Goal: Task Accomplishment & Management: Manage account settings

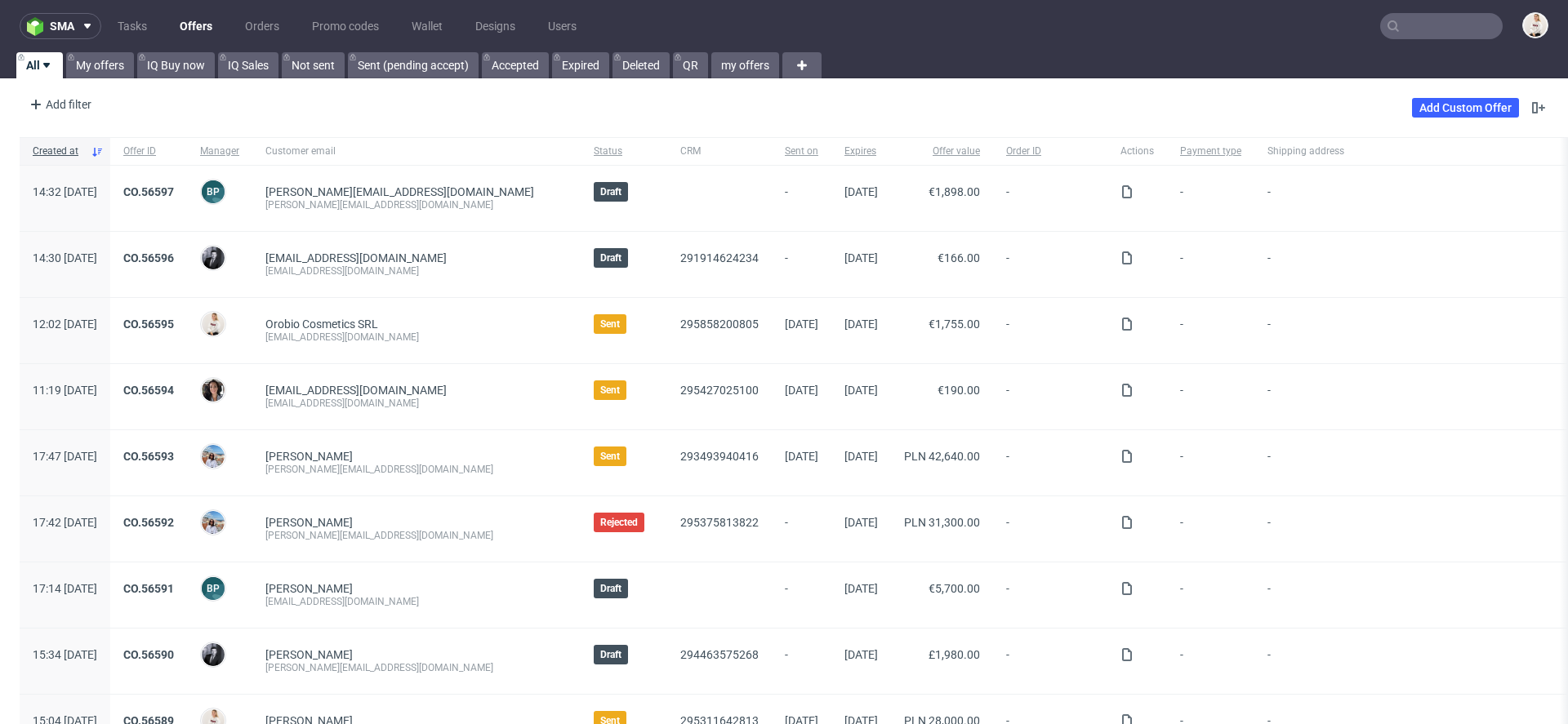
click at [1401, 22] on input "text" at bounding box center [1441, 26] width 122 height 26
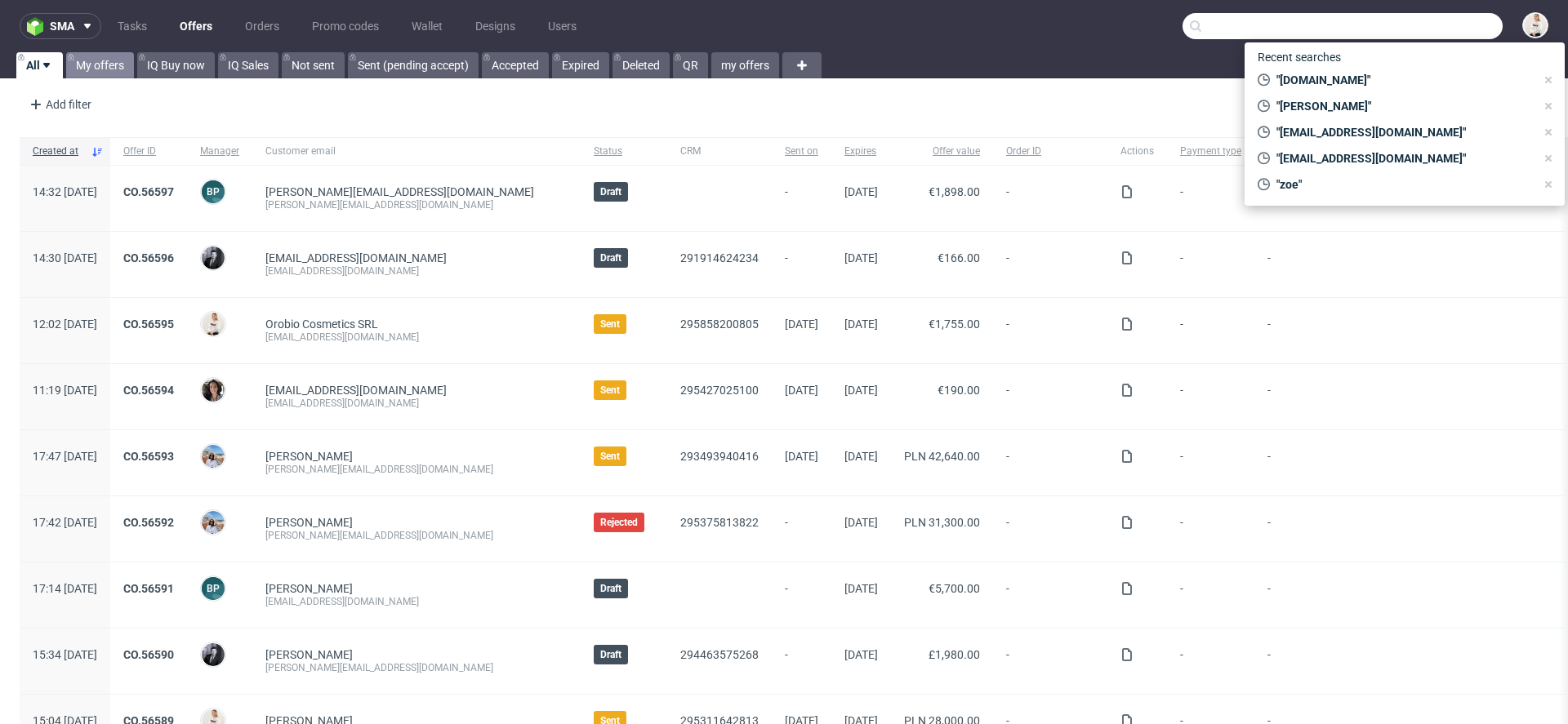
click at [112, 62] on link "My offers" at bounding box center [99, 65] width 67 height 26
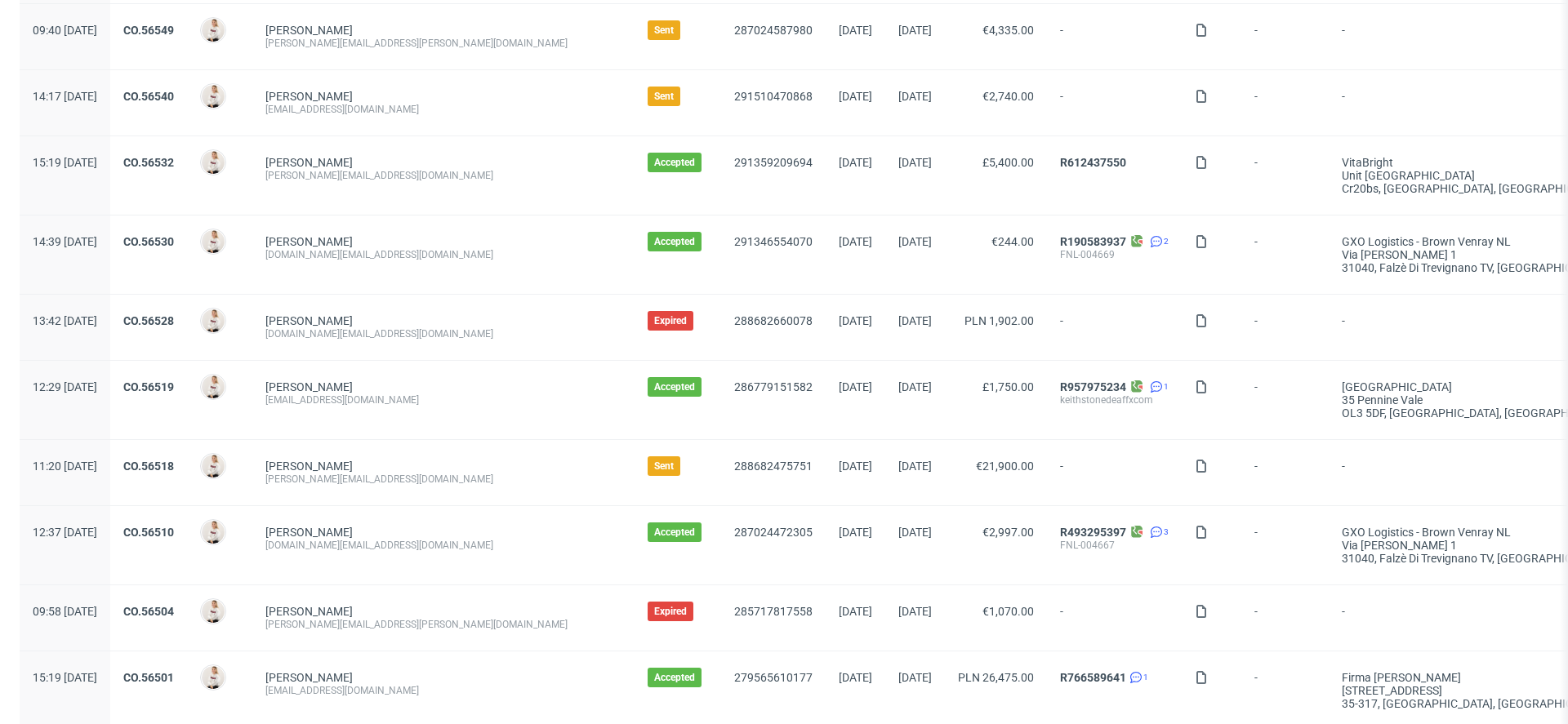
scroll to position [527, 0]
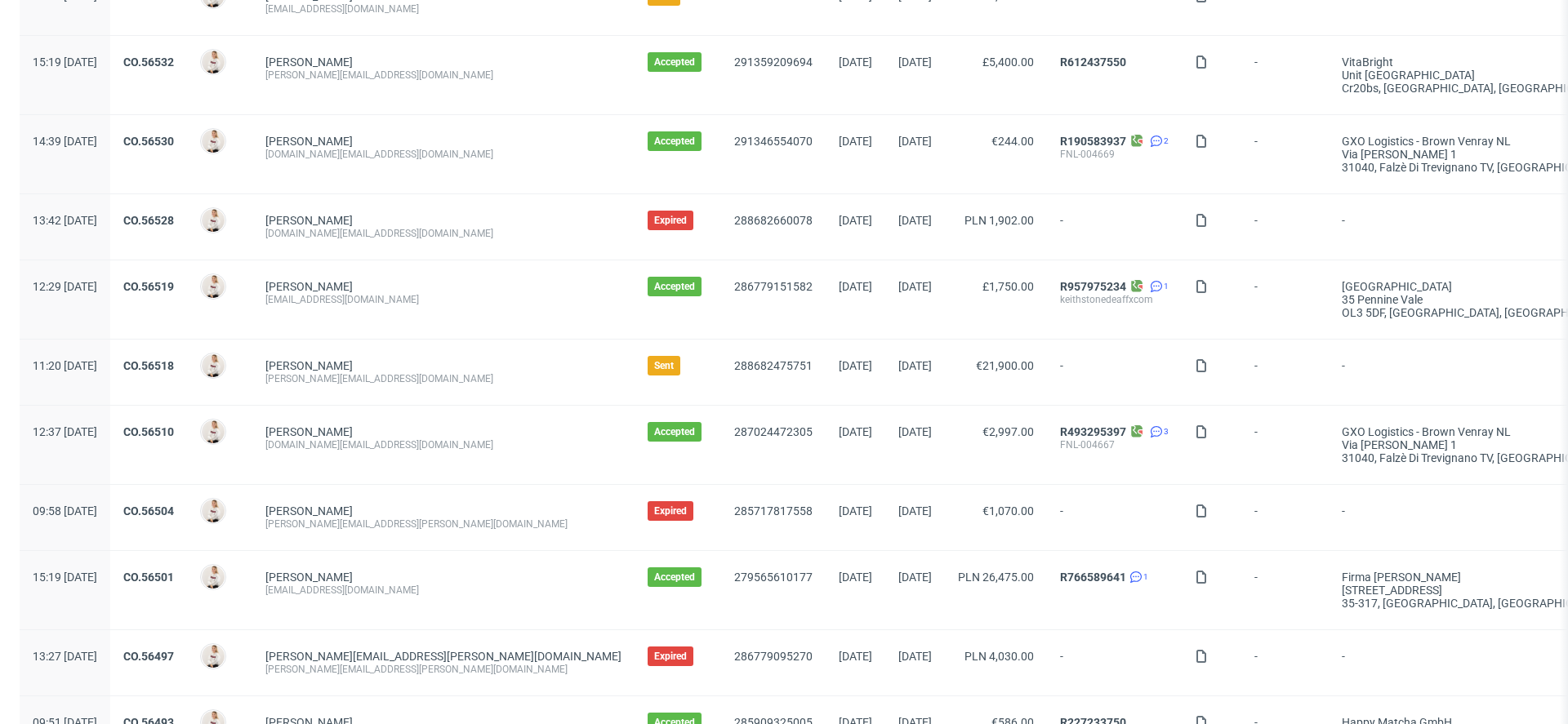
click at [187, 353] on div "CO.56518" at bounding box center [148, 372] width 77 height 65
click at [174, 364] on link "CO.56518" at bounding box center [148, 366] width 51 height 13
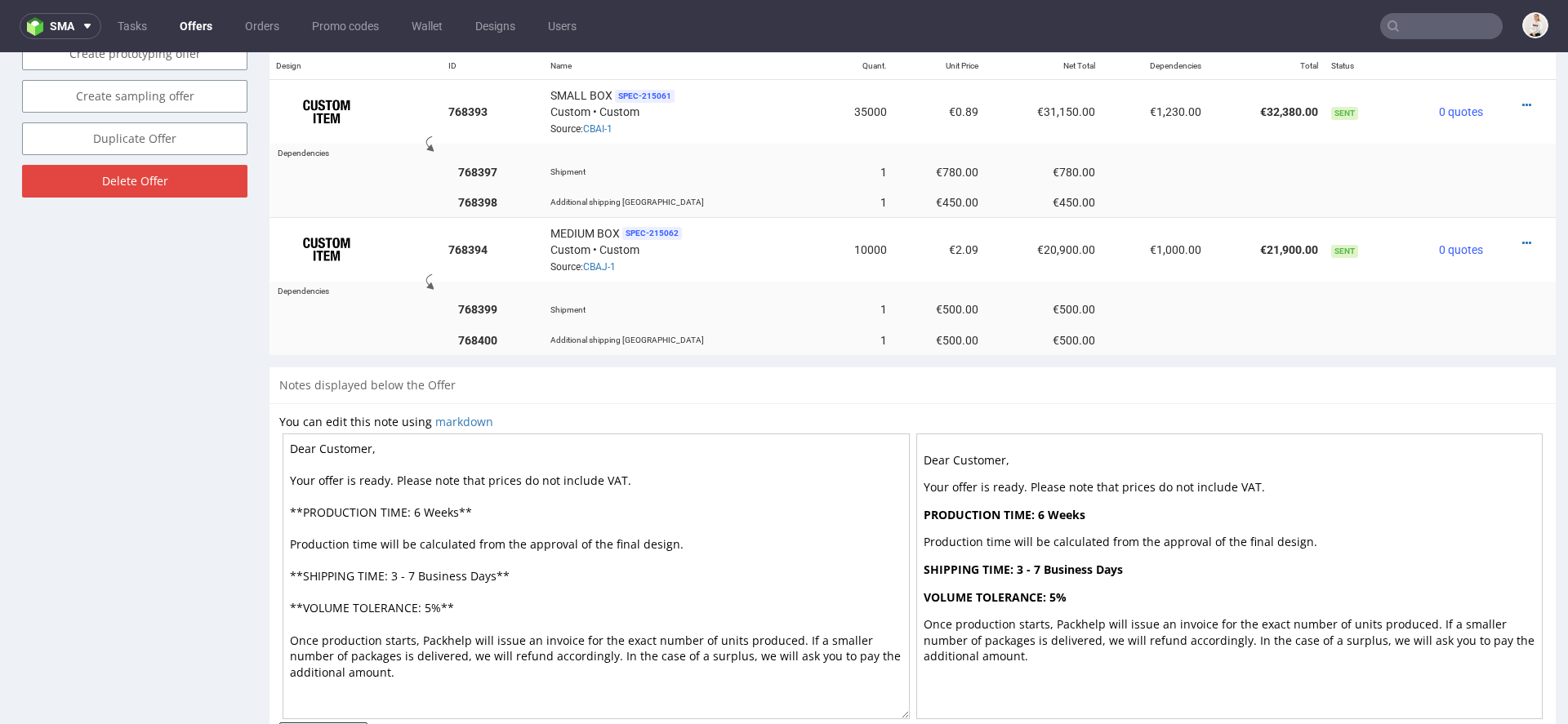
scroll to position [1021, 0]
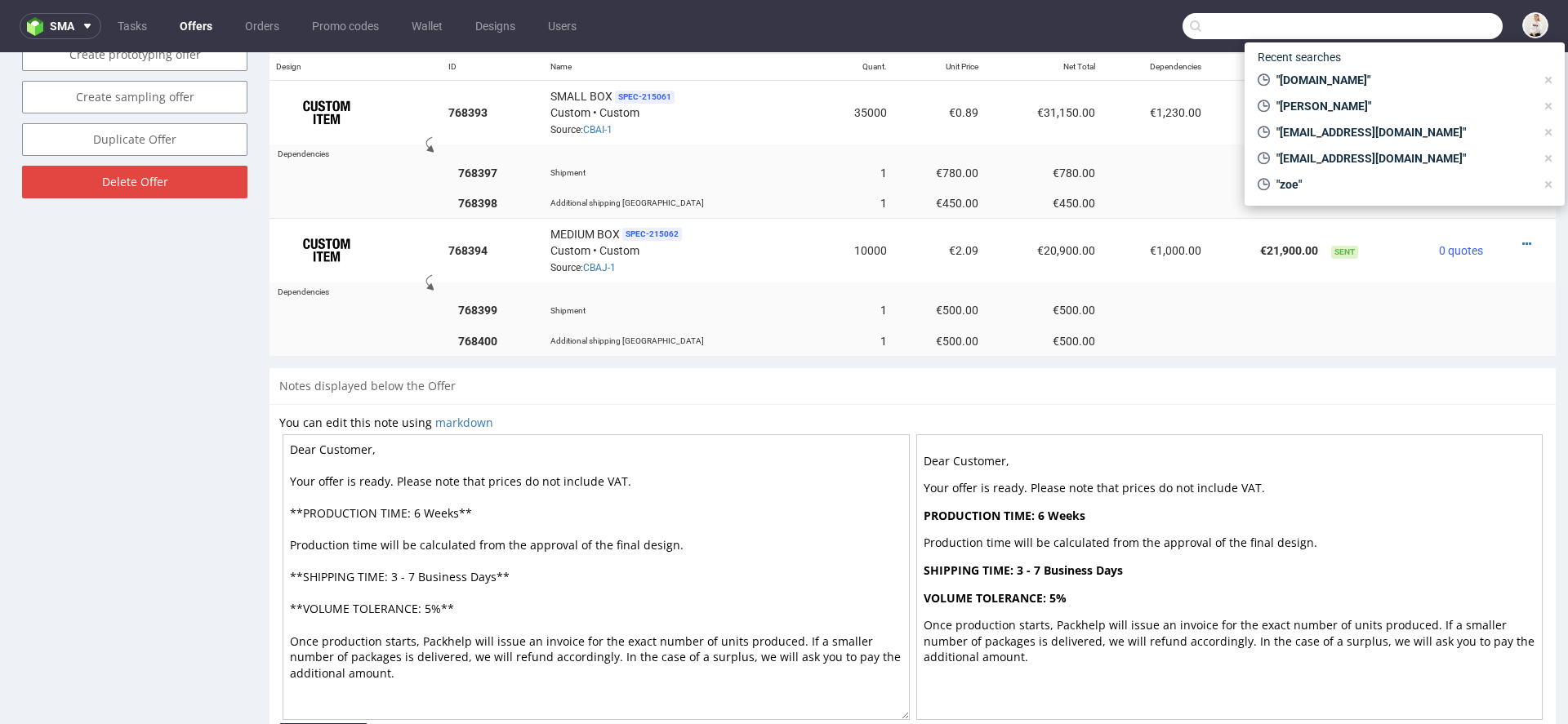
click at [1430, 28] on input "text" at bounding box center [1342, 26] width 320 height 26
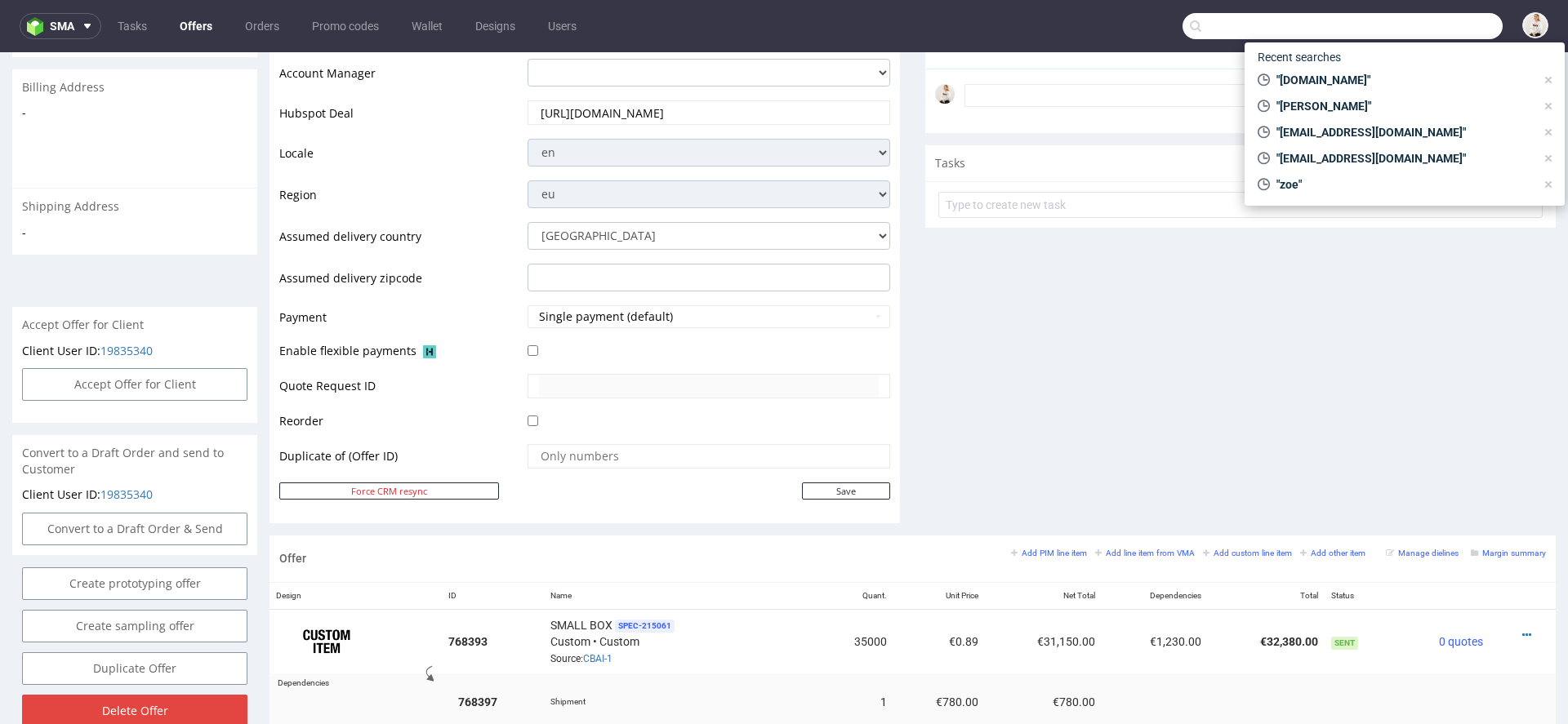
scroll to position [0, 0]
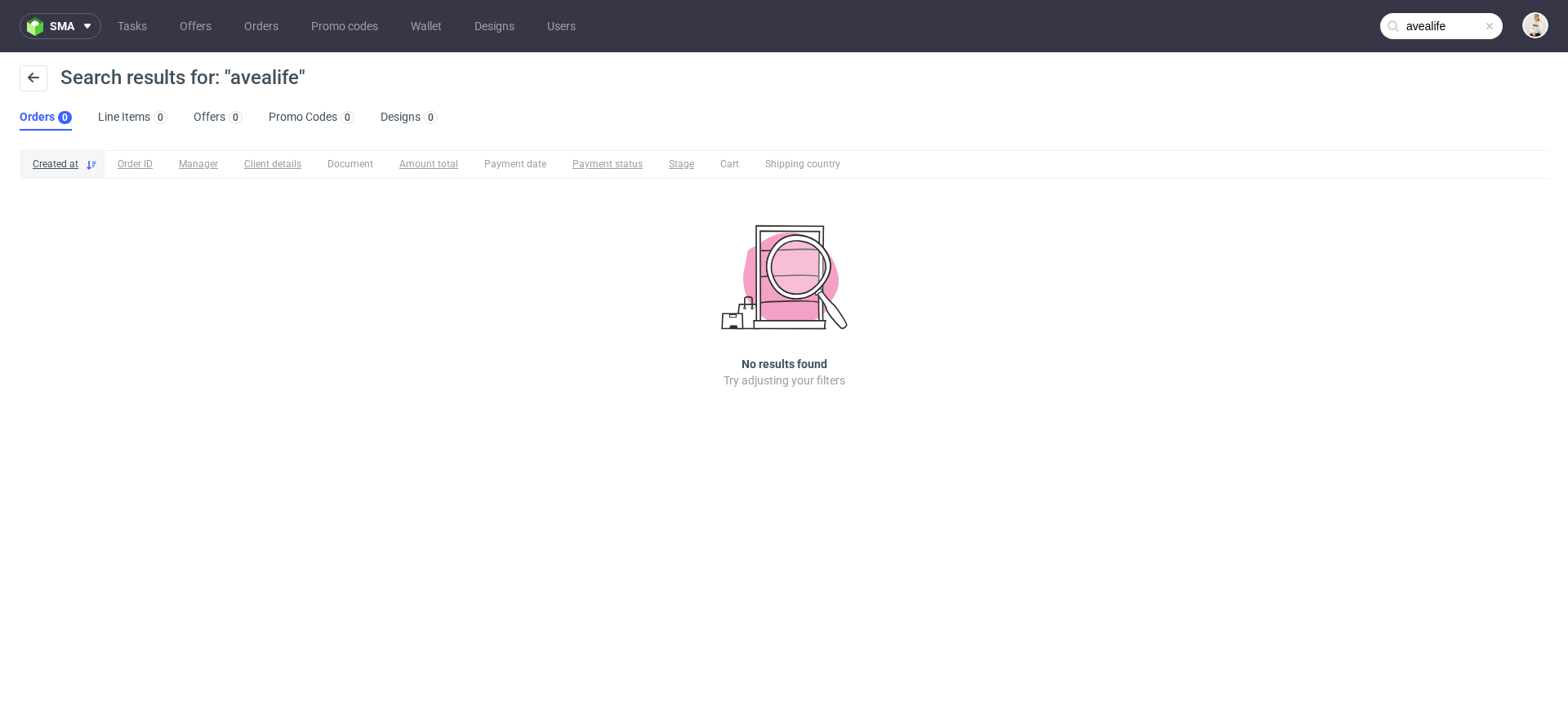
click at [1417, 28] on input "avealife" at bounding box center [1441, 26] width 122 height 26
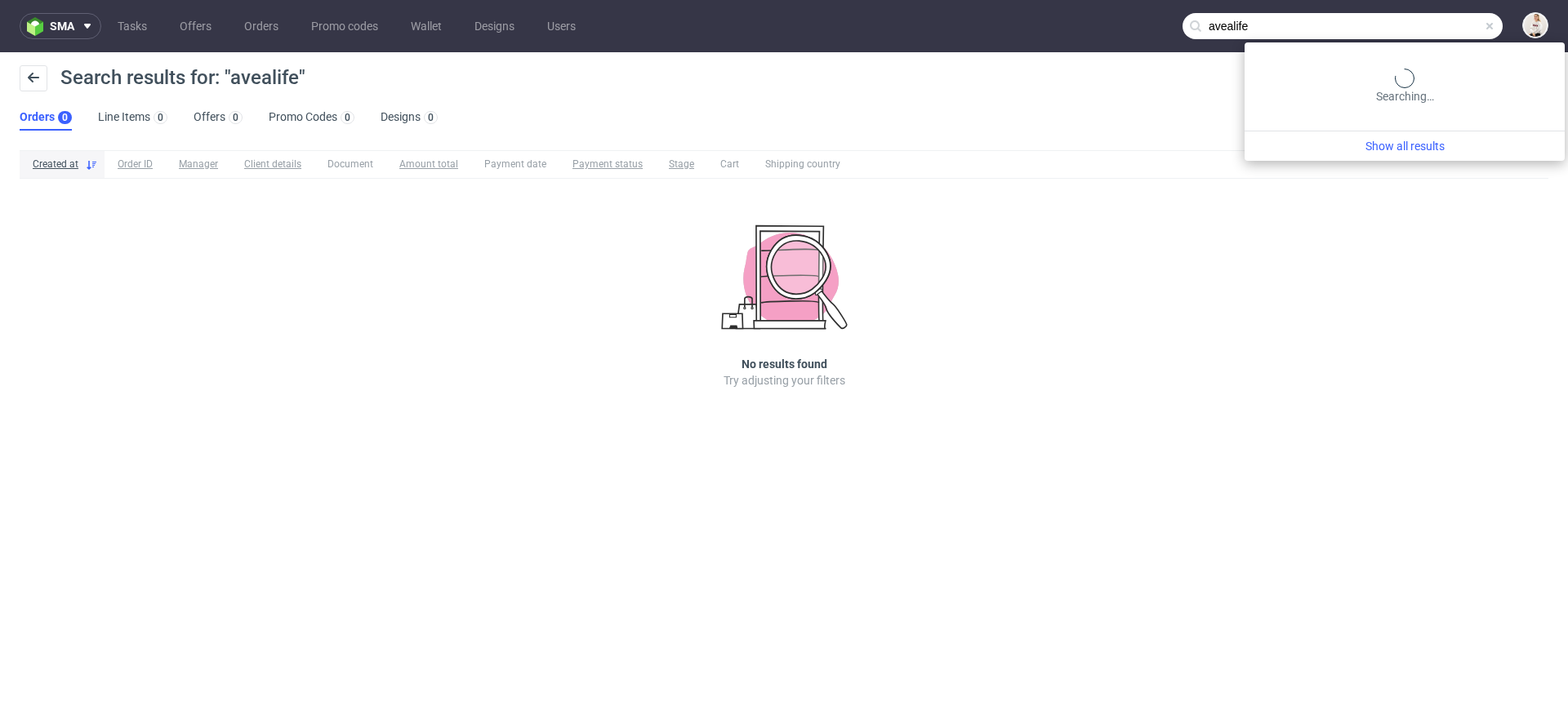
click at [1358, 17] on input "avealife" at bounding box center [1342, 26] width 320 height 26
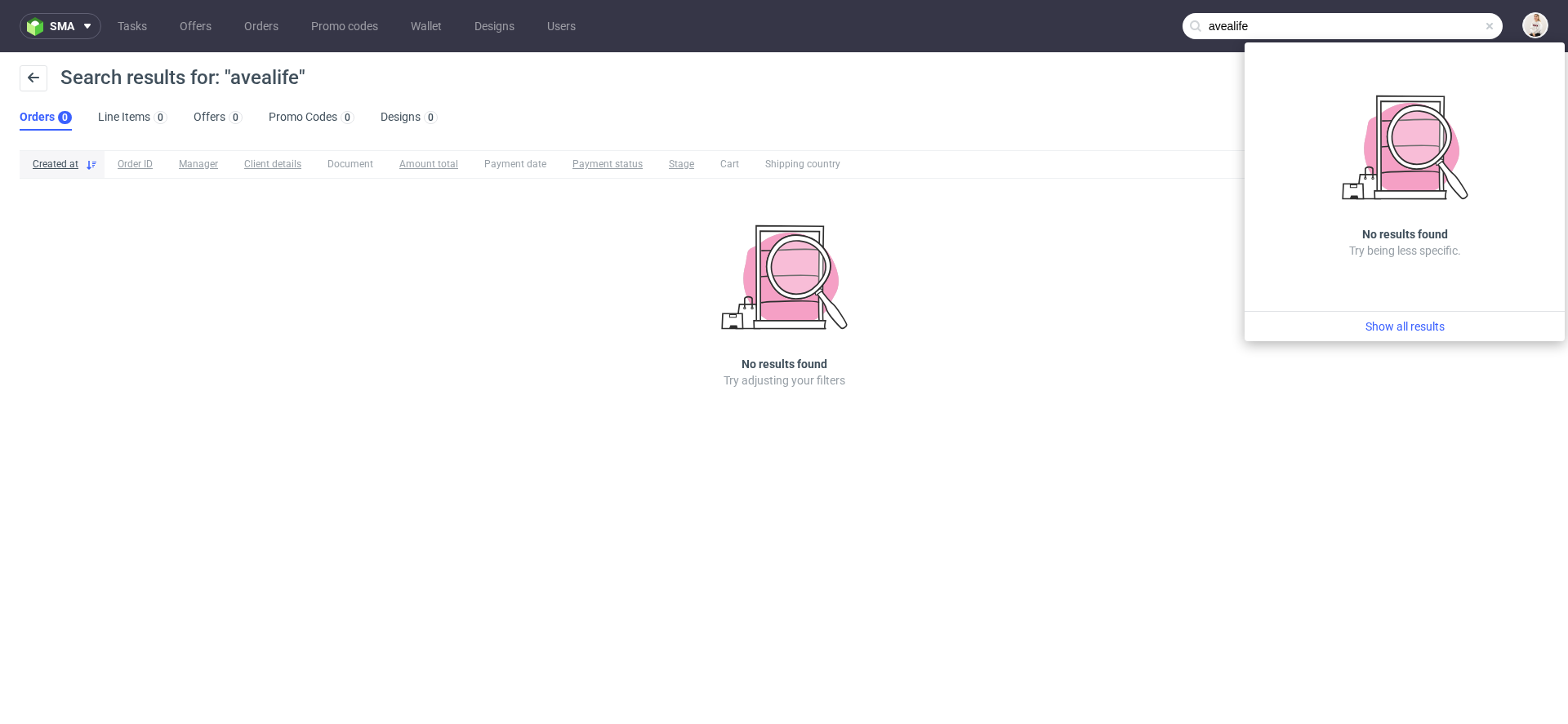
click at [1343, 34] on input "avealife" at bounding box center [1342, 26] width 320 height 26
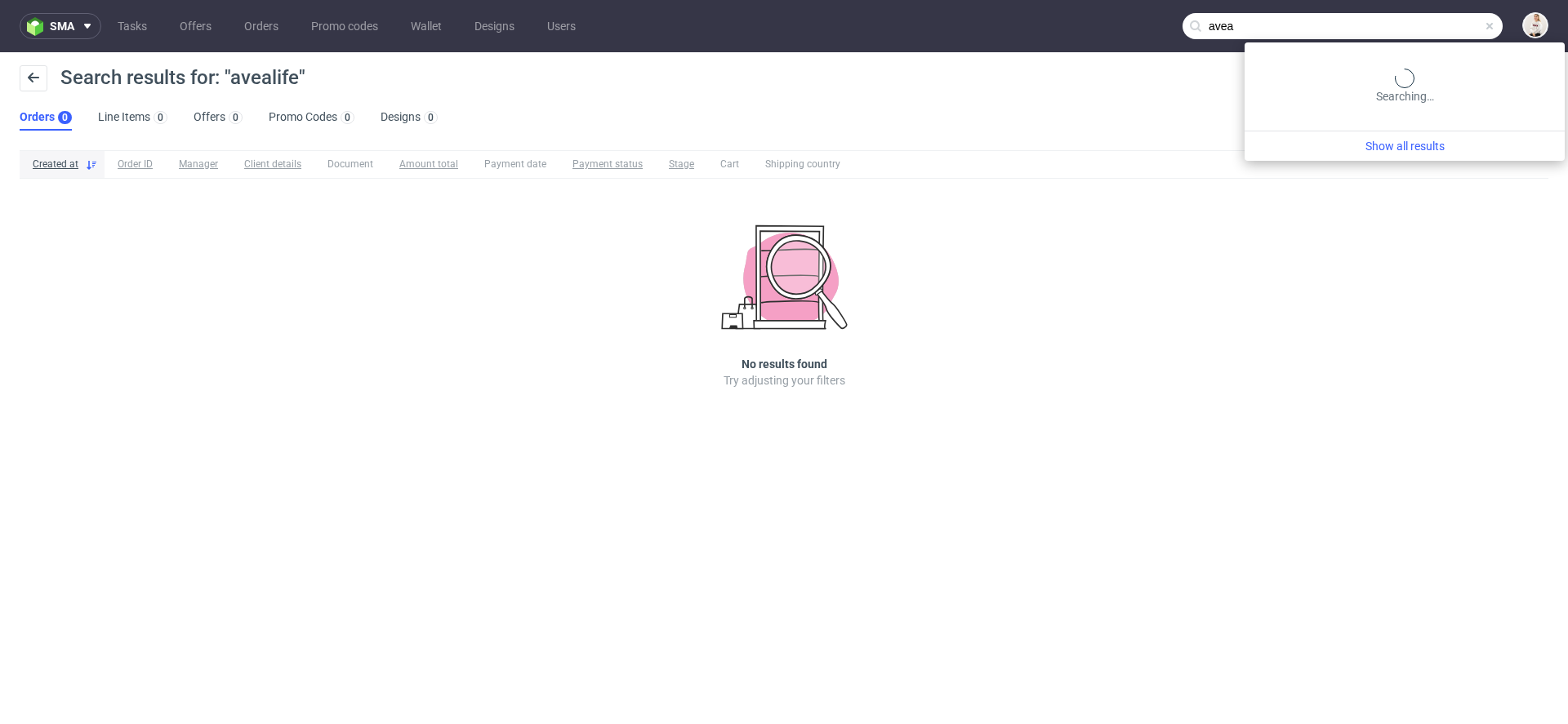
type input "avea"
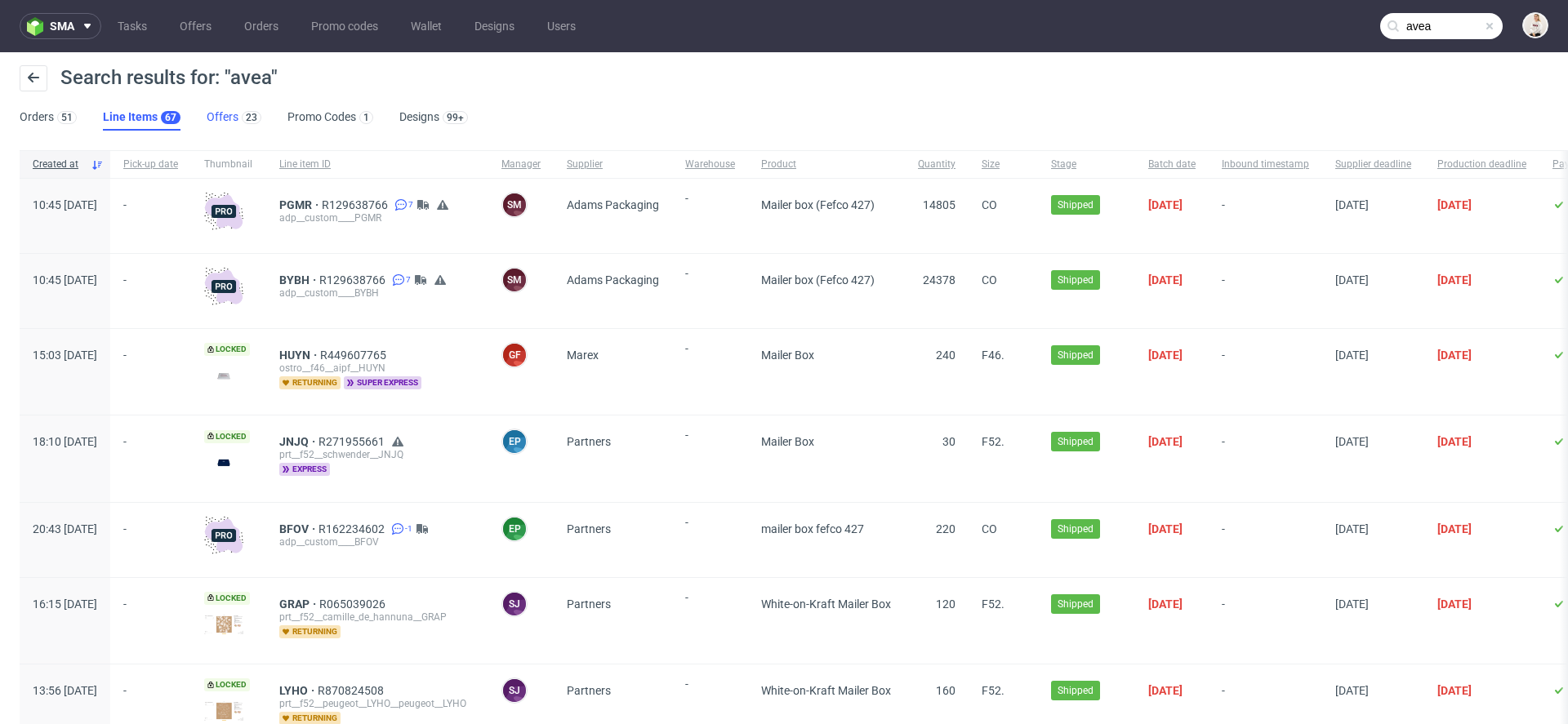
click at [223, 121] on link "Offers 23" at bounding box center [234, 117] width 55 height 26
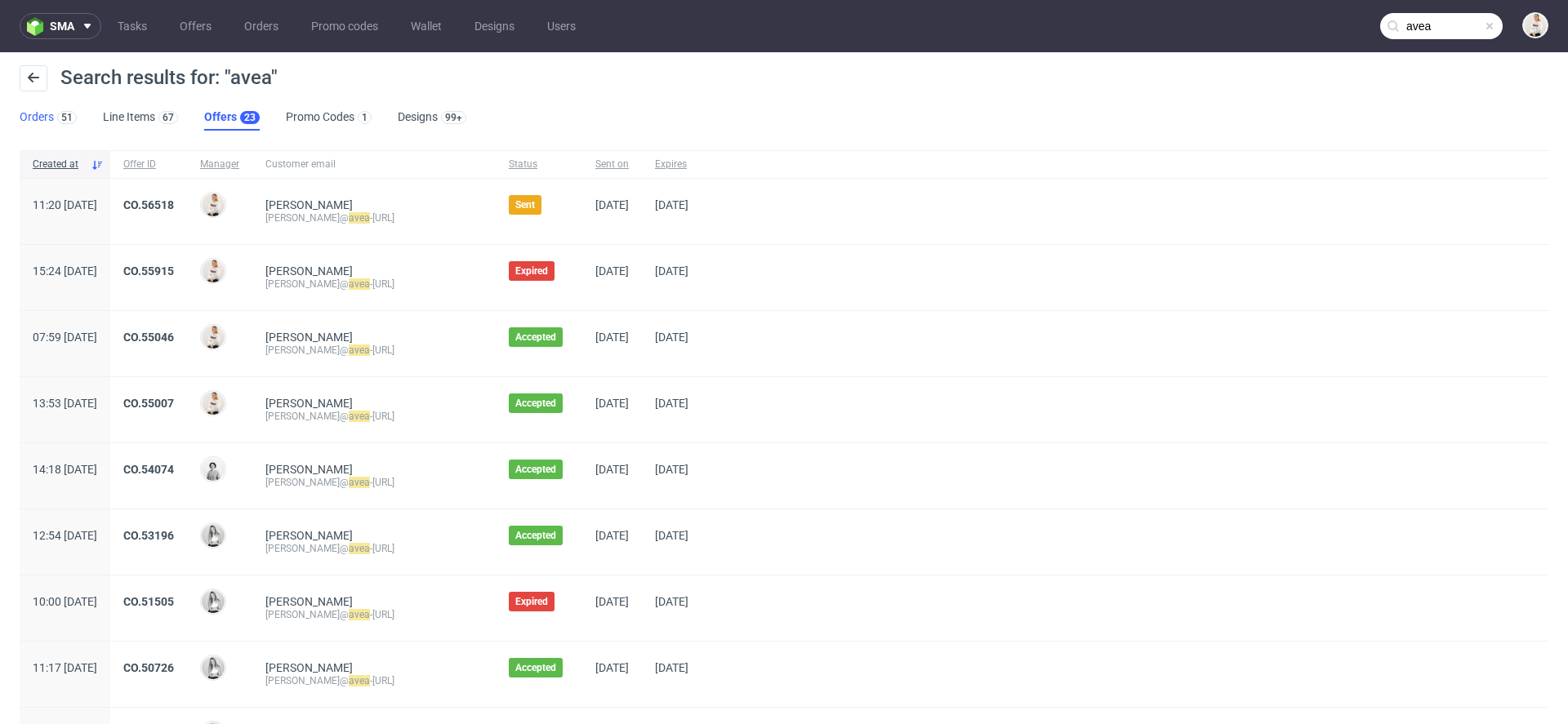
click at [43, 115] on link "Orders 51" at bounding box center [48, 117] width 57 height 26
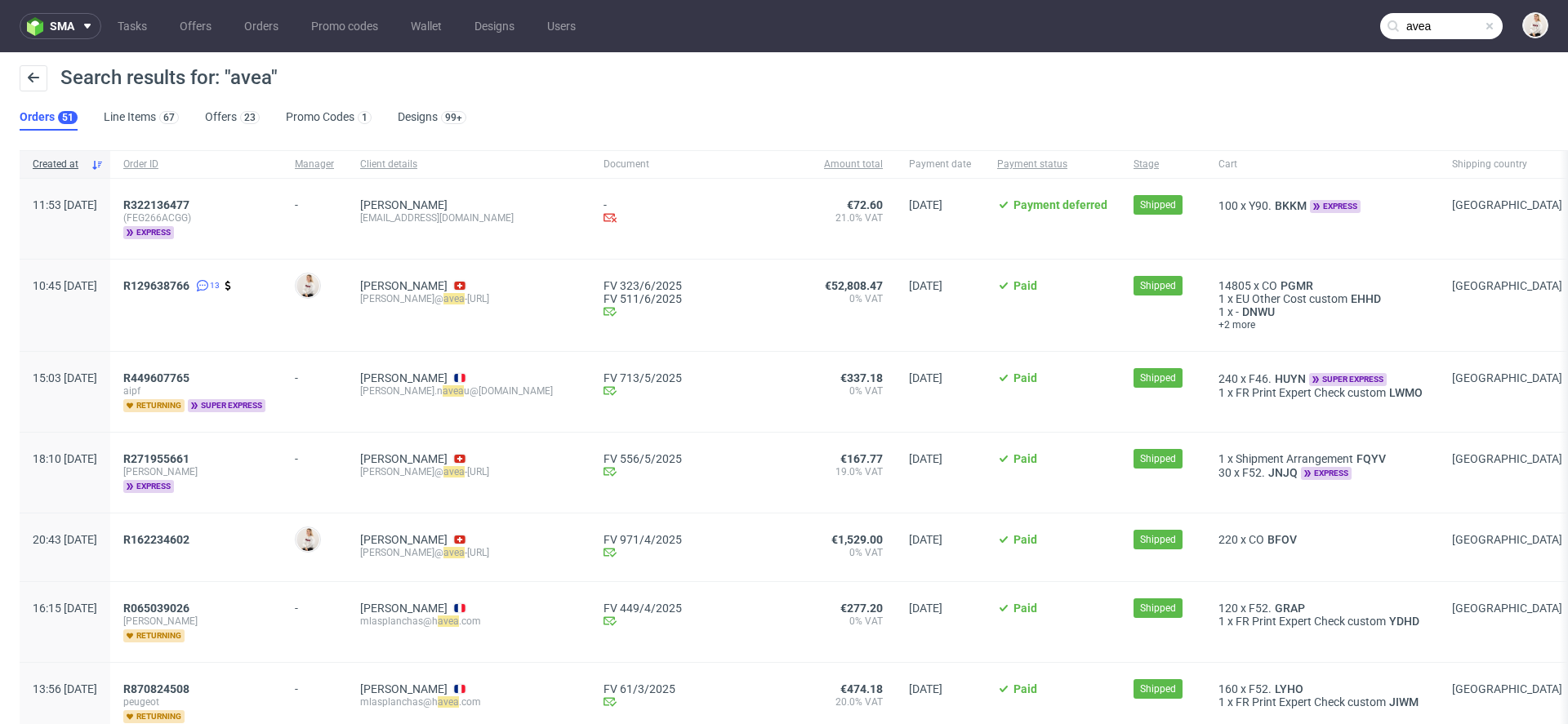
scroll to position [27, 0]
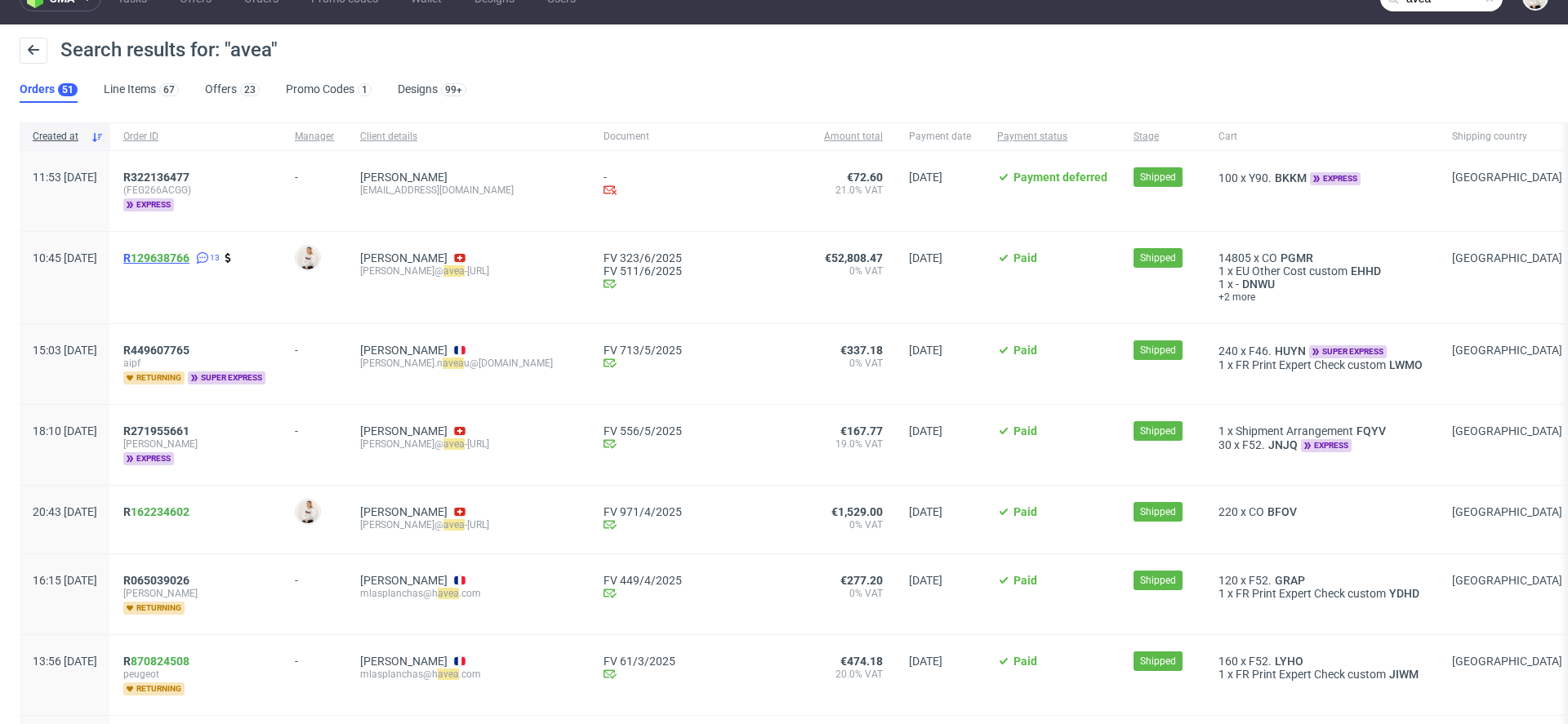
click at [173, 257] on span "R 129638766" at bounding box center [156, 258] width 66 height 13
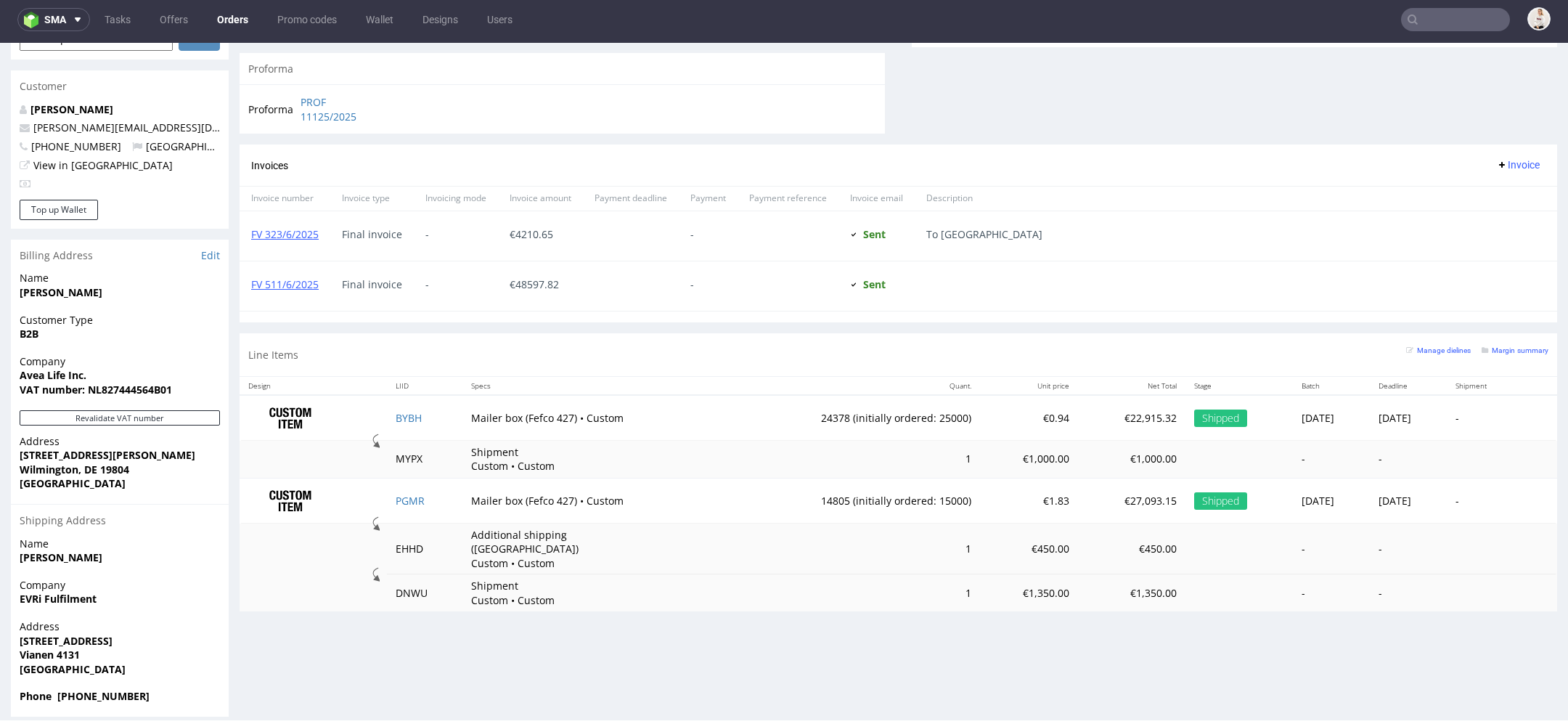
scroll to position [4, 0]
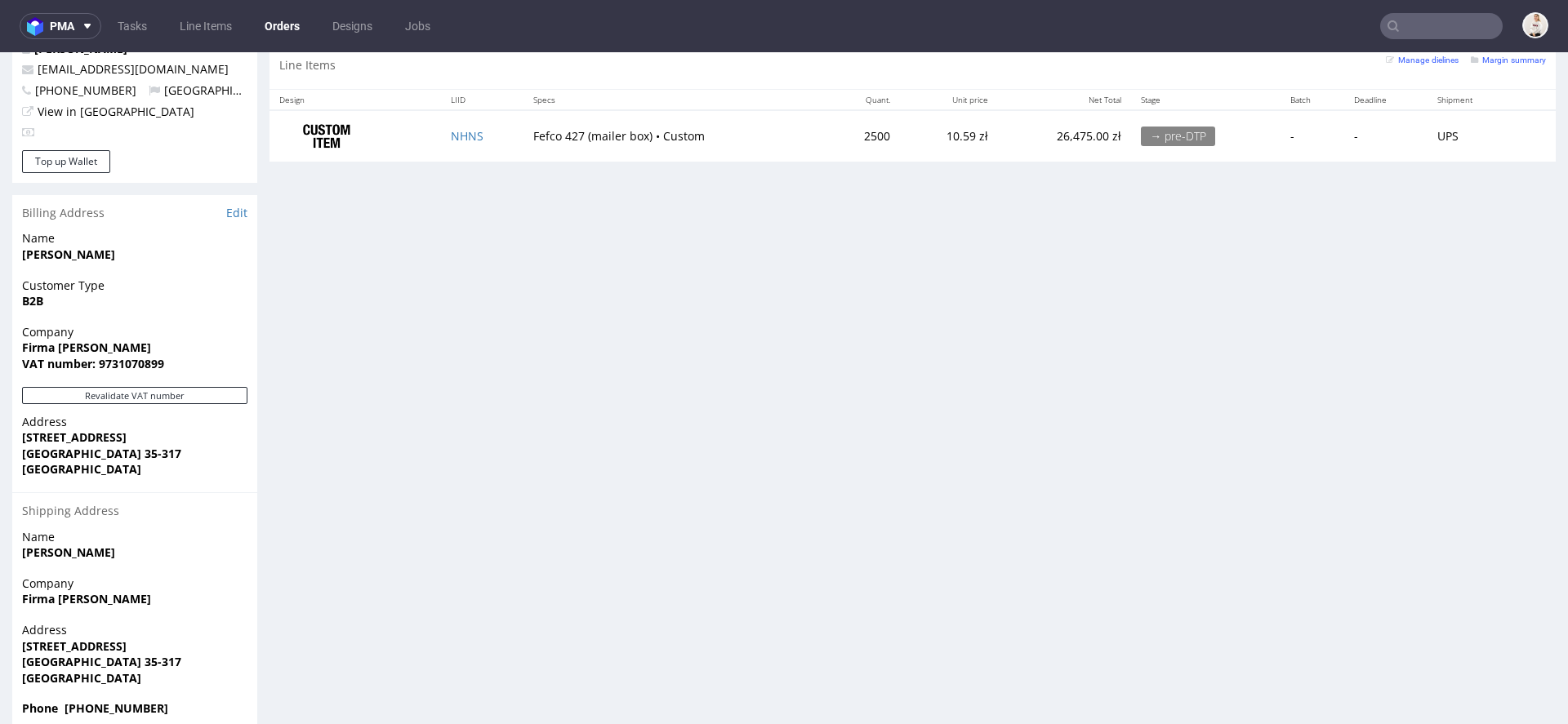
scroll to position [823, 0]
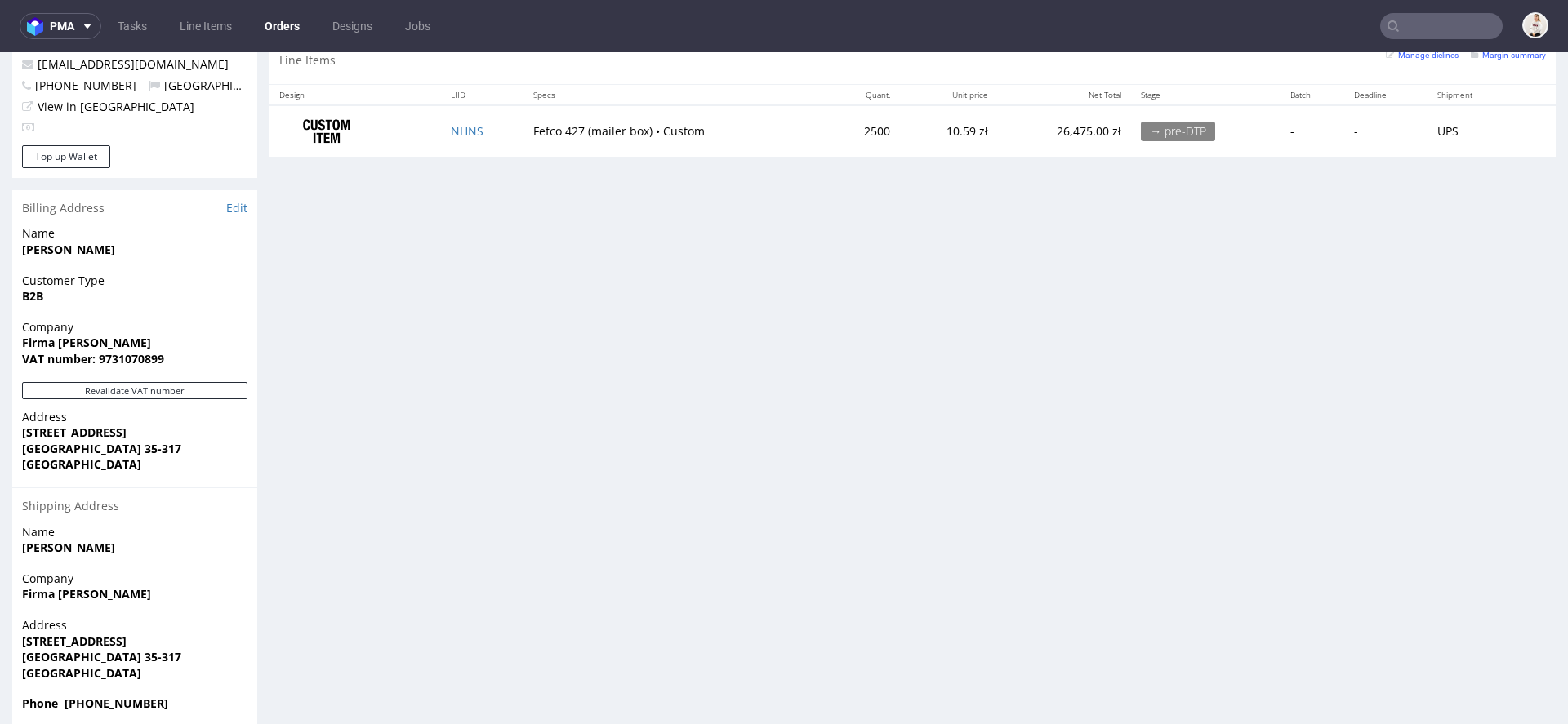
click at [791, 302] on div "Progress Payment Paid [DATE] Payment “Received” Email Sent [DATE] 15:15 Line It…" at bounding box center [912, 4] width 1286 height 1444
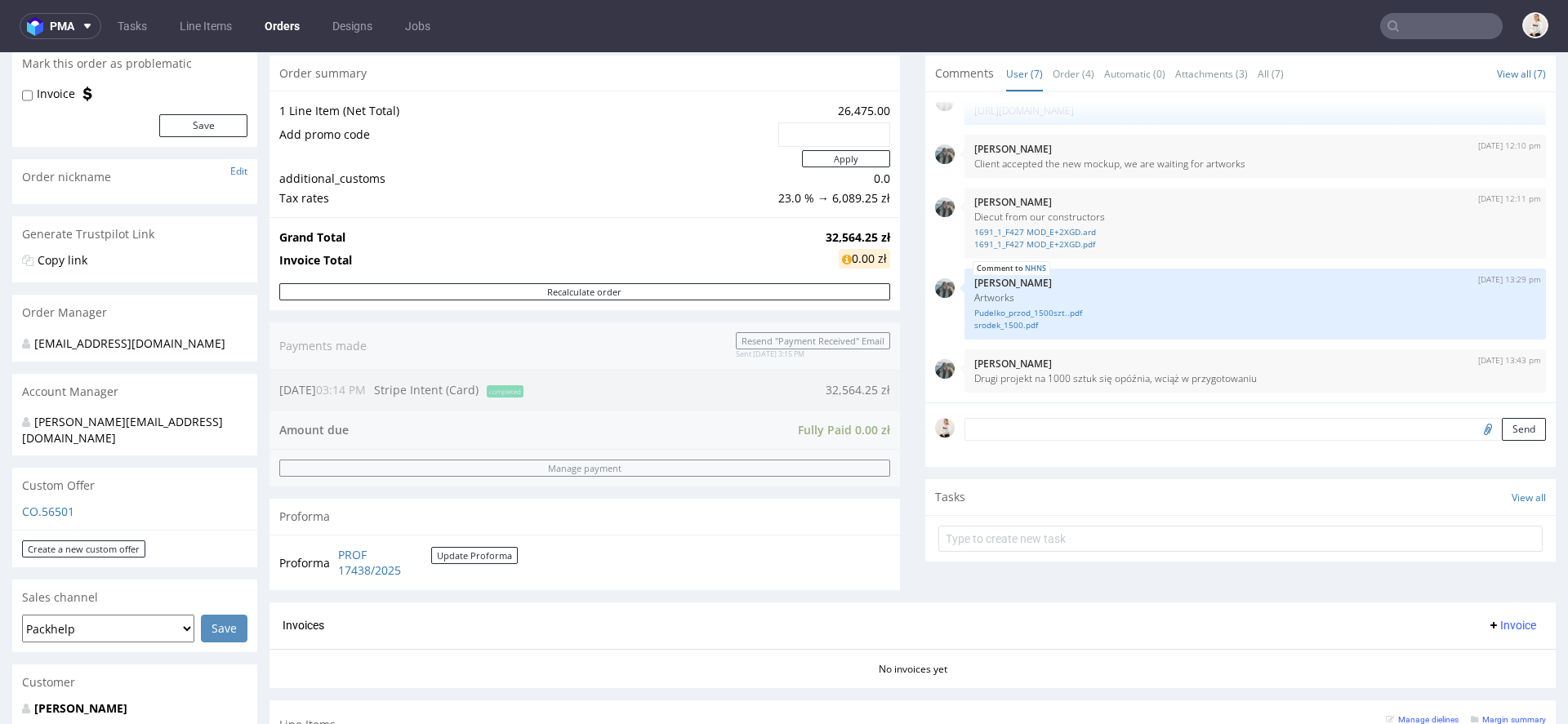
scroll to position [259, 0]
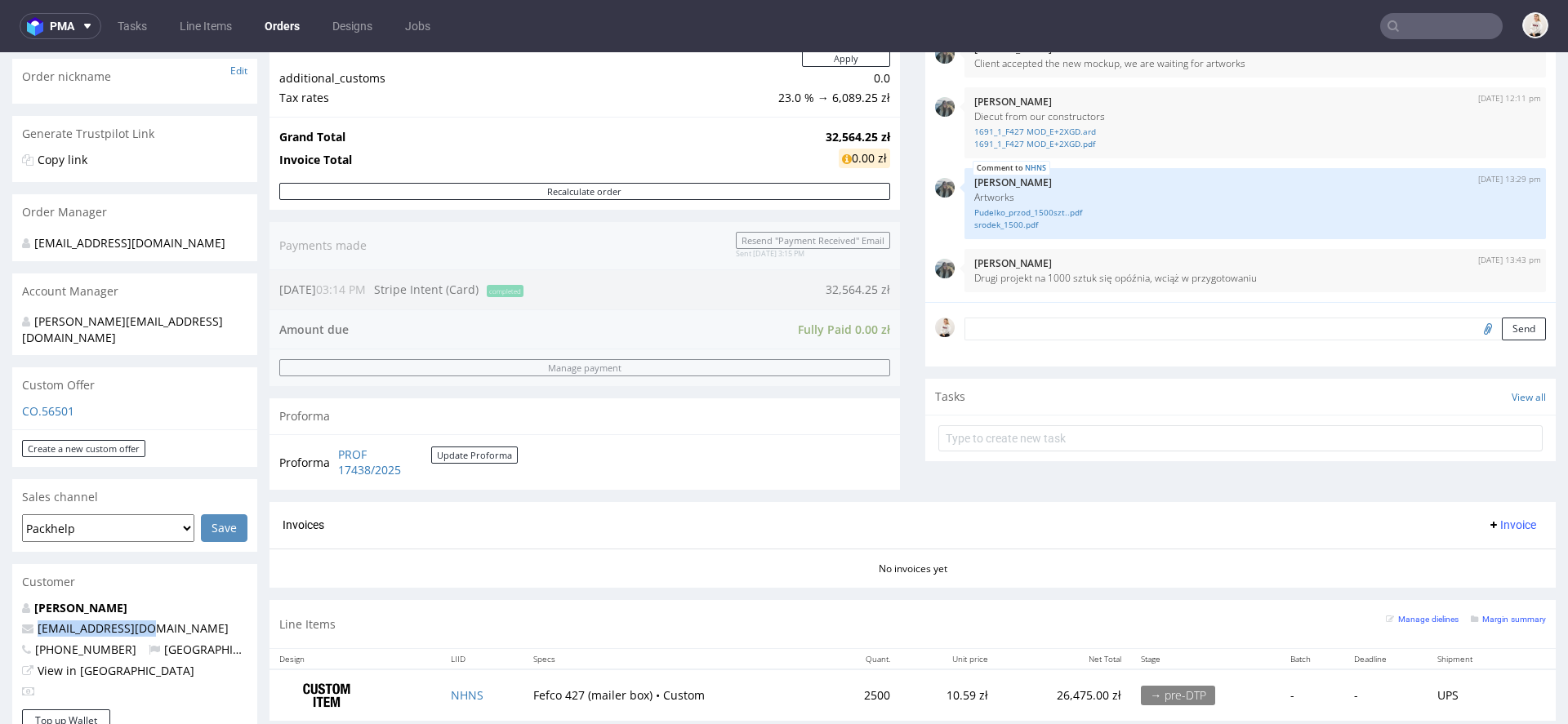
drag, startPoint x: 153, startPoint y: 611, endPoint x: 22, endPoint y: 611, distance: 131.0
click at [22, 621] on p "[EMAIL_ADDRESS][DOMAIN_NAME]" at bounding box center [134, 629] width 226 height 17
copy span "[EMAIL_ADDRESS][DOMAIN_NAME]"
click at [1426, 22] on input "text" at bounding box center [1441, 26] width 122 height 26
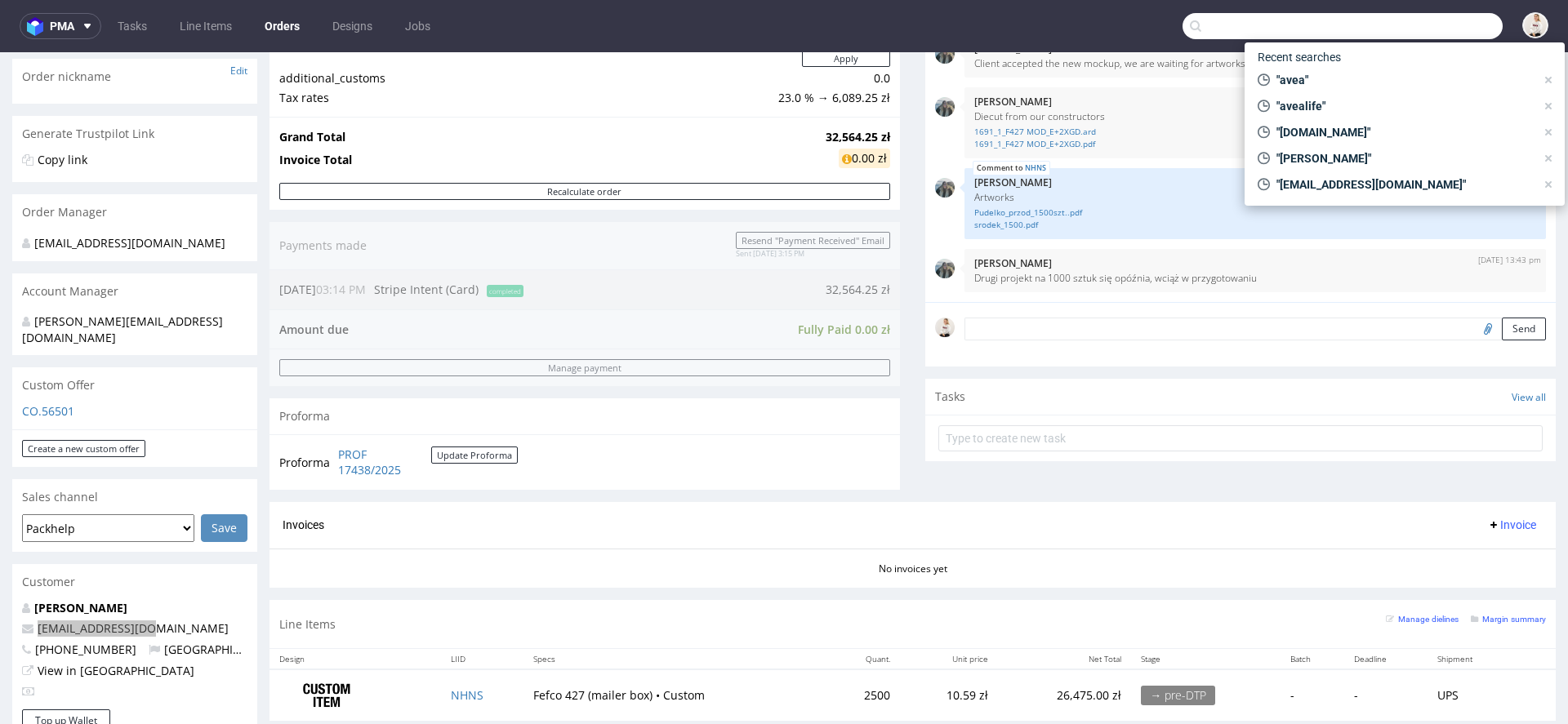
paste input "[EMAIL_ADDRESS][DOMAIN_NAME]"
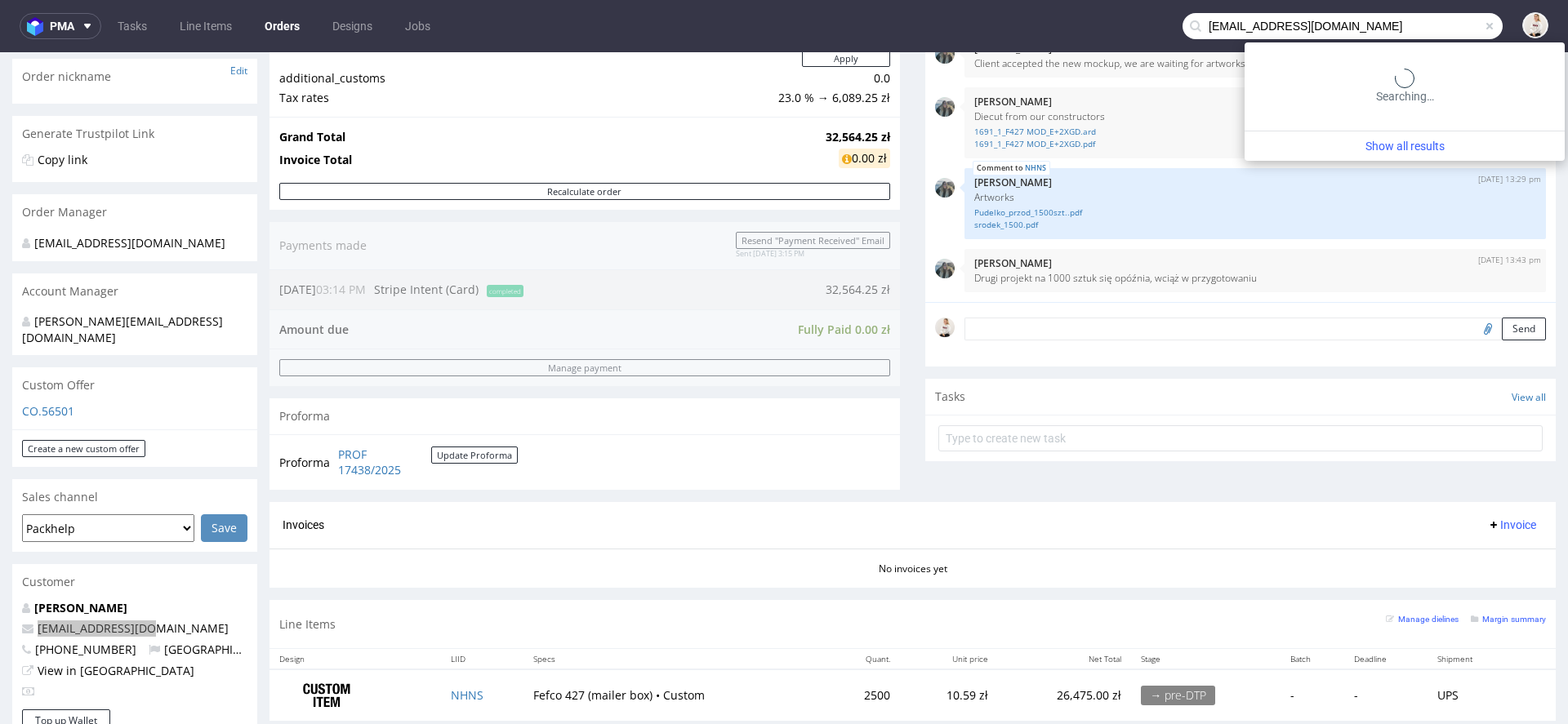
type input "[EMAIL_ADDRESS][DOMAIN_NAME]"
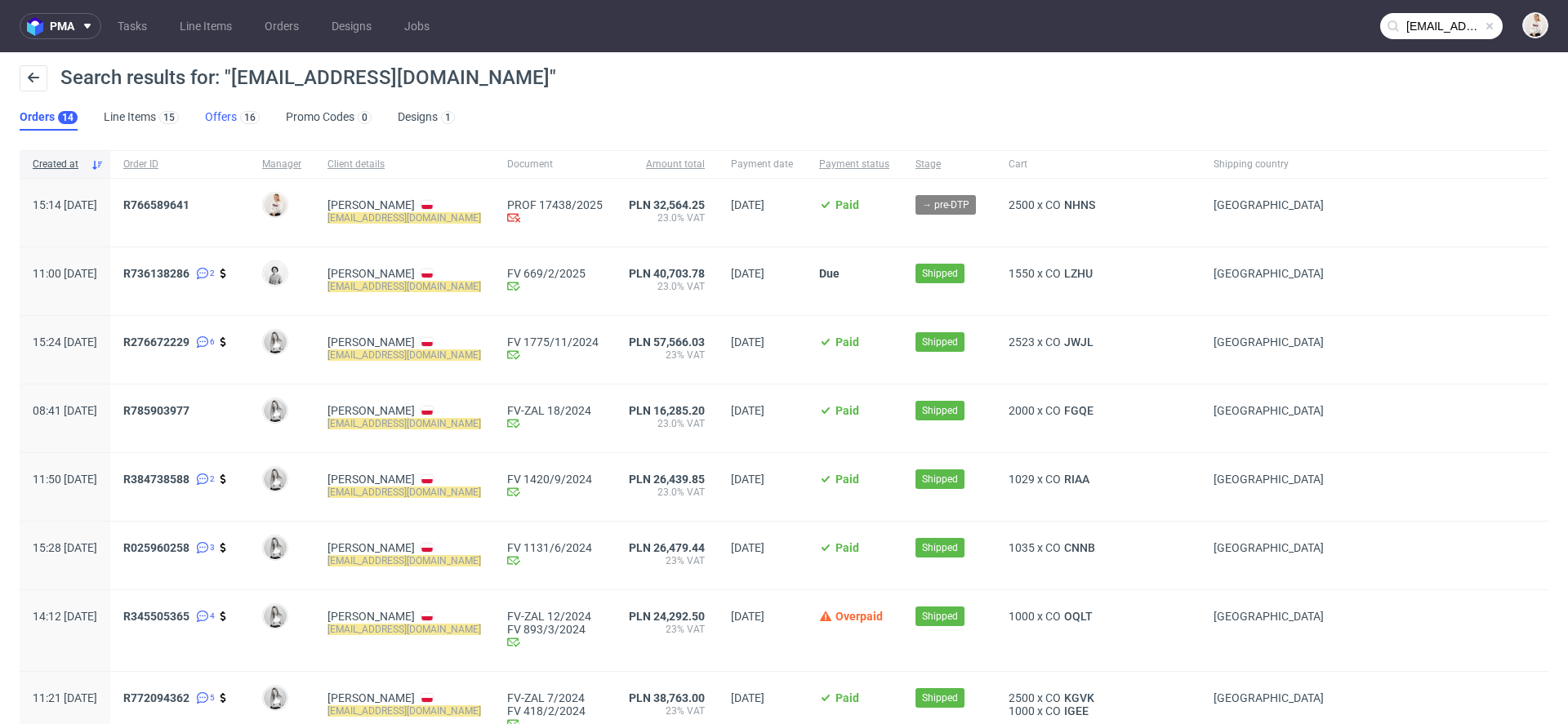
click at [226, 118] on link "Offers 16" at bounding box center [232, 117] width 55 height 26
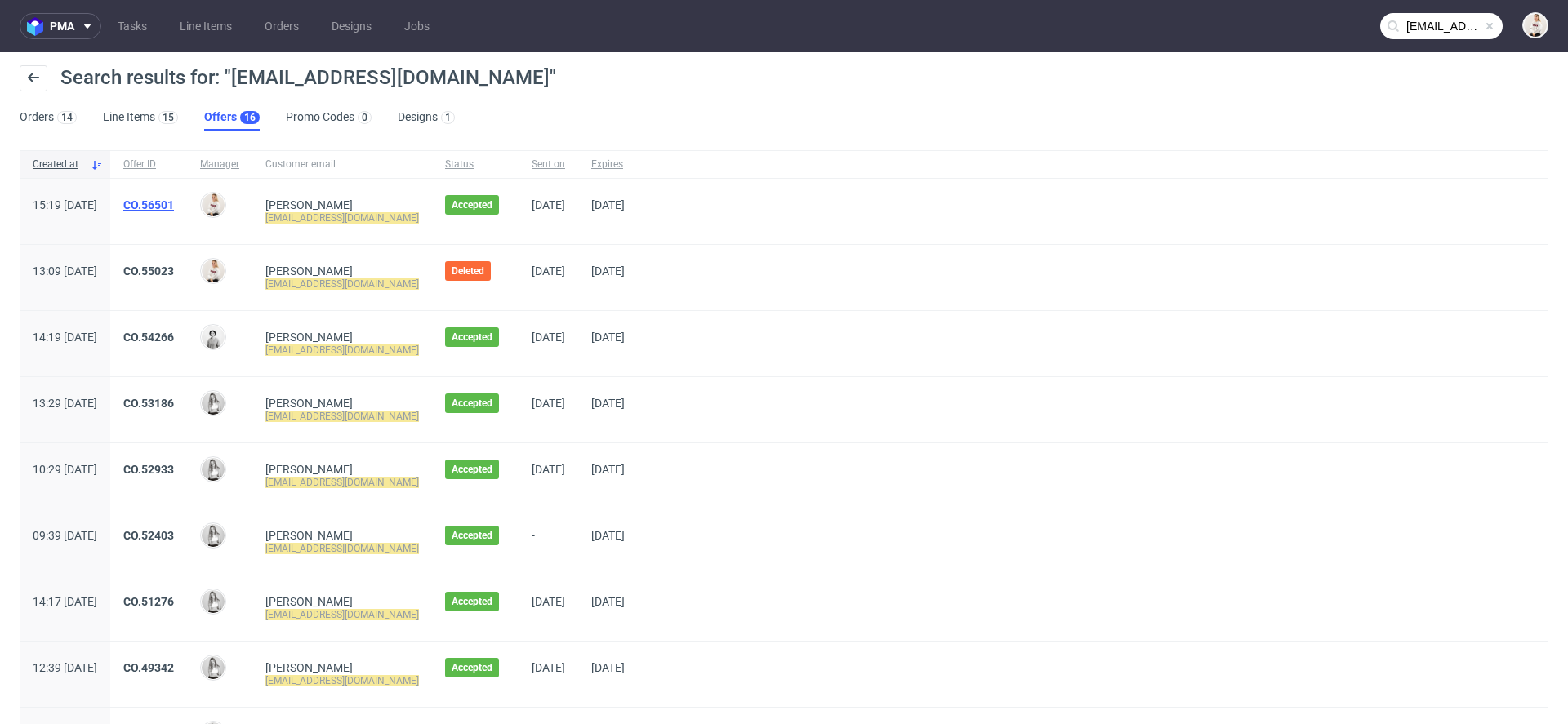
click at [174, 206] on link "CO.56501" at bounding box center [148, 205] width 51 height 13
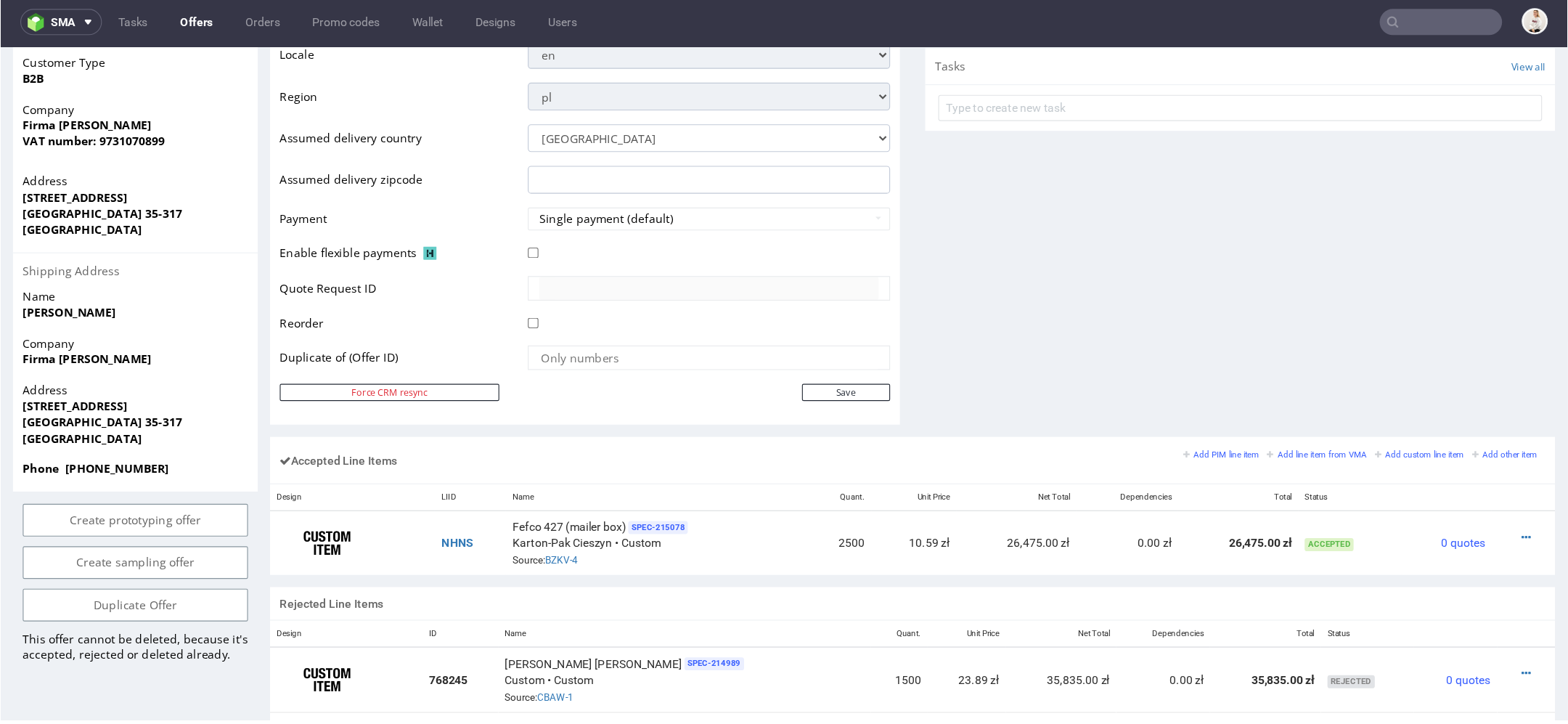
scroll to position [597, 0]
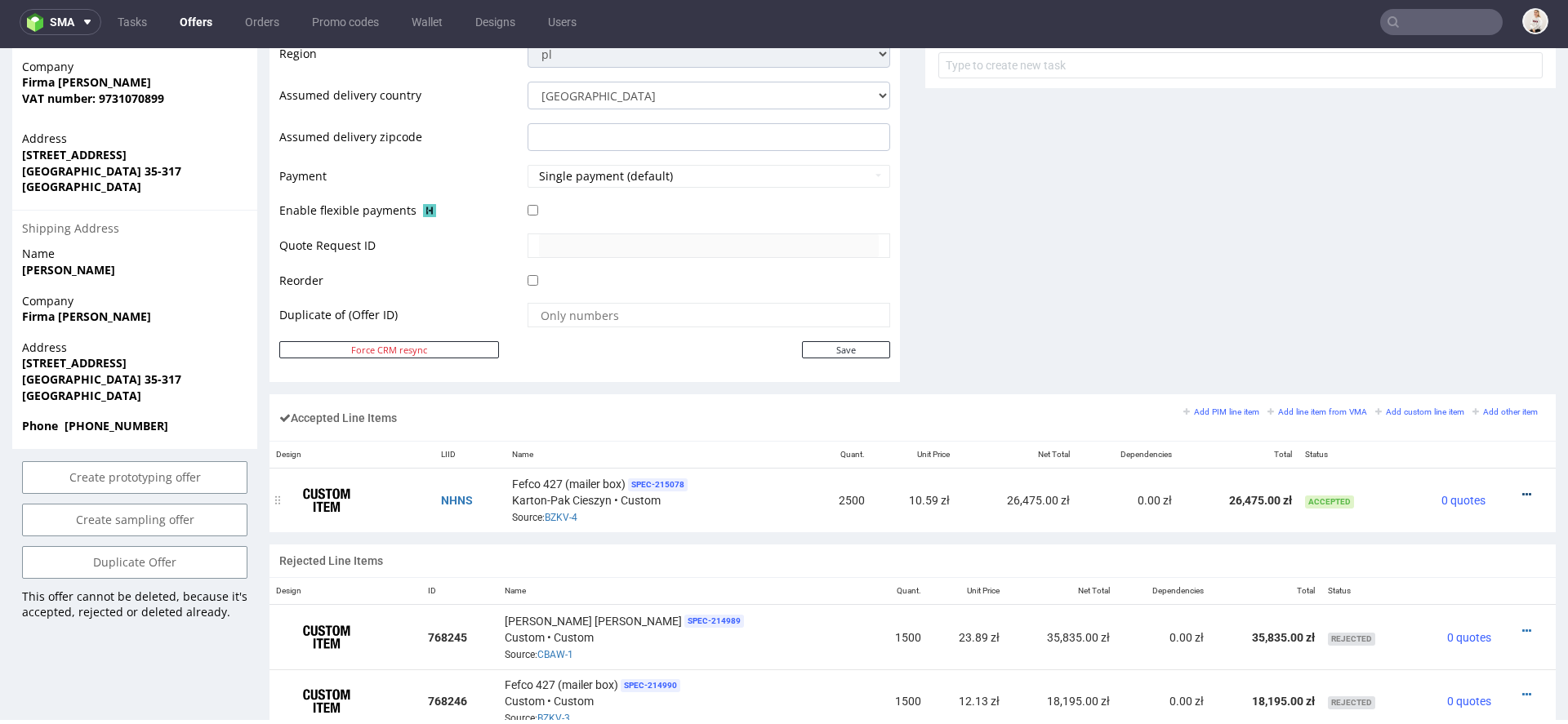
click at [1522, 489] on icon at bounding box center [1526, 495] width 9 height 12
click at [1470, 339] on span "Edit item price" at bounding box center [1458, 342] width 117 height 17
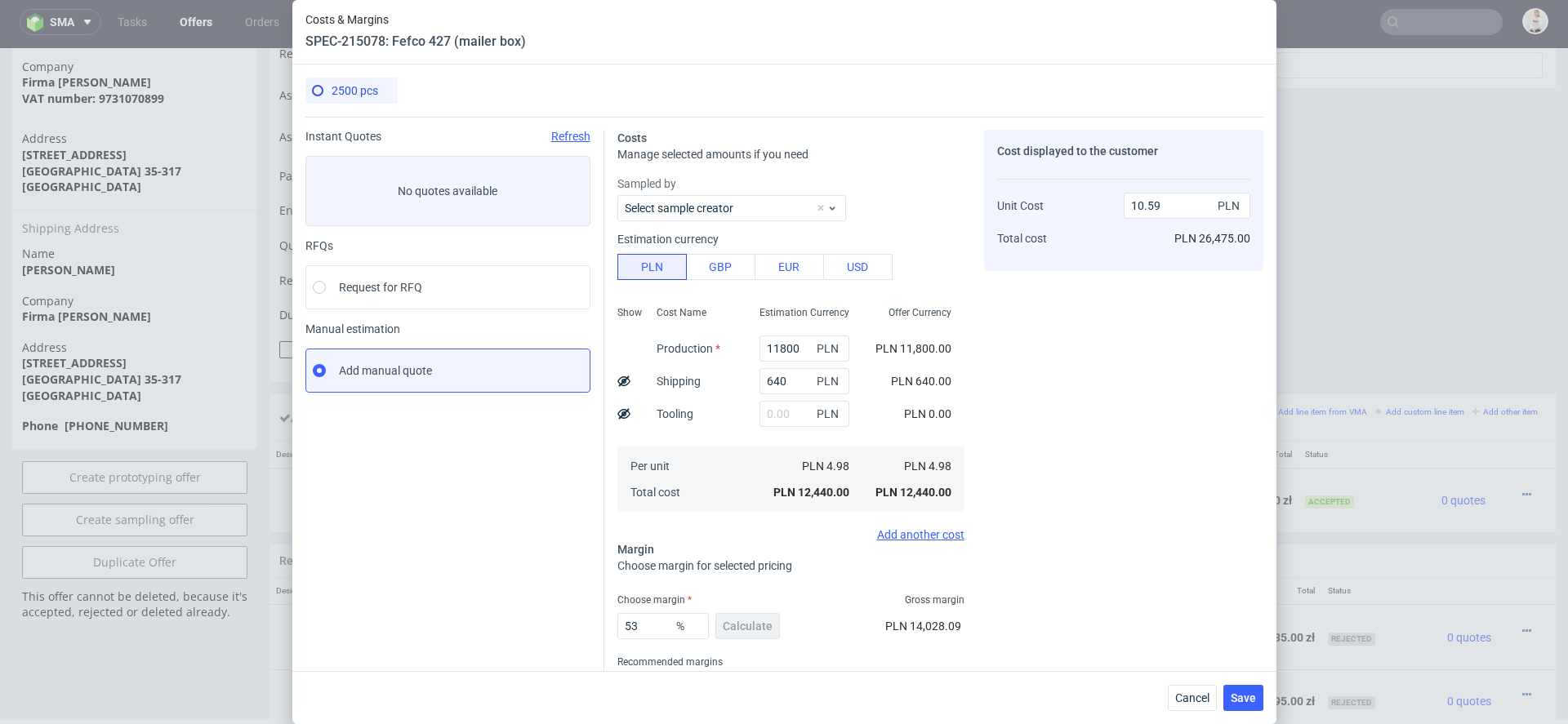
click at [1055, 417] on div "Cost displayed to the customer Unit Cost Total cost 10.59 PLN PLN 26,475.00" at bounding box center [1124, 429] width 280 height 598
drag, startPoint x: 799, startPoint y: 347, endPoint x: 721, endPoint y: 349, distance: 78.0
click at [721, 349] on div "Show Cost Name Production Shipping Tooling Per unit Total cost Estimation Curre…" at bounding box center [791, 407] width 347 height 216
click at [792, 381] on input "640" at bounding box center [804, 380] width 90 height 26
drag, startPoint x: 790, startPoint y: 383, endPoint x: 624, endPoint y: 383, distance: 166.0
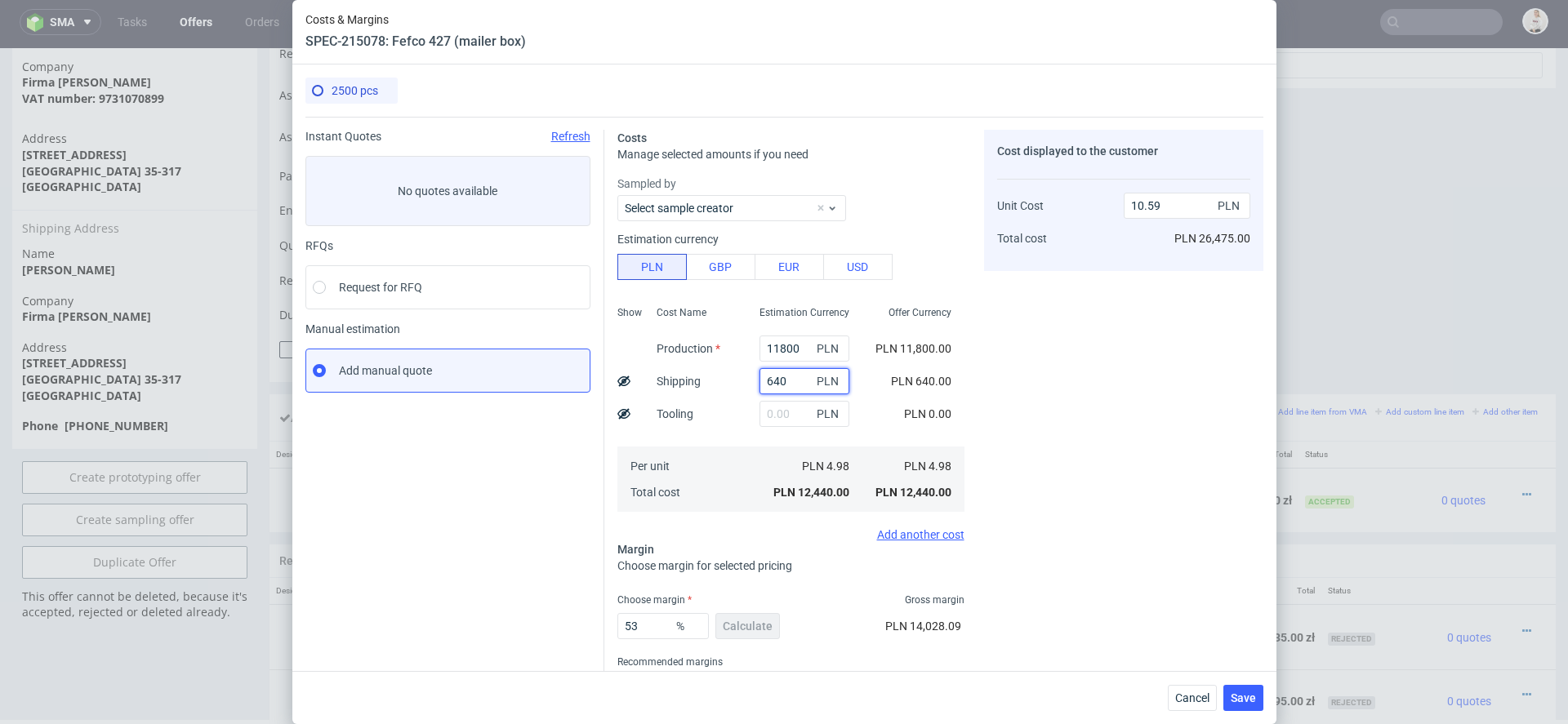
click at [624, 383] on div "Show Cost Name Production Shipping Tooling Per unit Total cost Estimation Curre…" at bounding box center [791, 407] width 347 height 216
click at [987, 568] on div "Cost displayed to the customer Unit Cost Total cost 10.59 PLN PLN 26,475.00" at bounding box center [1124, 429] width 280 height 598
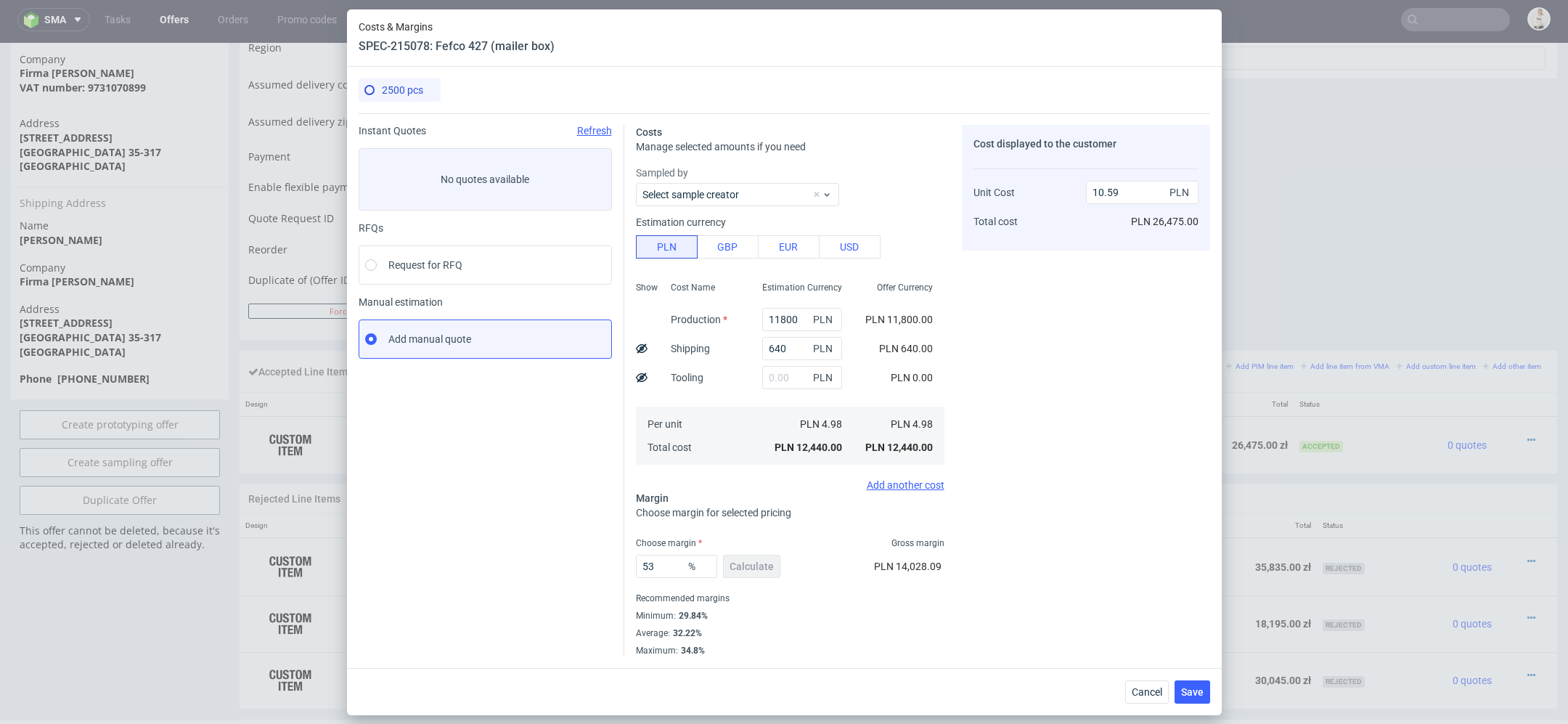
click at [1079, 453] on div "Cost displayed to the customer Unit Cost Total cost 10.59 PLN PLN 26,475.00" at bounding box center [1086, 391] width 249 height 532
click at [1142, 643] on span "Cancel" at bounding box center [1146, 692] width 30 height 10
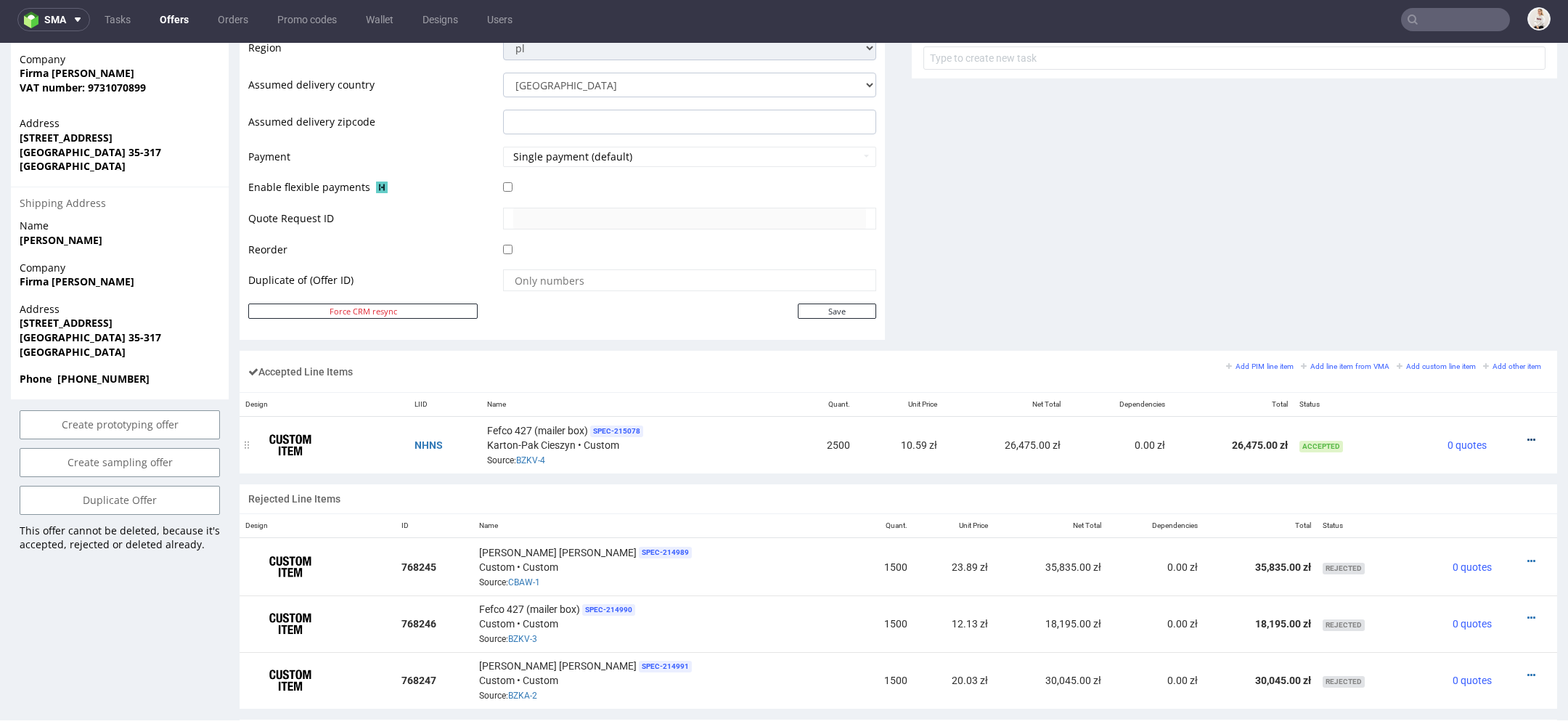
click at [1393, 435] on icon at bounding box center [1531, 440] width 8 height 10
click at [1393, 346] on li "Duplicate Item" at bounding box center [1465, 355] width 128 height 26
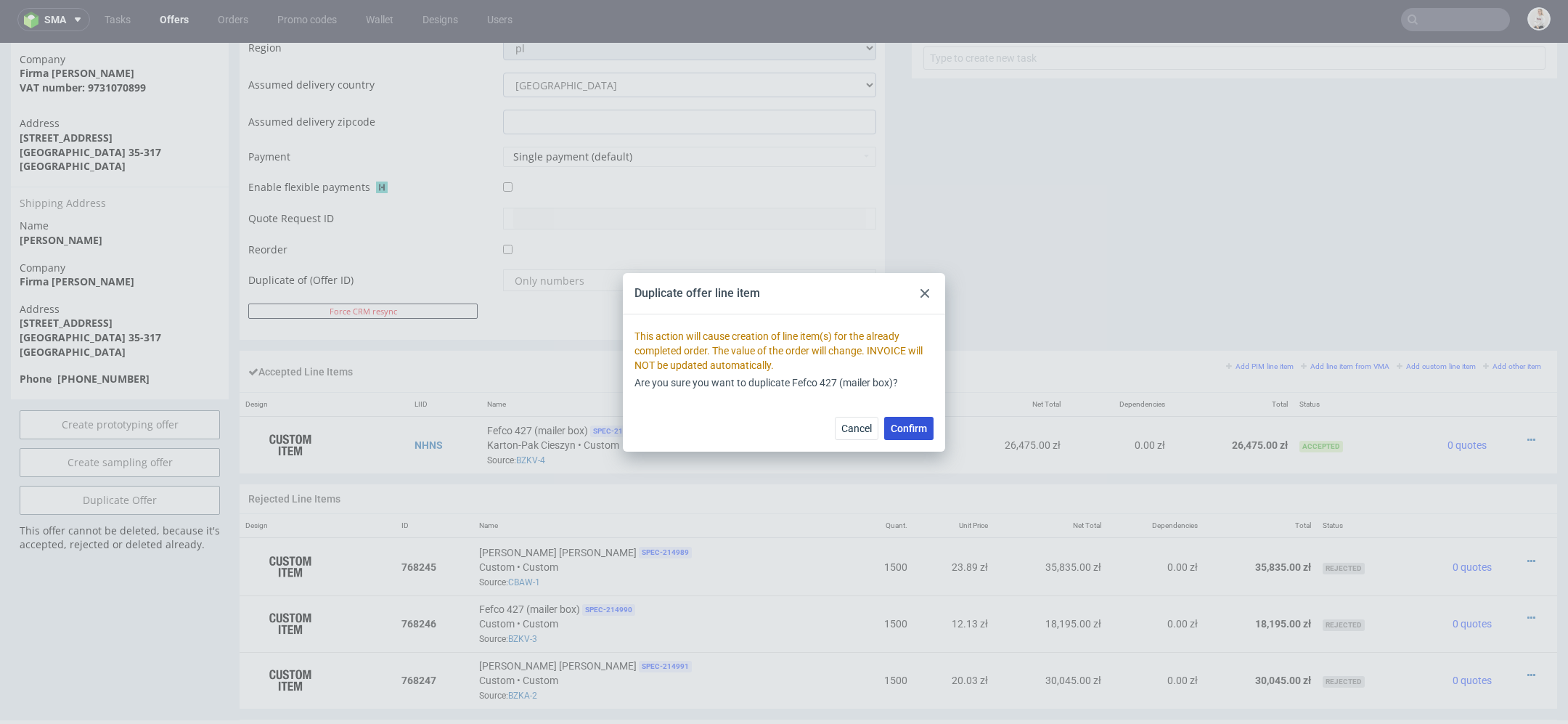
click at [915, 423] on span "Confirm" at bounding box center [909, 429] width 36 height 10
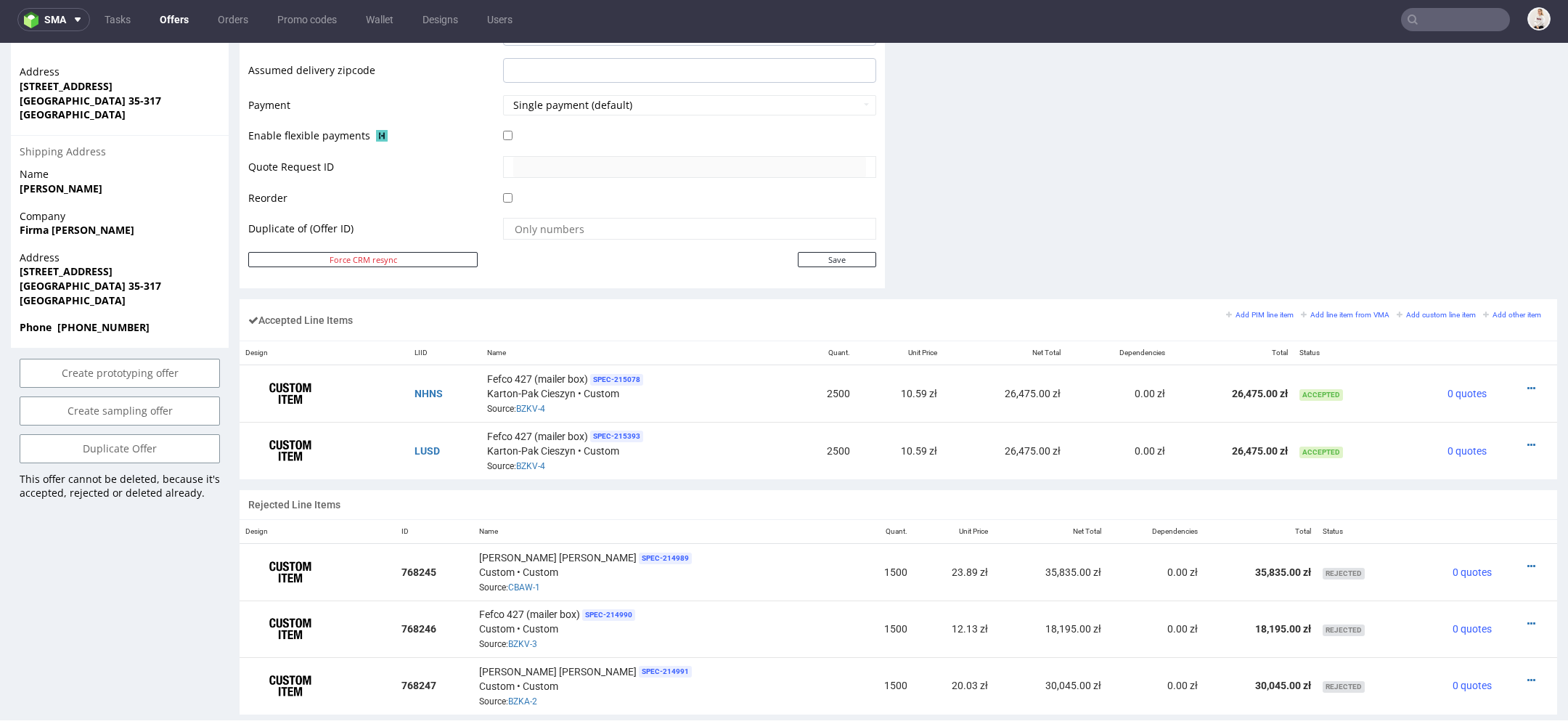
scroll to position [665, 0]
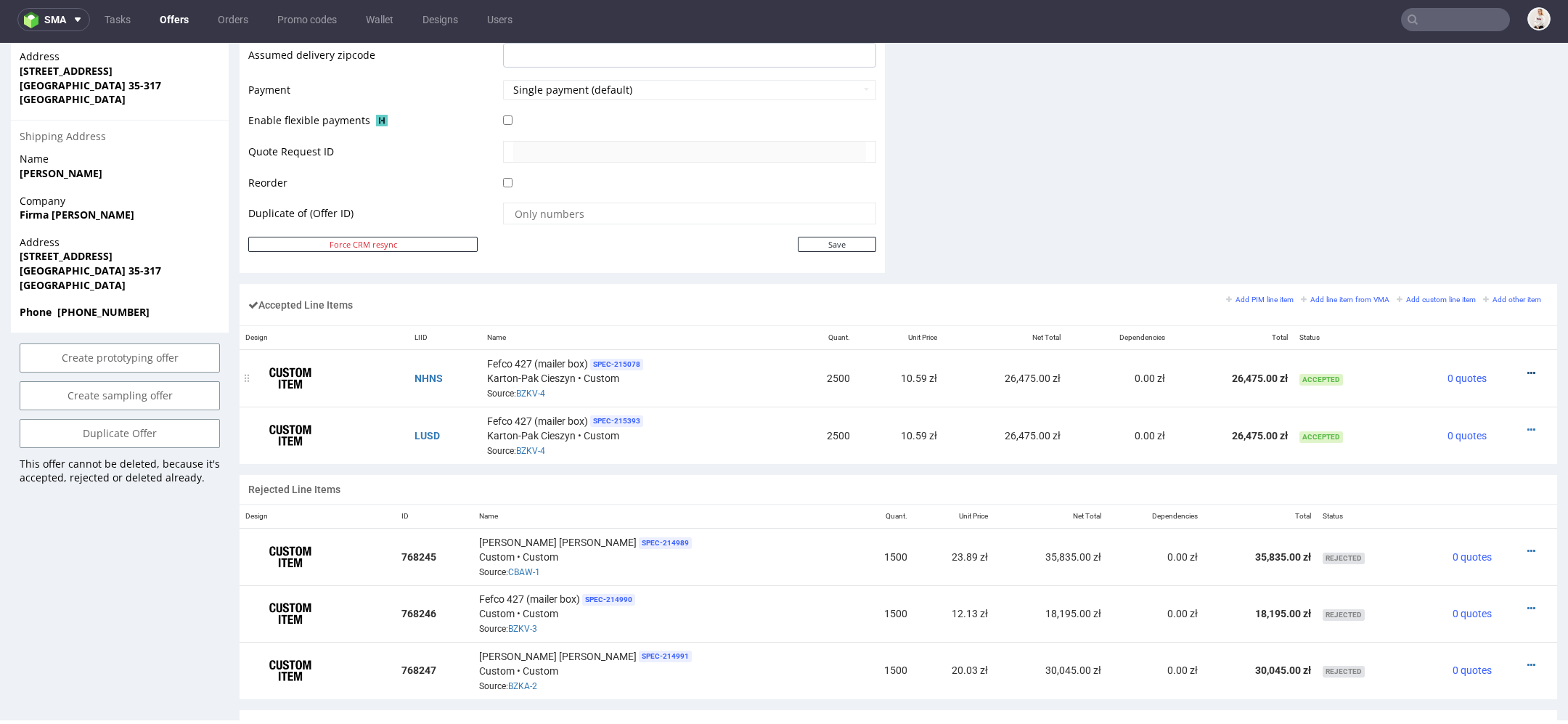
click at [1393, 369] on icon at bounding box center [1531, 373] width 8 height 10
click at [1393, 178] on span "Edit item specification" at bounding box center [1469, 184] width 109 height 15
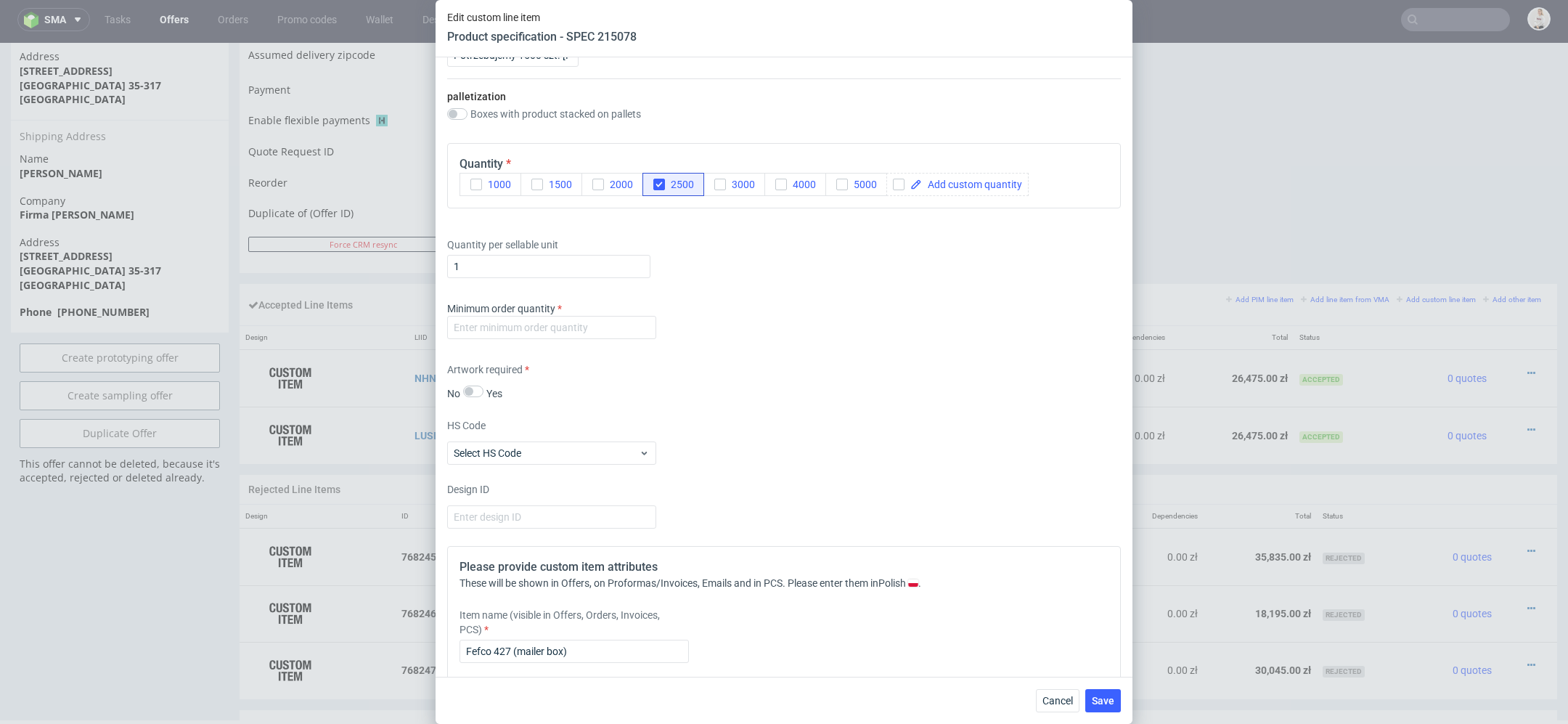
scroll to position [1780, 0]
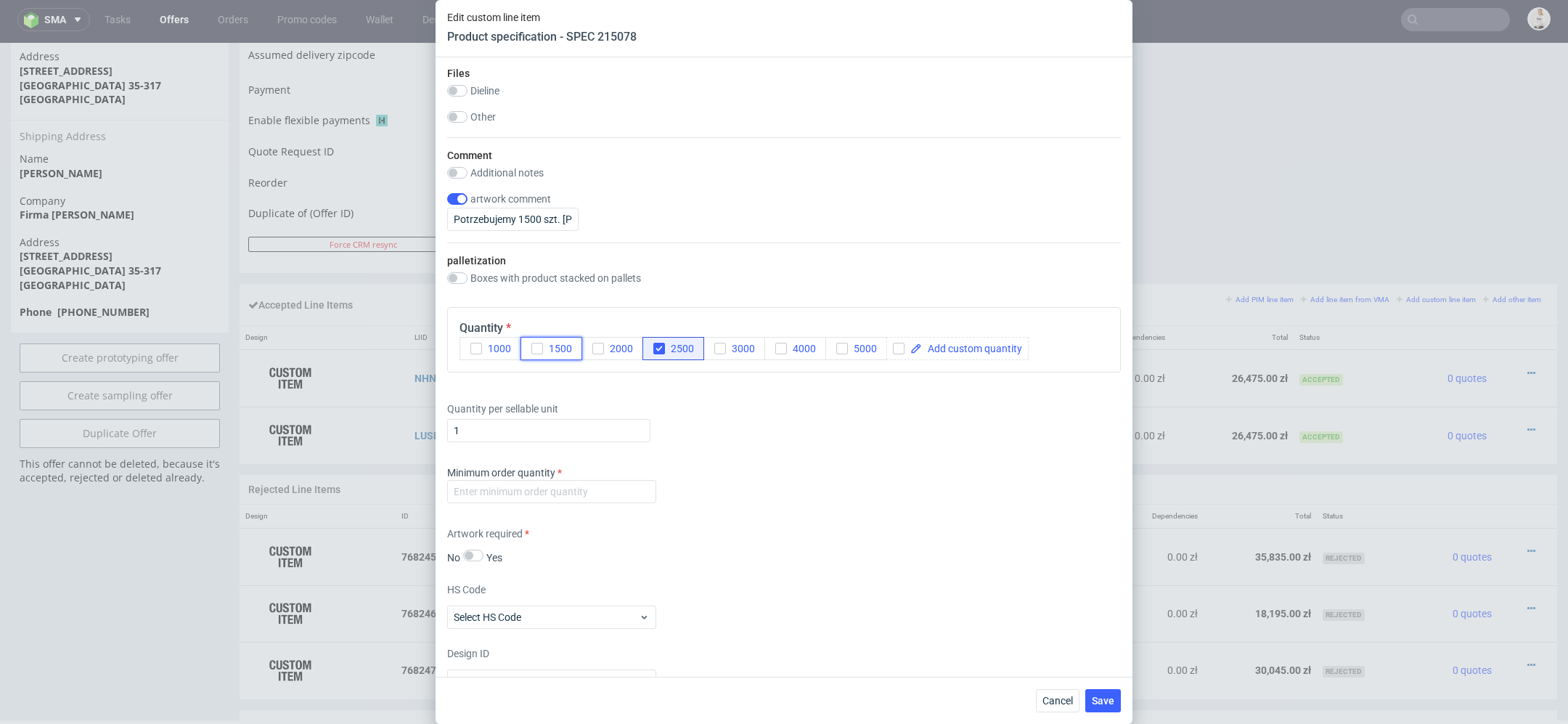
click at [546, 346] on span "1500" at bounding box center [557, 349] width 29 height 12
click at [673, 354] on button "2500" at bounding box center [673, 348] width 61 height 23
click at [1100, 643] on span "Save" at bounding box center [1103, 701] width 22 height 10
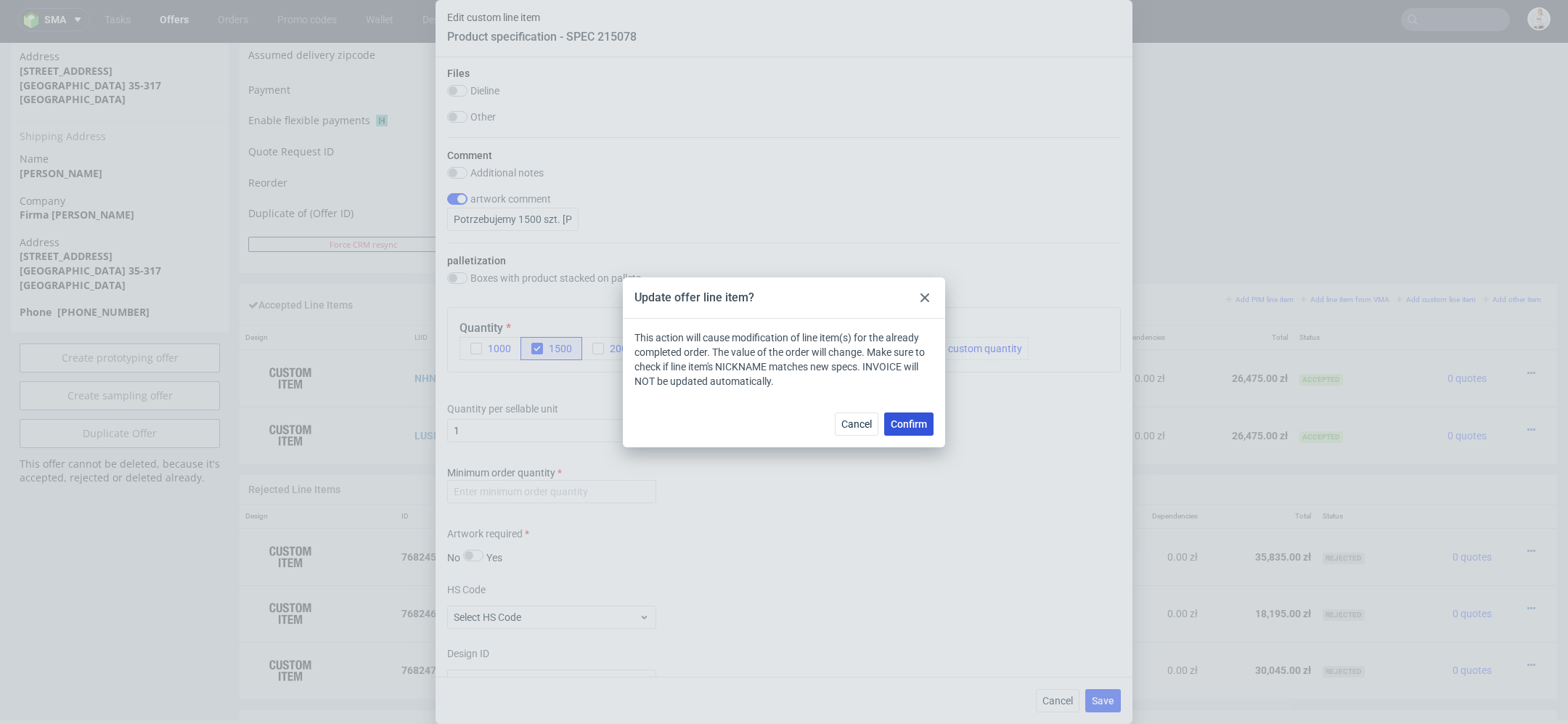
click at [912, 426] on span "Confirm" at bounding box center [909, 424] width 36 height 10
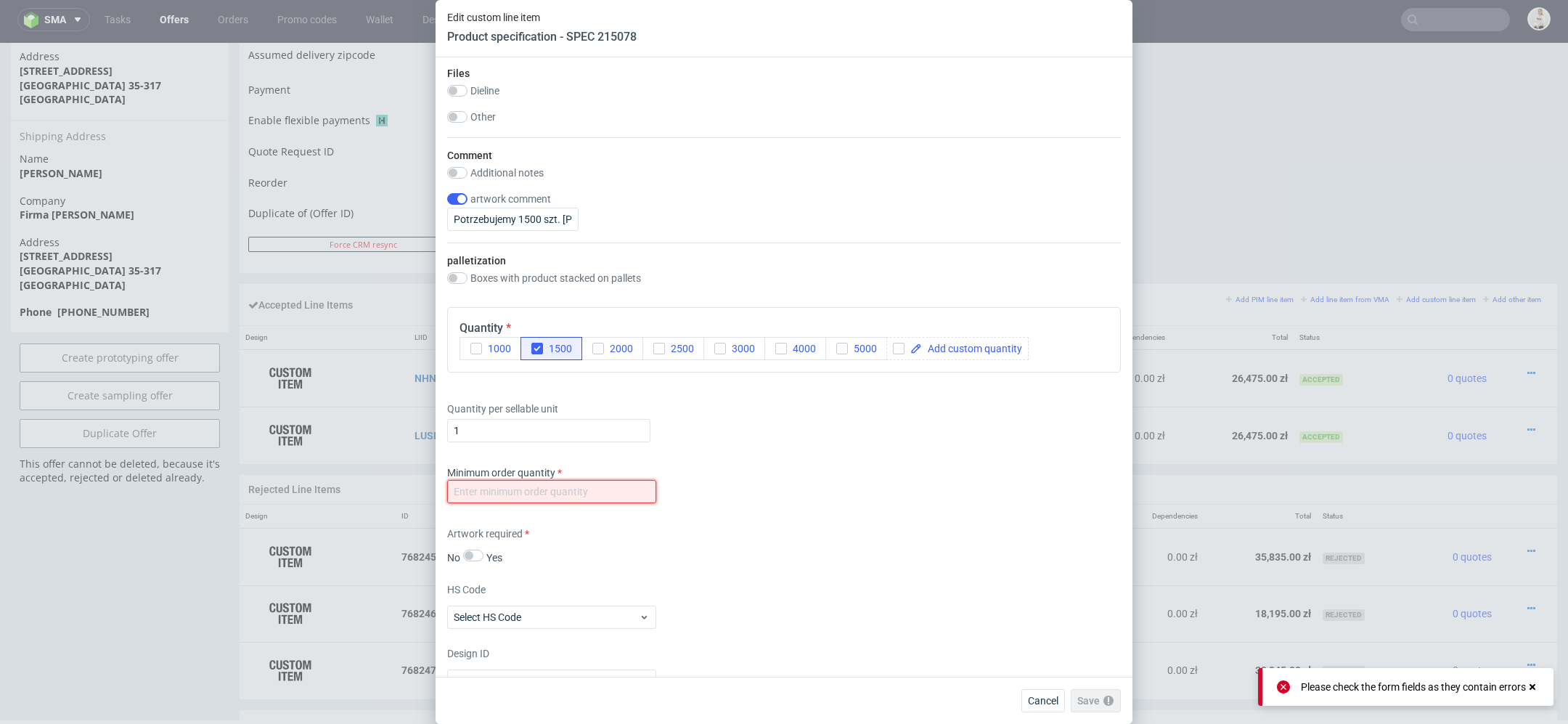
click at [606, 480] on input "number" at bounding box center [551, 491] width 209 height 23
type input "1"
click at [872, 502] on div "Minimum order quantity 1" at bounding box center [784, 487] width 673 height 44
click at [1107, 643] on span "Save" at bounding box center [1103, 701] width 22 height 10
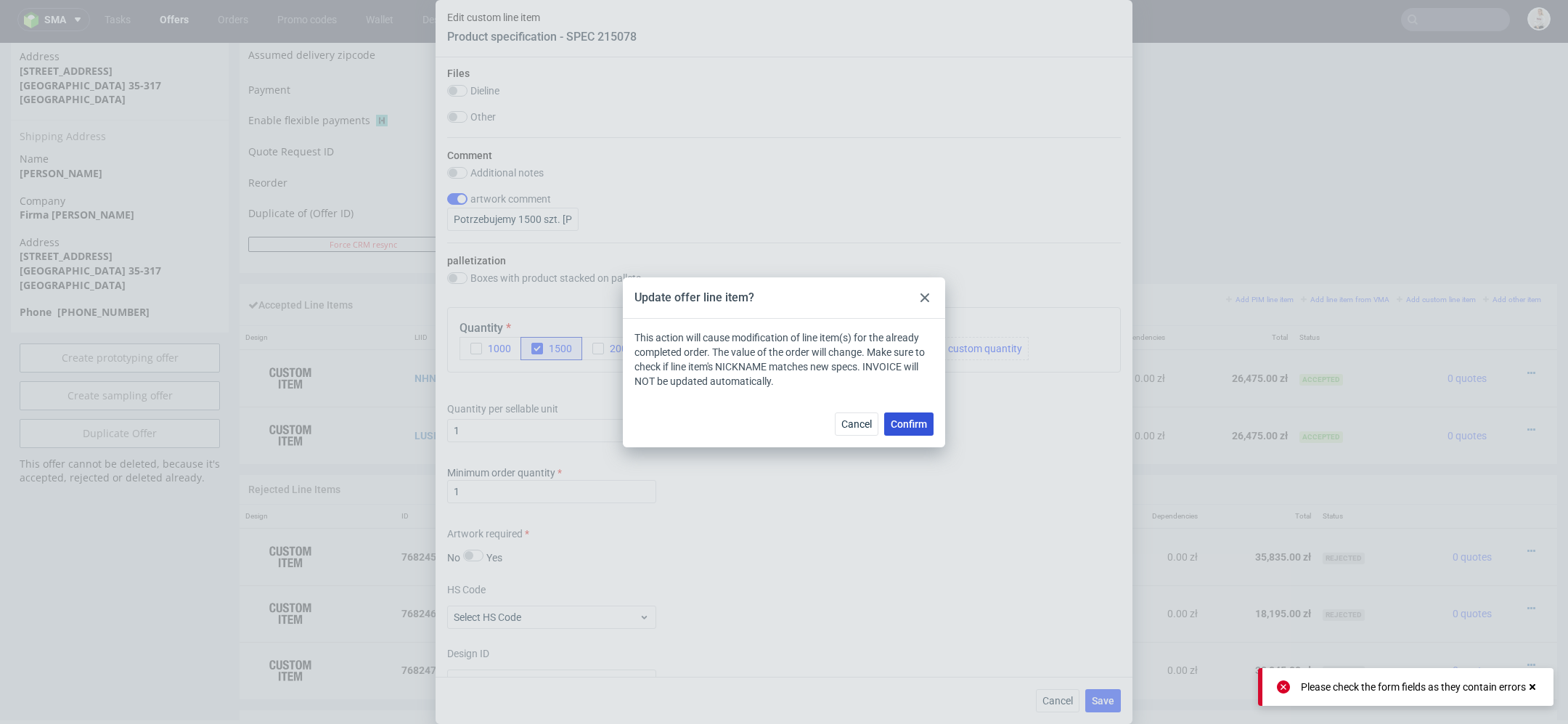
click at [908, 428] on span "Confirm" at bounding box center [909, 424] width 36 height 10
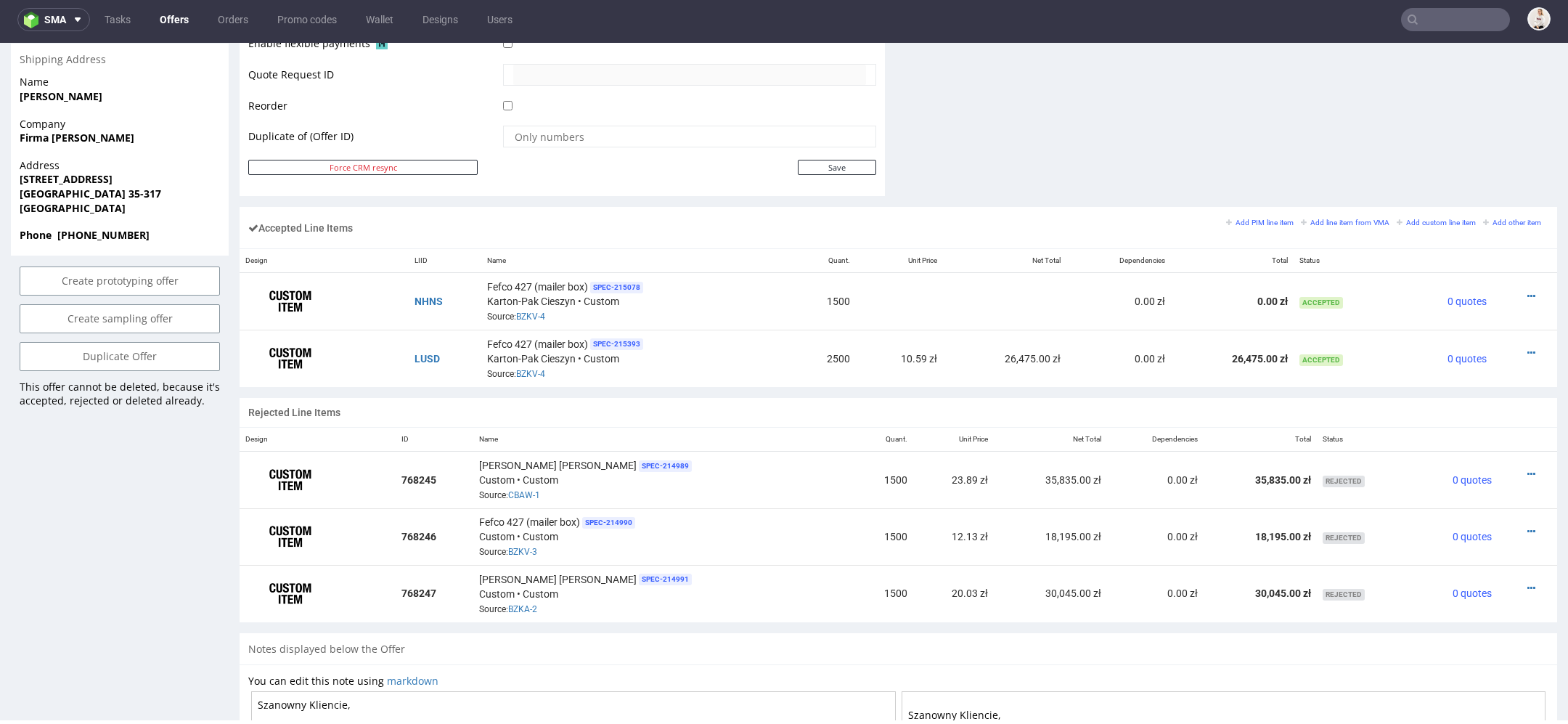
scroll to position [744, 0]
click at [1393, 348] on icon at bounding box center [1531, 351] width 8 height 10
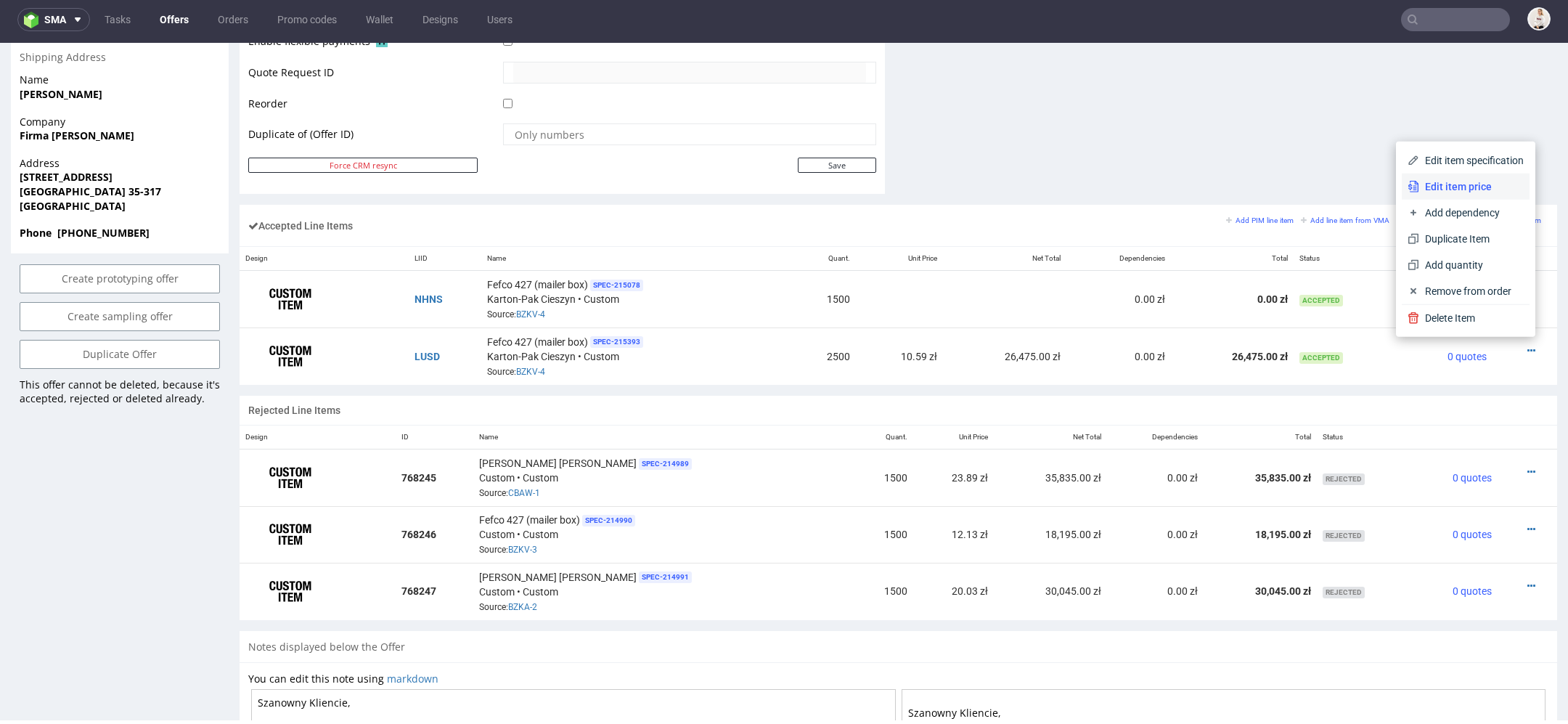
click at [1393, 179] on span "Edit item price" at bounding box center [1471, 187] width 104 height 15
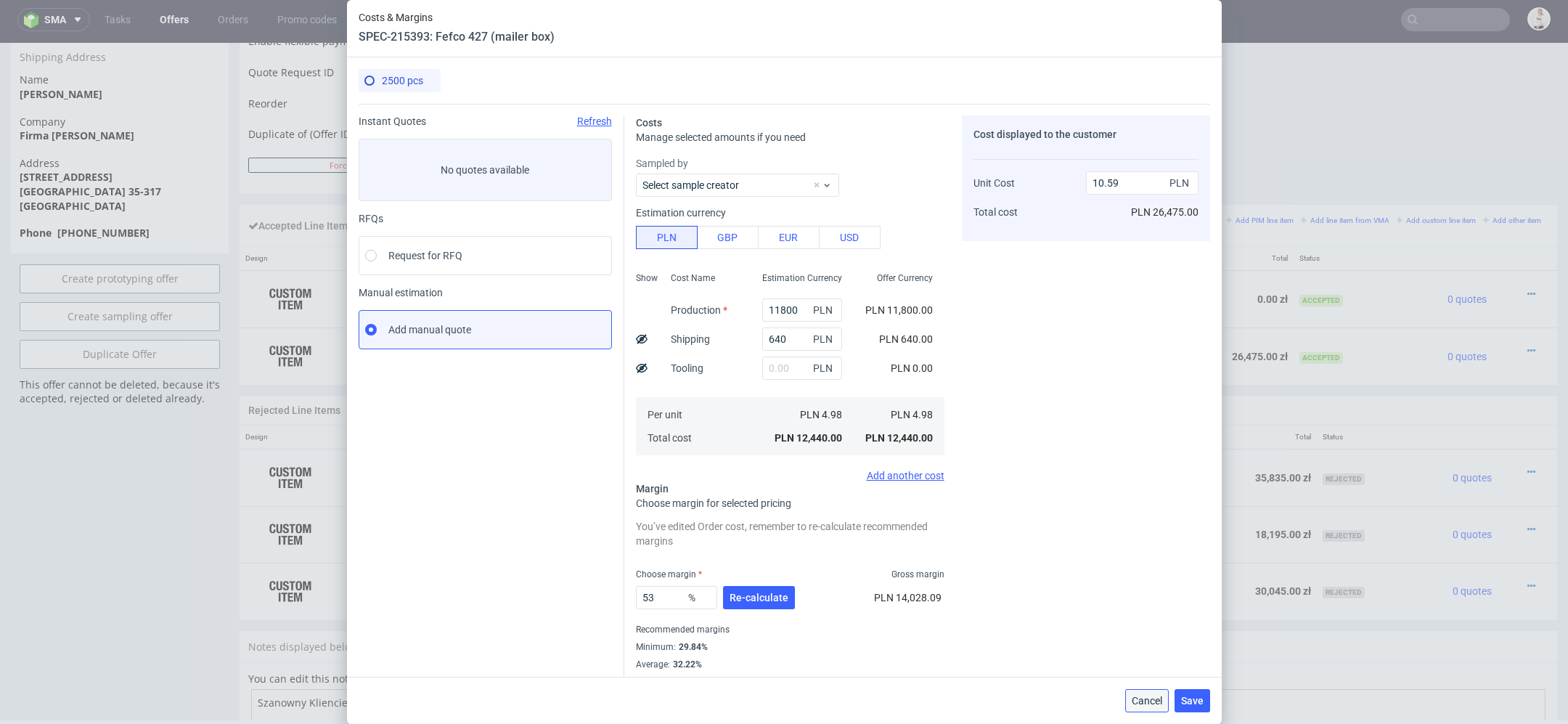
click at [1155, 643] on span "Cancel" at bounding box center [1146, 701] width 30 height 10
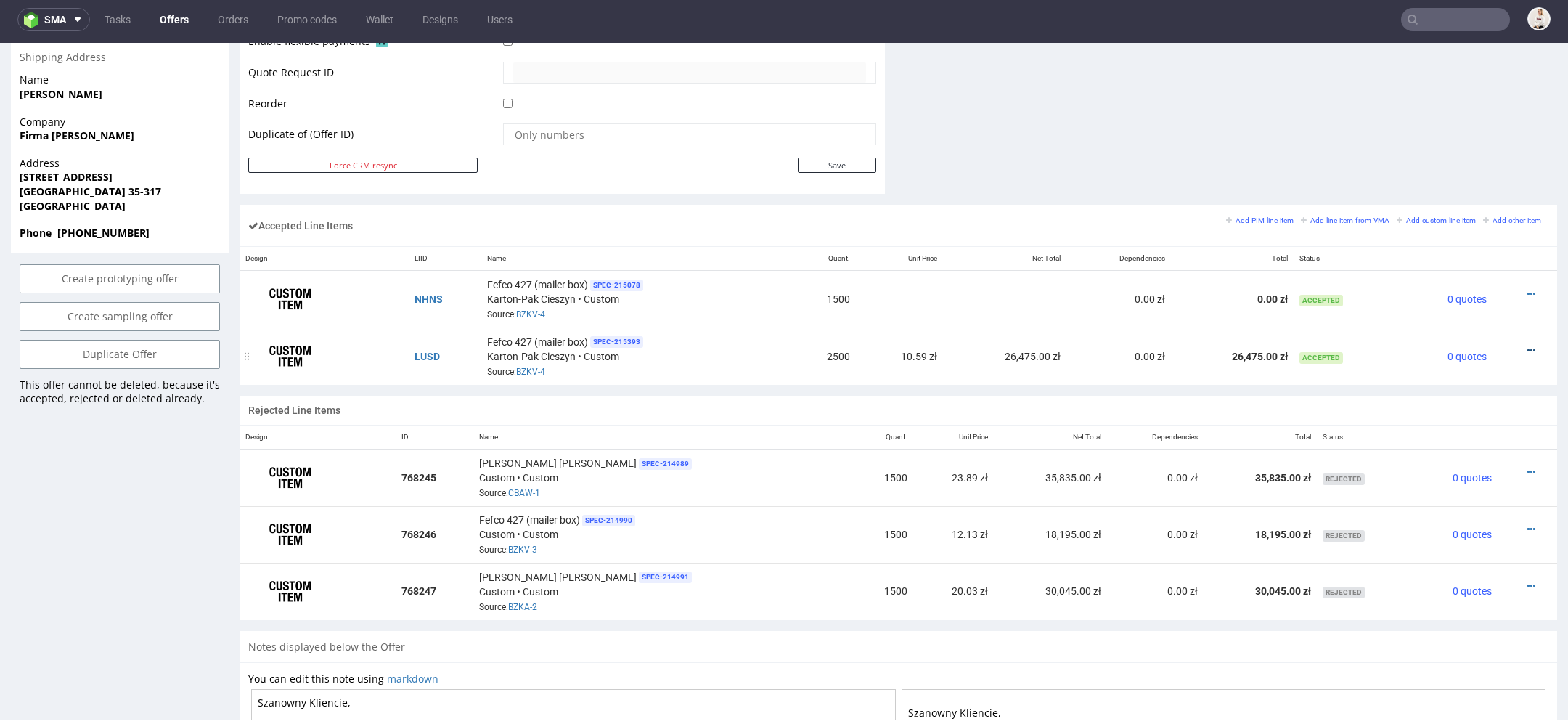
click at [1393, 346] on icon at bounding box center [1531, 351] width 8 height 10
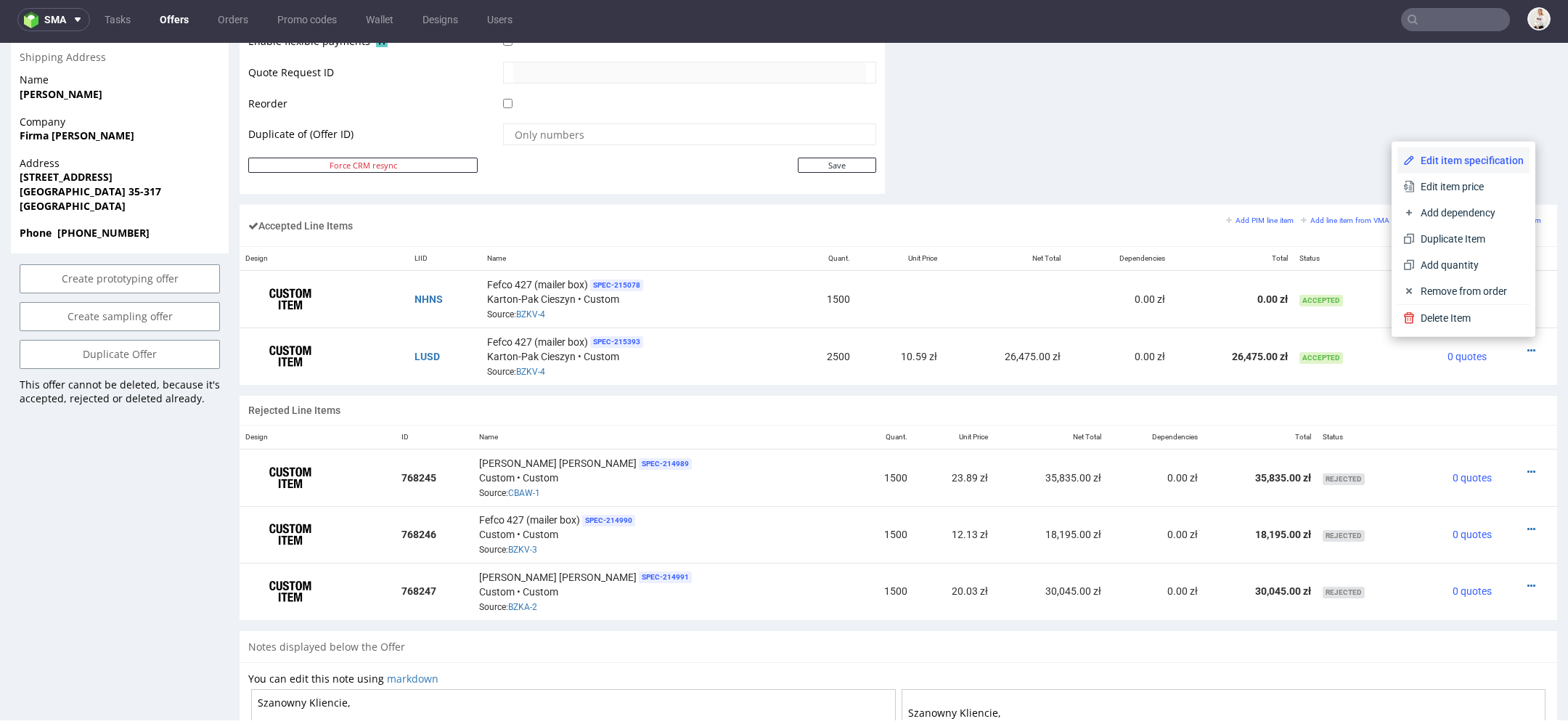
click at [1393, 165] on span "Edit item specification" at bounding box center [1469, 161] width 109 height 15
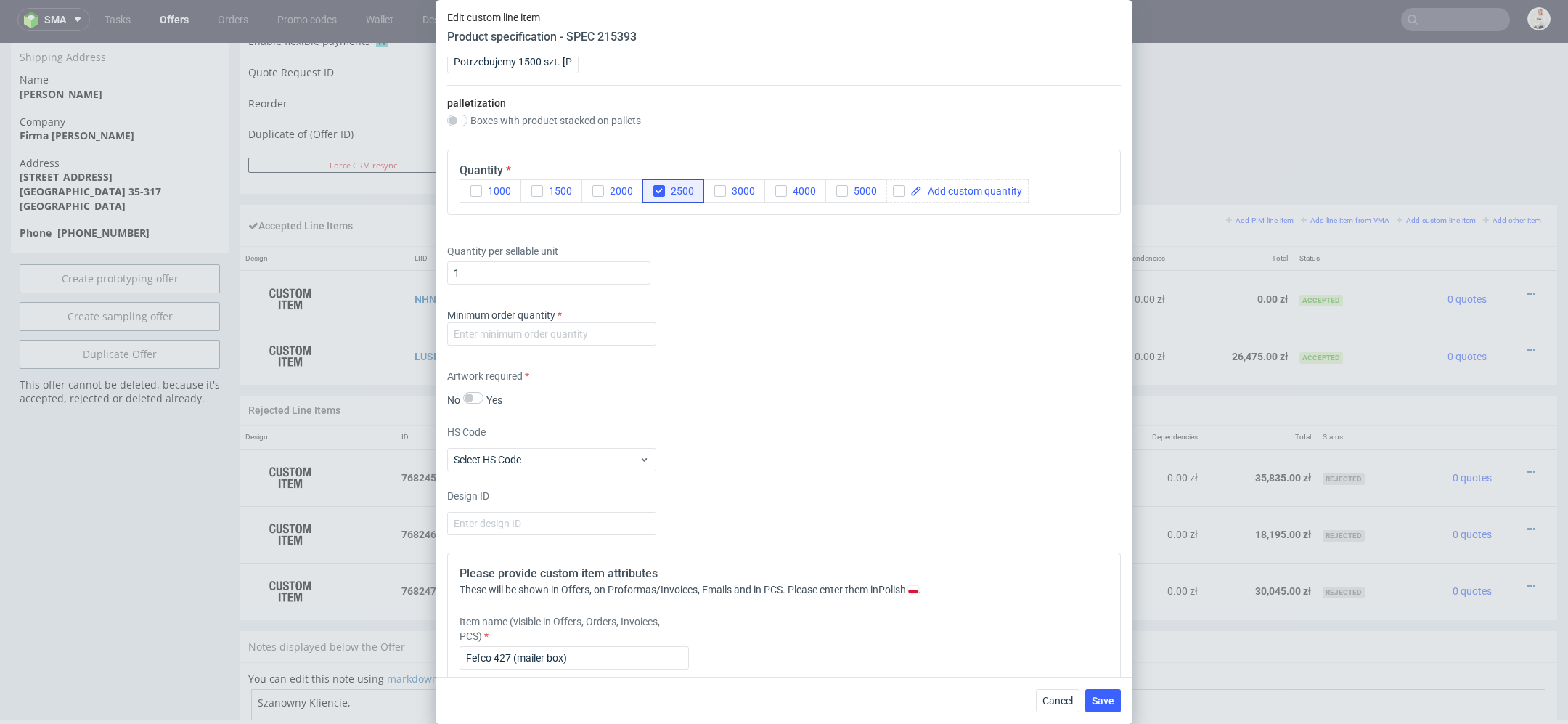
scroll to position [1893, 0]
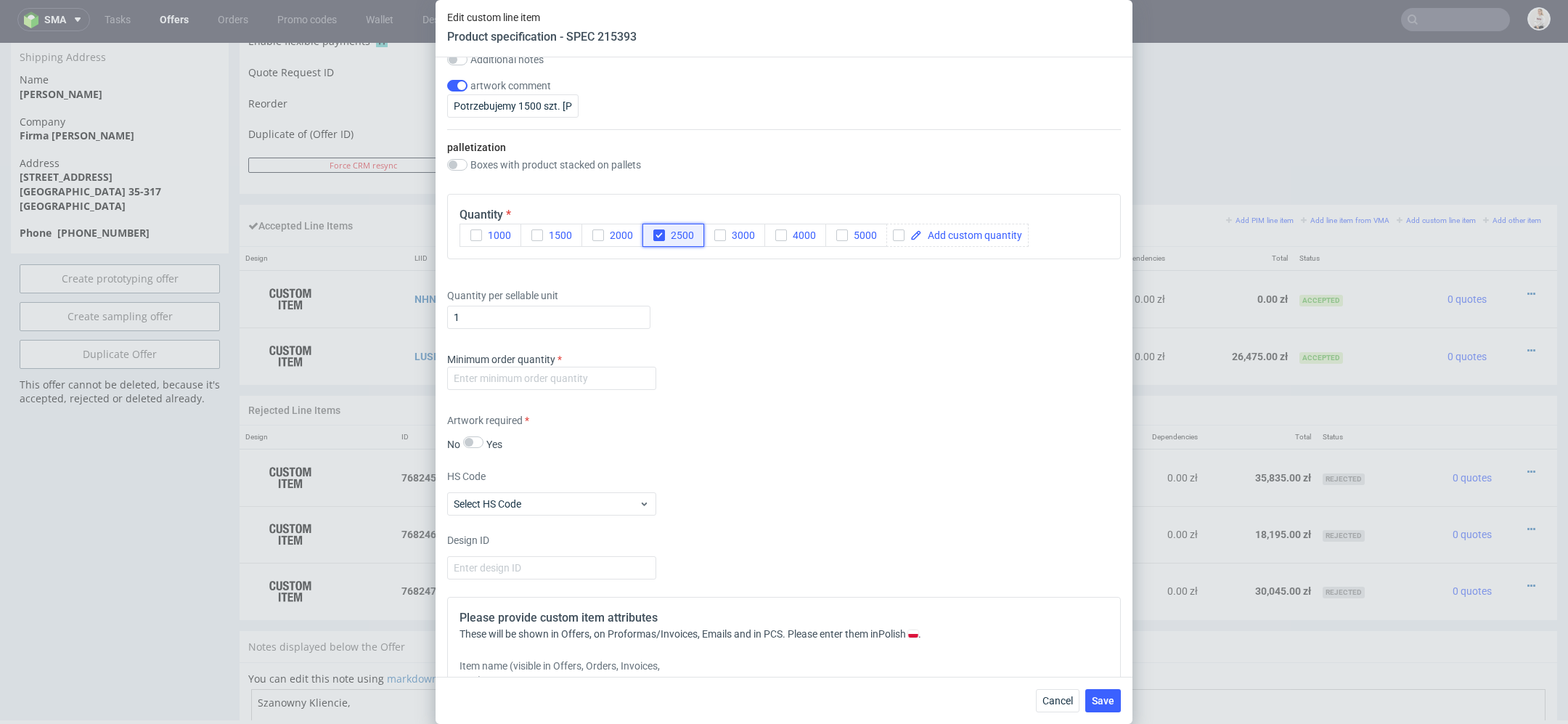
click at [664, 230] on div "button" at bounding box center [659, 235] width 12 height 12
click at [517, 239] on button "1000" at bounding box center [490, 235] width 61 height 23
click at [621, 375] on input "number" at bounding box center [551, 378] width 209 height 23
type input "1"
click at [875, 426] on div "Artwork required No Yes" at bounding box center [784, 432] width 673 height 38
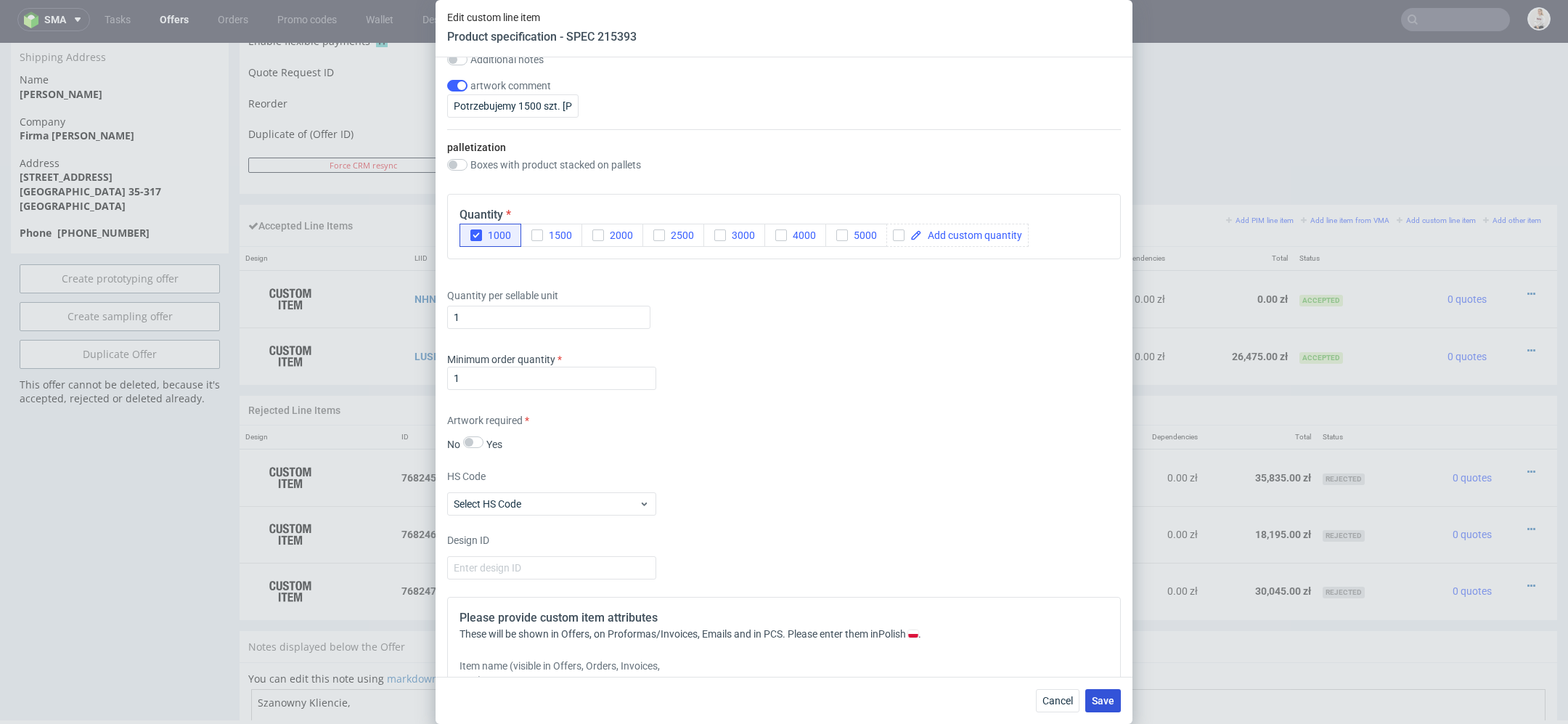
click at [1100, 643] on span "Save" at bounding box center [1103, 701] width 22 height 10
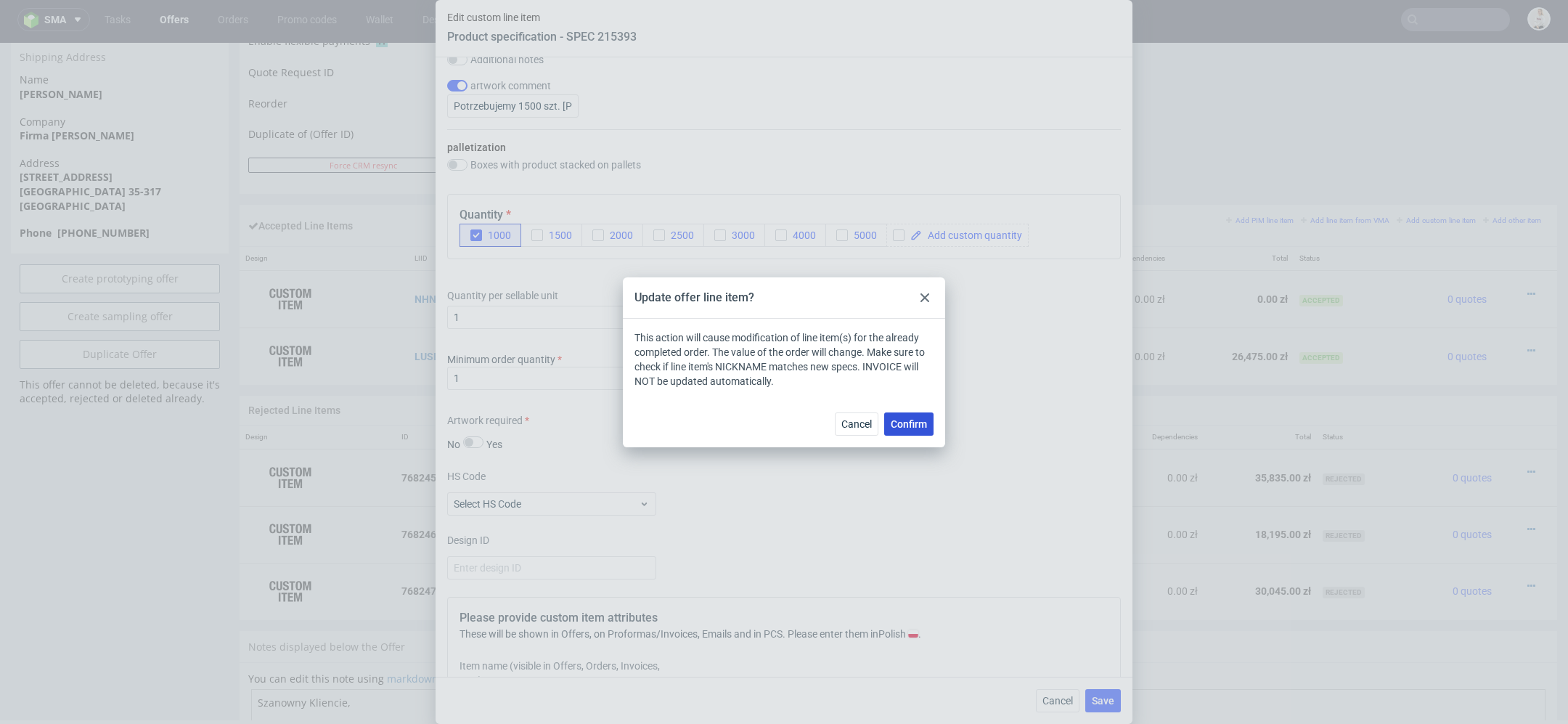
click at [918, 413] on button "Confirm" at bounding box center [909, 423] width 50 height 23
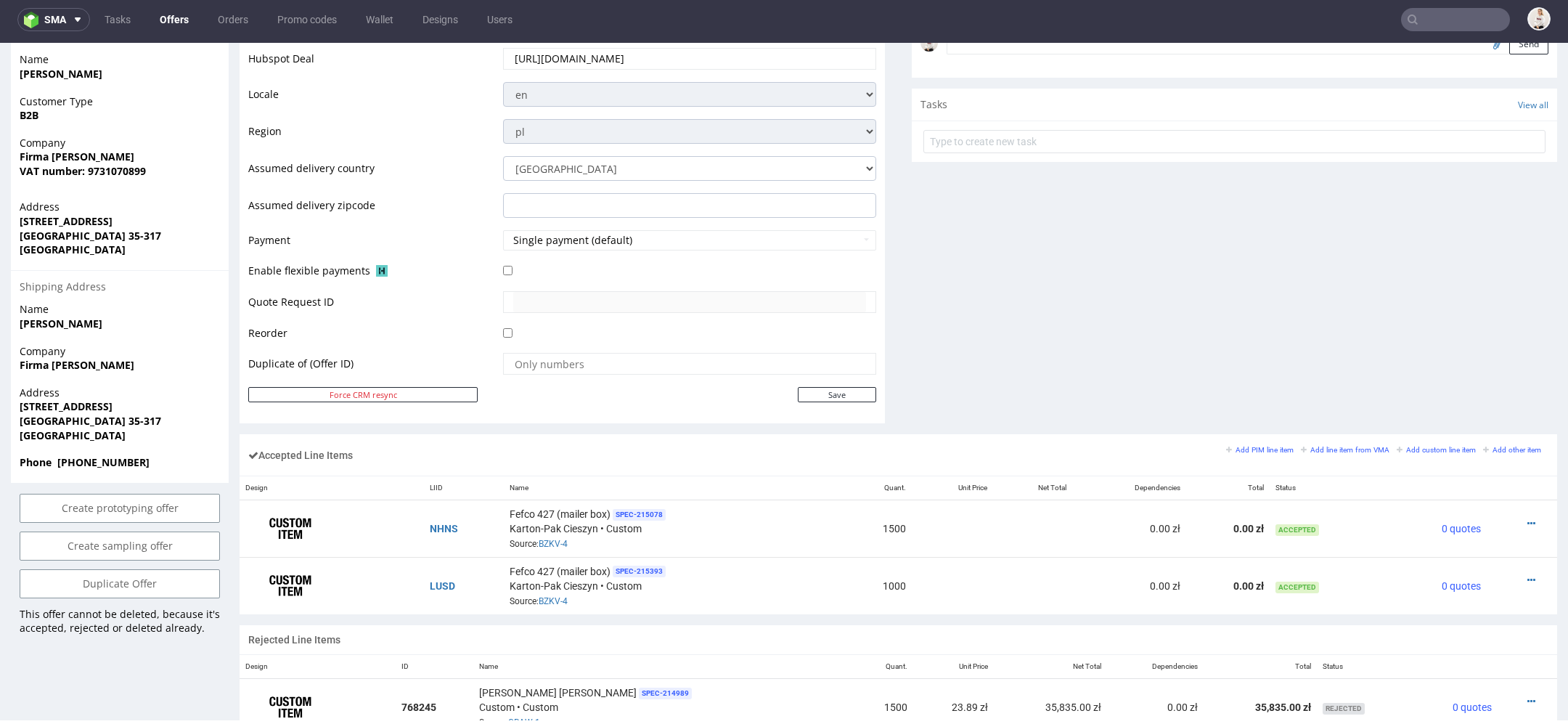
scroll to position [520, 0]
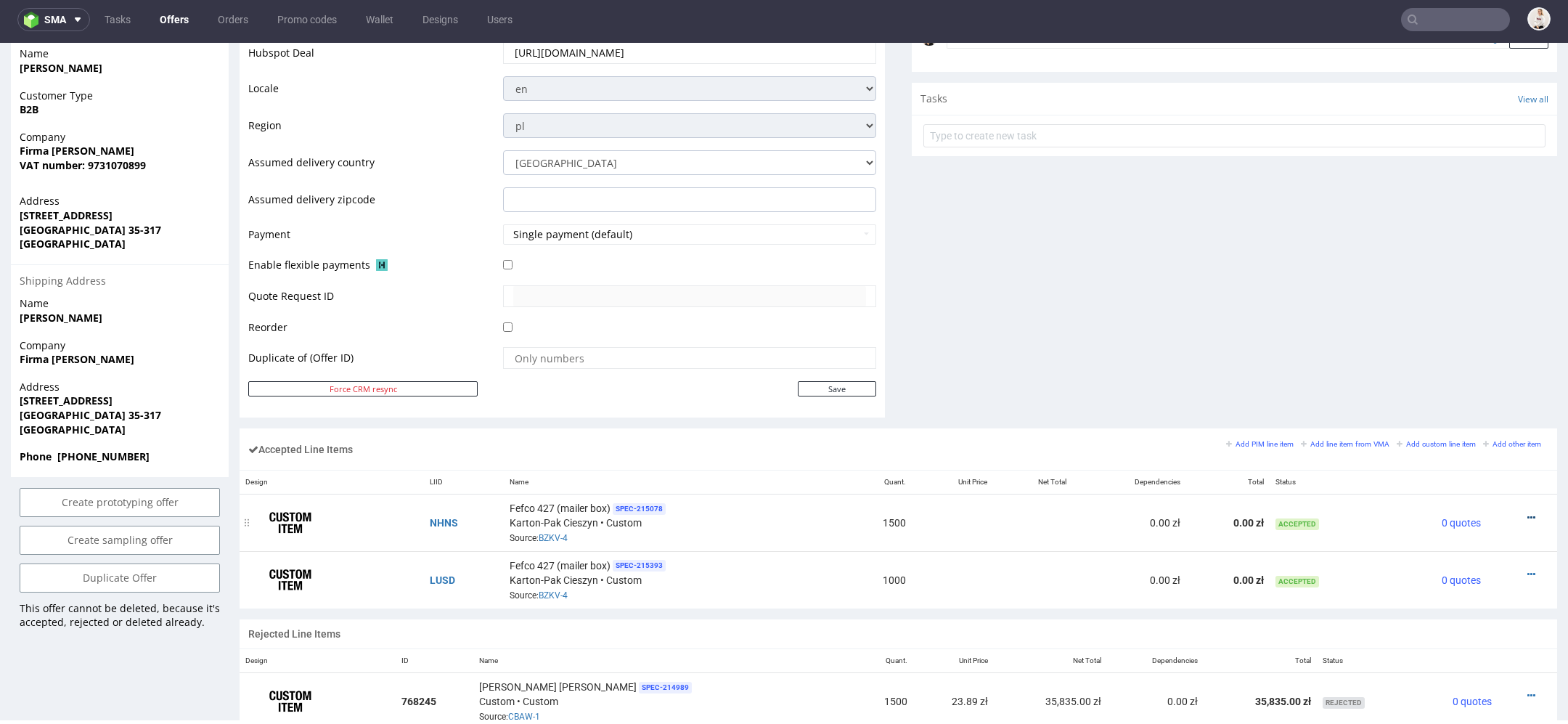
click at [1393, 513] on icon at bounding box center [1531, 518] width 8 height 10
click at [1393, 351] on span "Edit item price" at bounding box center [1471, 355] width 104 height 15
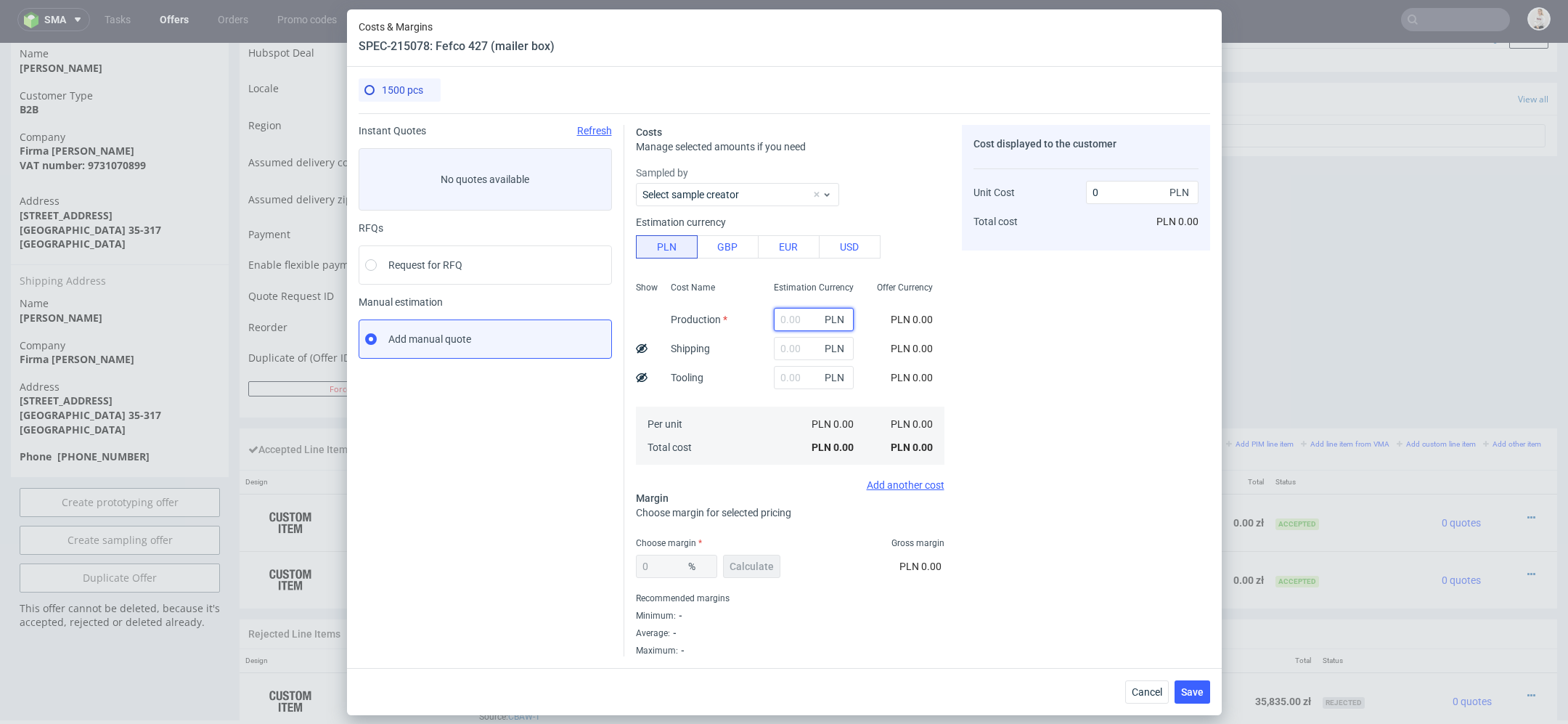
click at [812, 321] on input "text" at bounding box center [814, 319] width 80 height 23
paste input "7 080"
click at [1034, 400] on div "Cost displayed to the customer Unit Cost Total cost 0 PLN PLN 0.00" at bounding box center [1086, 391] width 249 height 532
click at [801, 356] on input "text" at bounding box center [814, 348] width 80 height 23
click at [790, 321] on input "7 080" at bounding box center [814, 319] width 80 height 23
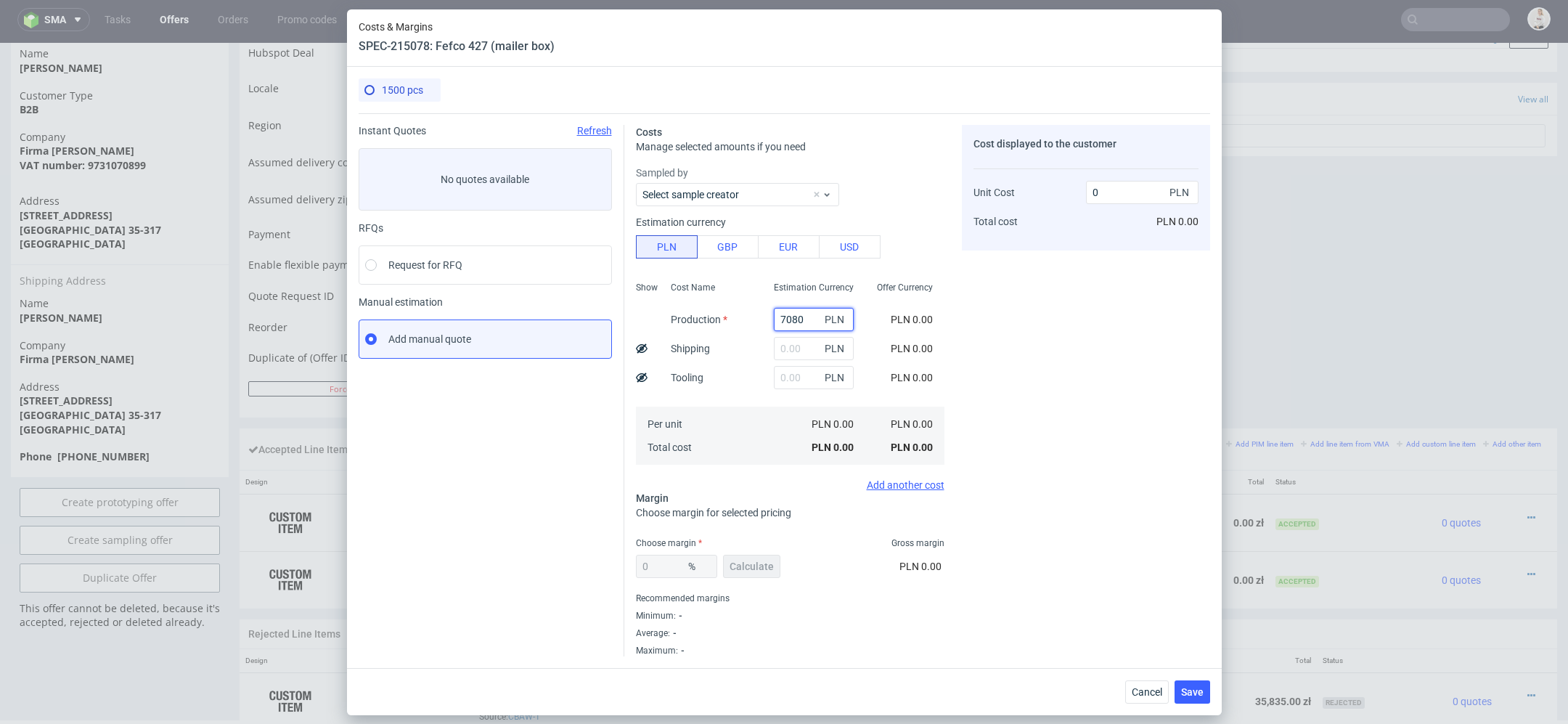
type input "7080"
type input "4.72"
type input "7080"
click at [802, 343] on input "text" at bounding box center [808, 348] width 80 height 23
click at [794, 338] on input "text" at bounding box center [808, 348] width 80 height 23
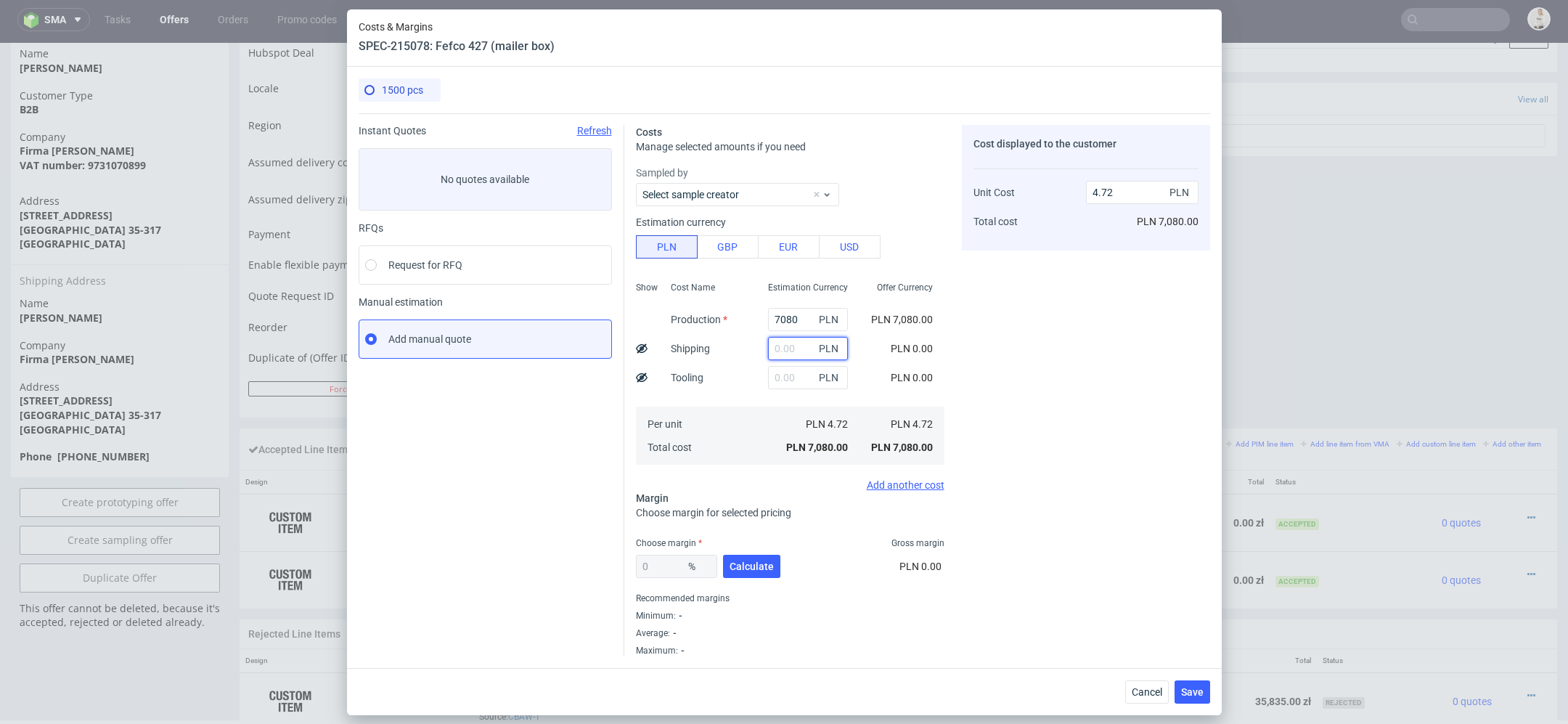
click at [794, 348] on input "text" at bounding box center [808, 348] width 80 height 23
paste input "384"
type input "384"
type input "4.98"
click at [1034, 384] on div "Cost displayed to the customer Unit Cost Total cost 4.98 PLN PLN 7,470.00" at bounding box center [1086, 391] width 249 height 532
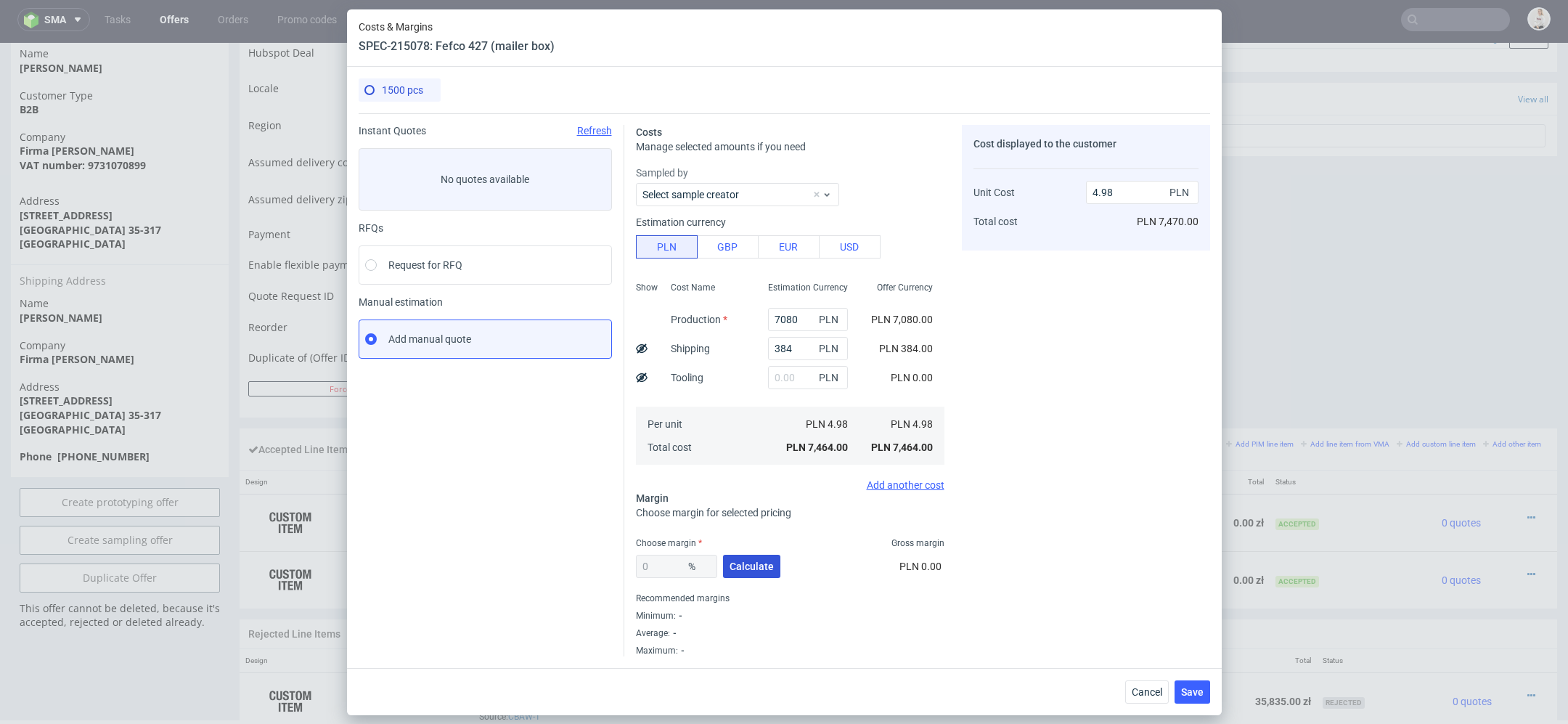
click at [760, 561] on span "Calculate" at bounding box center [752, 566] width 44 height 10
type input "35.62"
type input "7.73"
click at [653, 560] on input "35.62" at bounding box center [676, 566] width 81 height 23
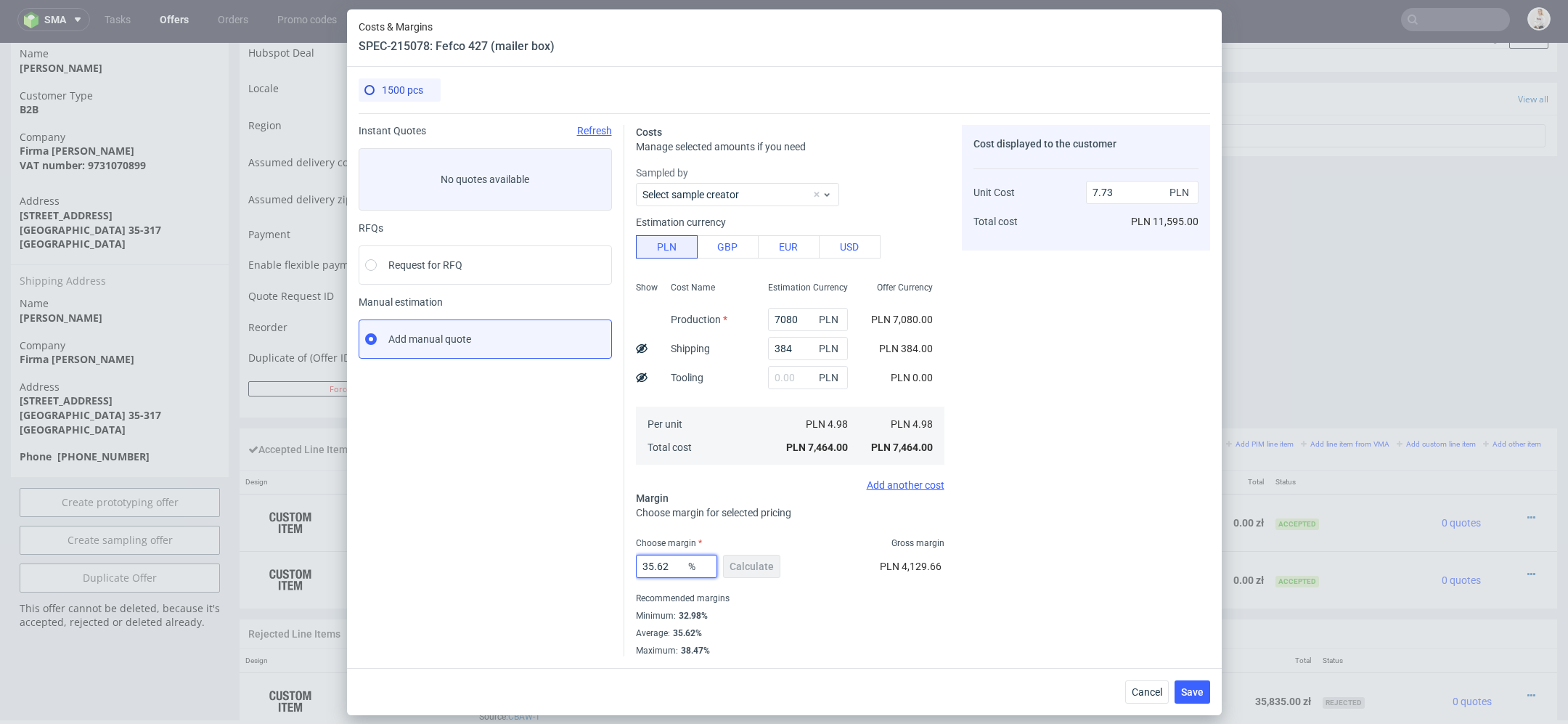
click at [653, 560] on input "35.62" at bounding box center [676, 566] width 81 height 23
type input "53"
type input "10.59"
type input "53"
click at [1107, 580] on div "Cost displayed to the customer Unit Cost Total cost 10.59 PLN PLN 15,885.00" at bounding box center [1086, 391] width 249 height 532
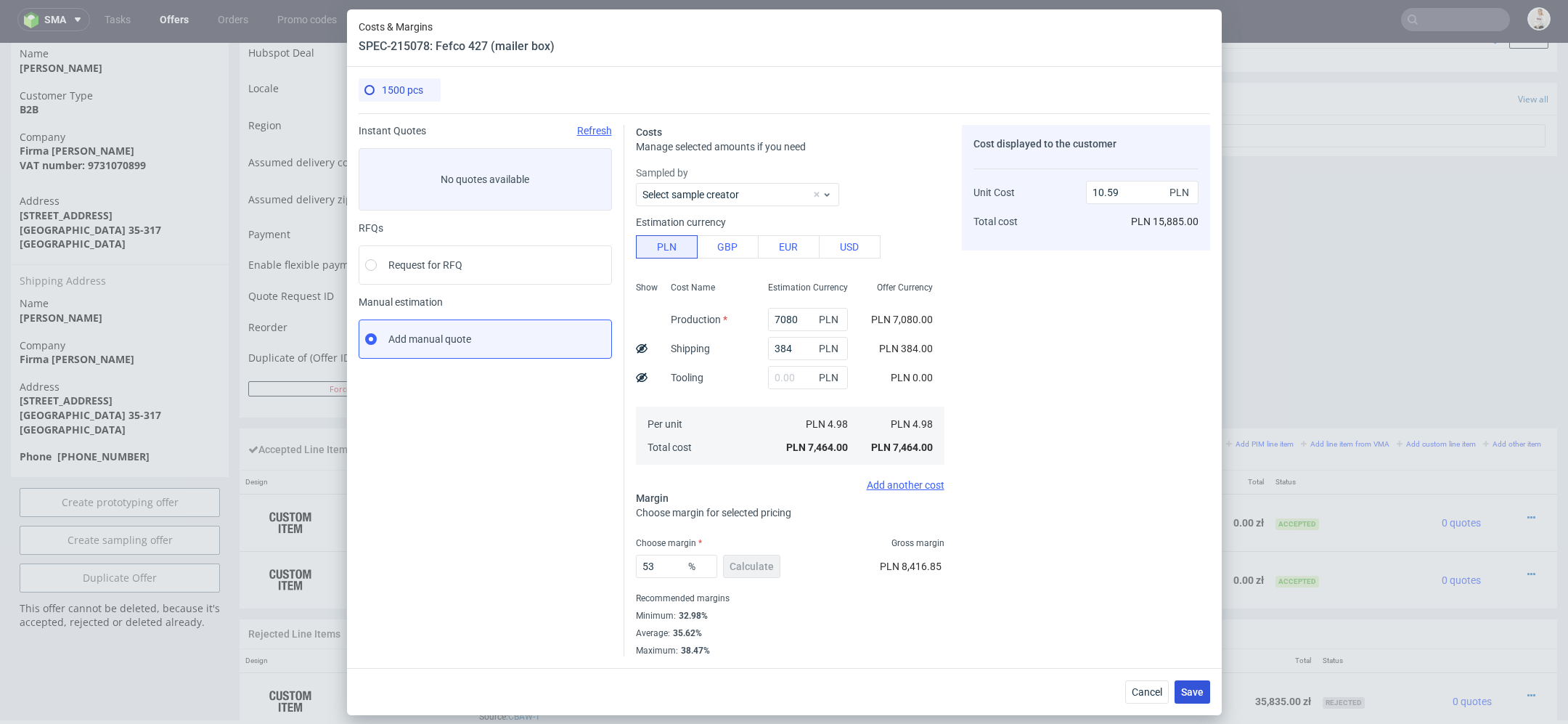
click at [1197, 643] on span "Save" at bounding box center [1192, 692] width 22 height 10
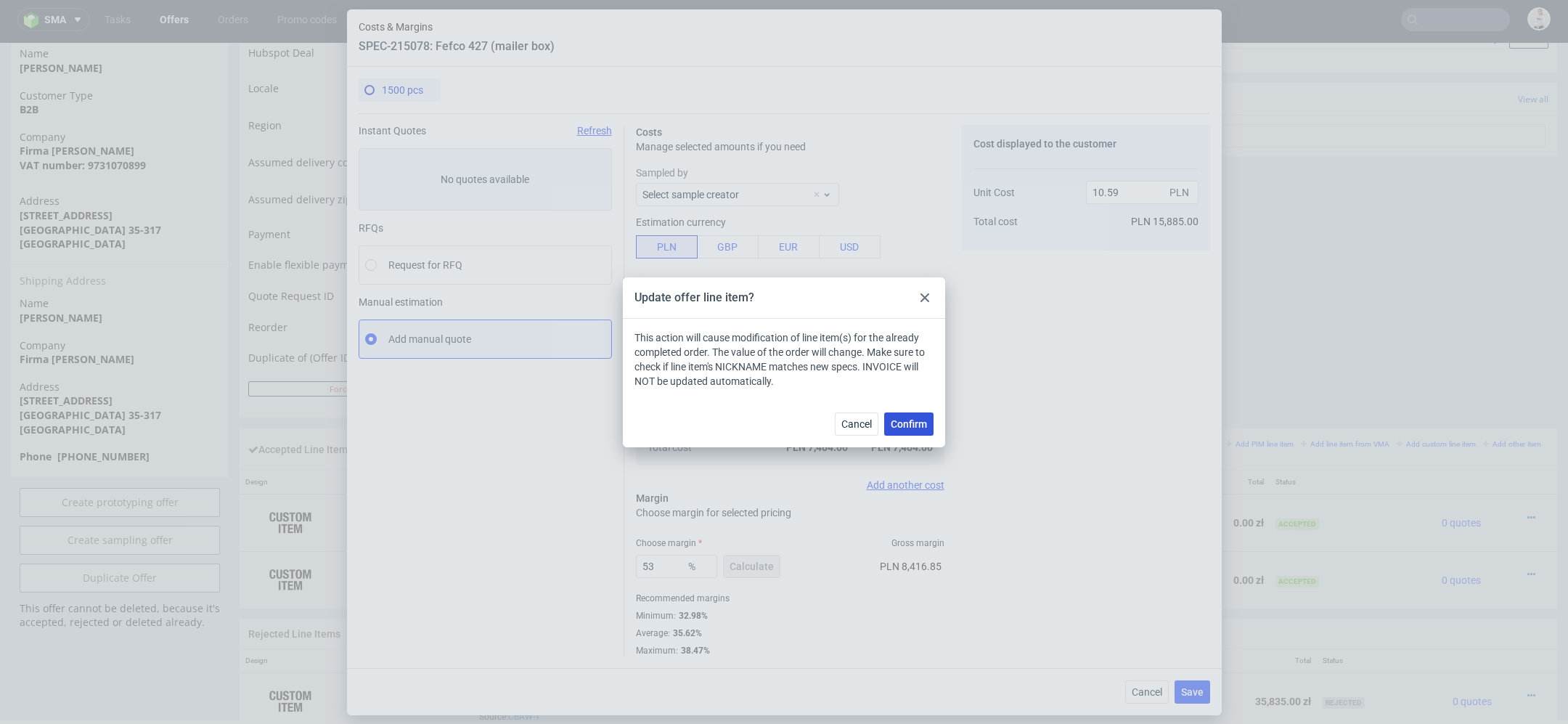
click at [915, 435] on div "Cancel Confirm" at bounding box center [784, 424] width 323 height 47
click at [922, 426] on span "Confirm" at bounding box center [909, 424] width 36 height 10
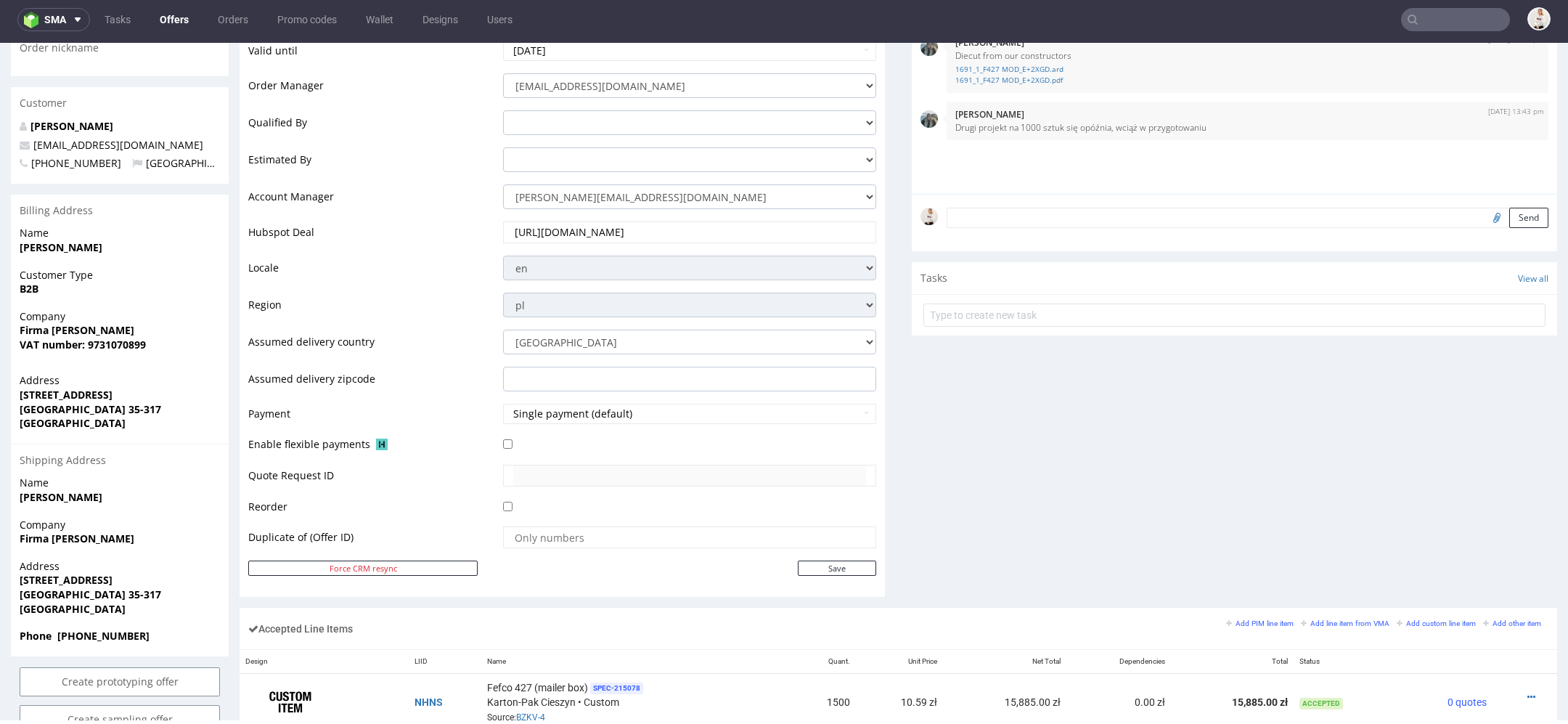
scroll to position [767, 0]
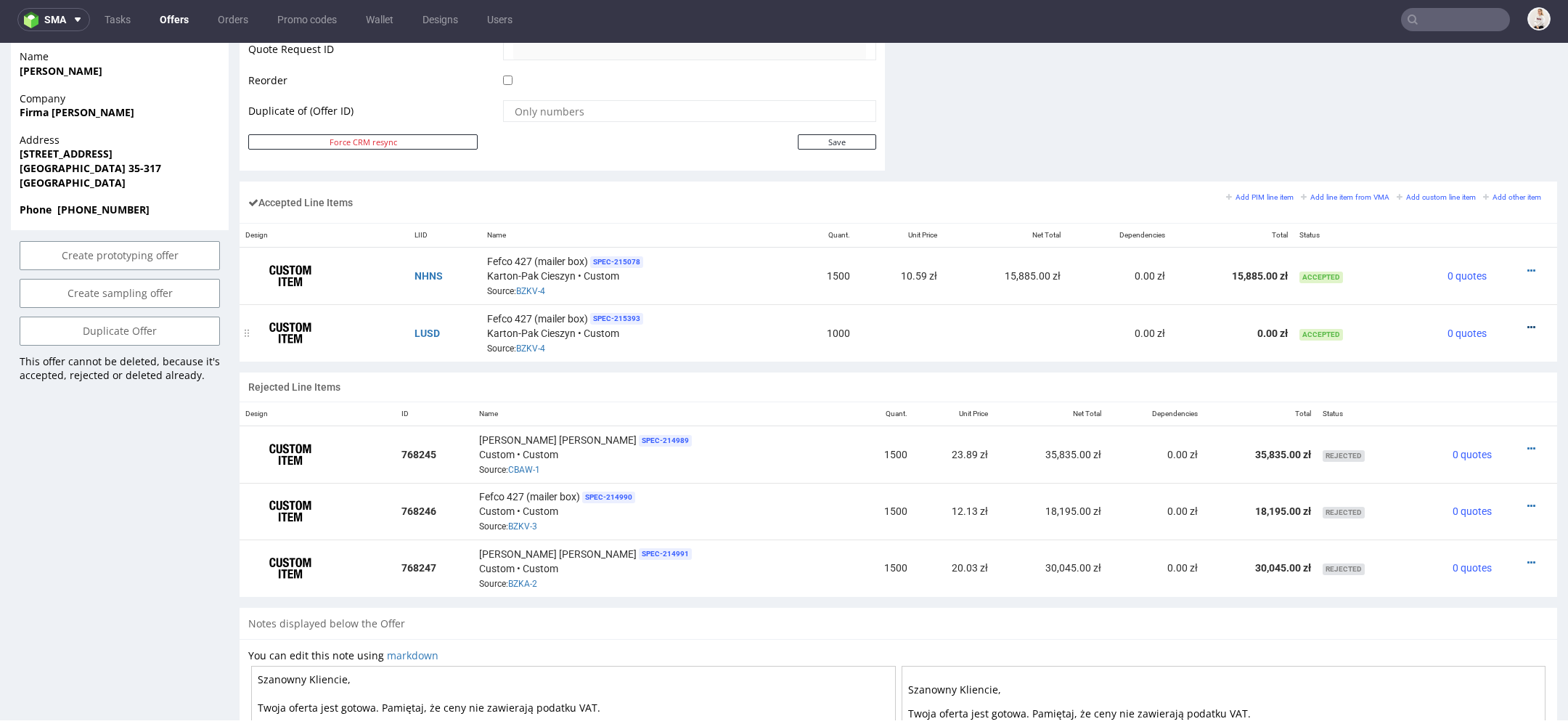
click at [1393, 323] on icon at bounding box center [1531, 328] width 8 height 10
click at [1393, 166] on span "Edit item price" at bounding box center [1471, 164] width 104 height 15
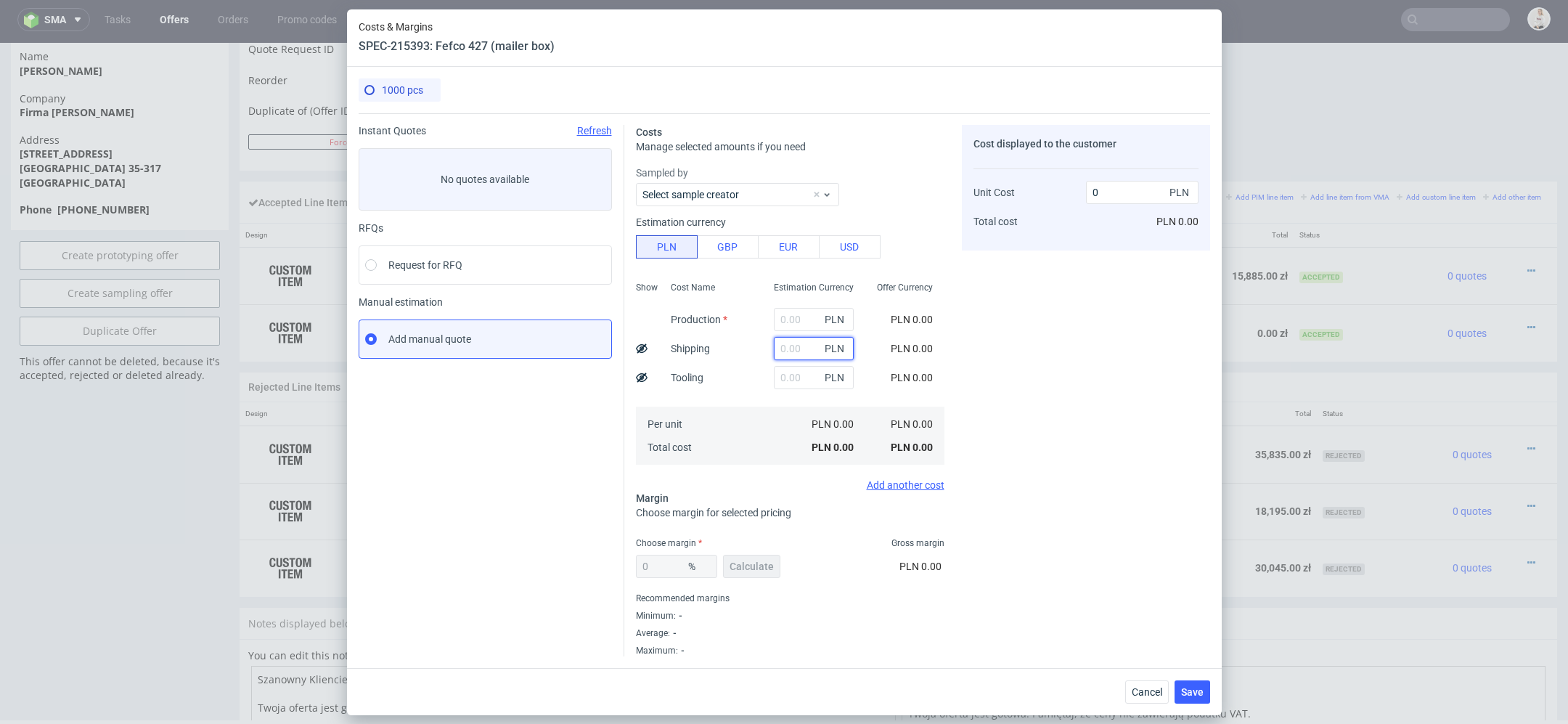
click at [793, 344] on input "text" at bounding box center [814, 348] width 80 height 23
paste input "256"
type input "256"
type input "0.26"
click at [921, 324] on span "PLN 0.00" at bounding box center [912, 320] width 42 height 12
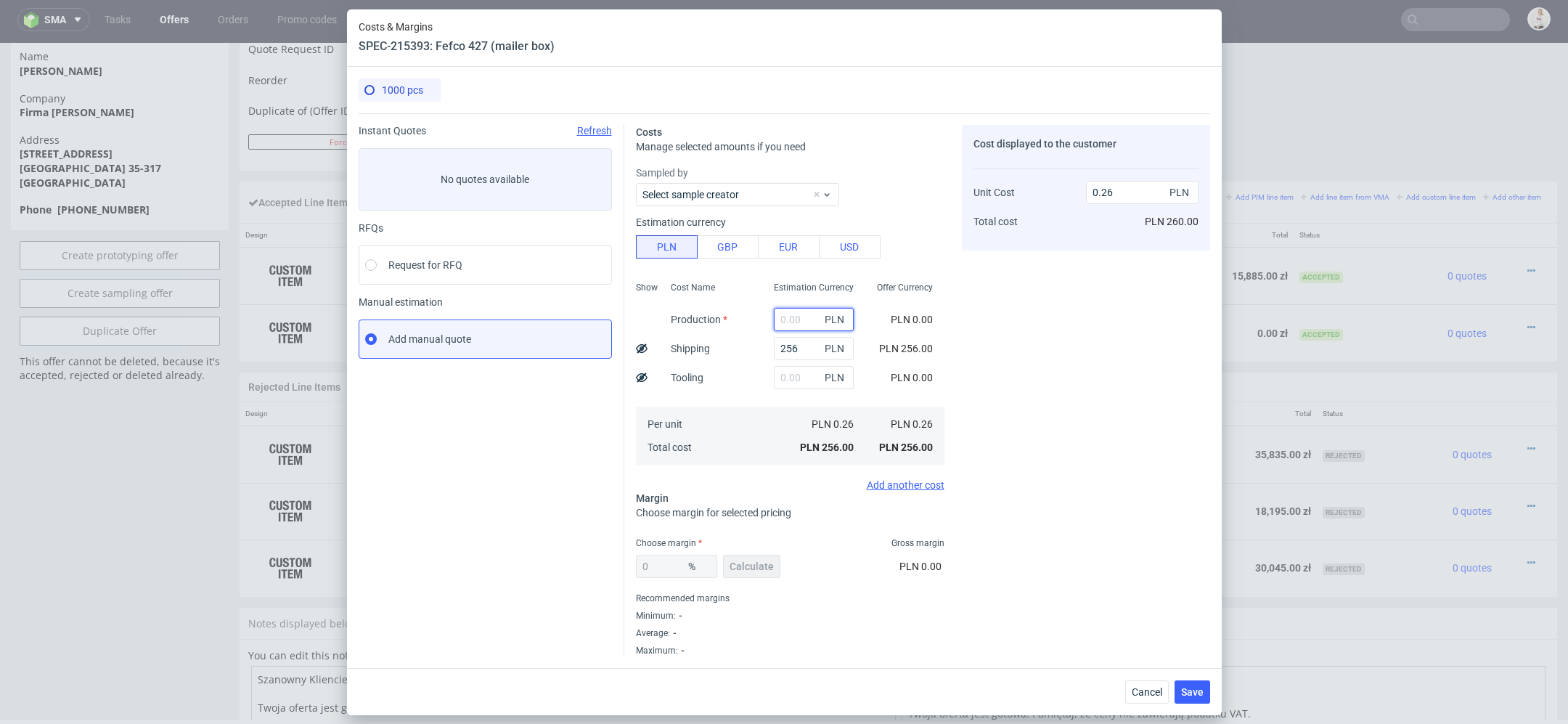
click at [797, 312] on input "text" at bounding box center [814, 319] width 80 height 23
paste input "4 720"
click at [788, 315] on input "4 720" at bounding box center [814, 319] width 80 height 23
type input "4720"
type input "4.98"
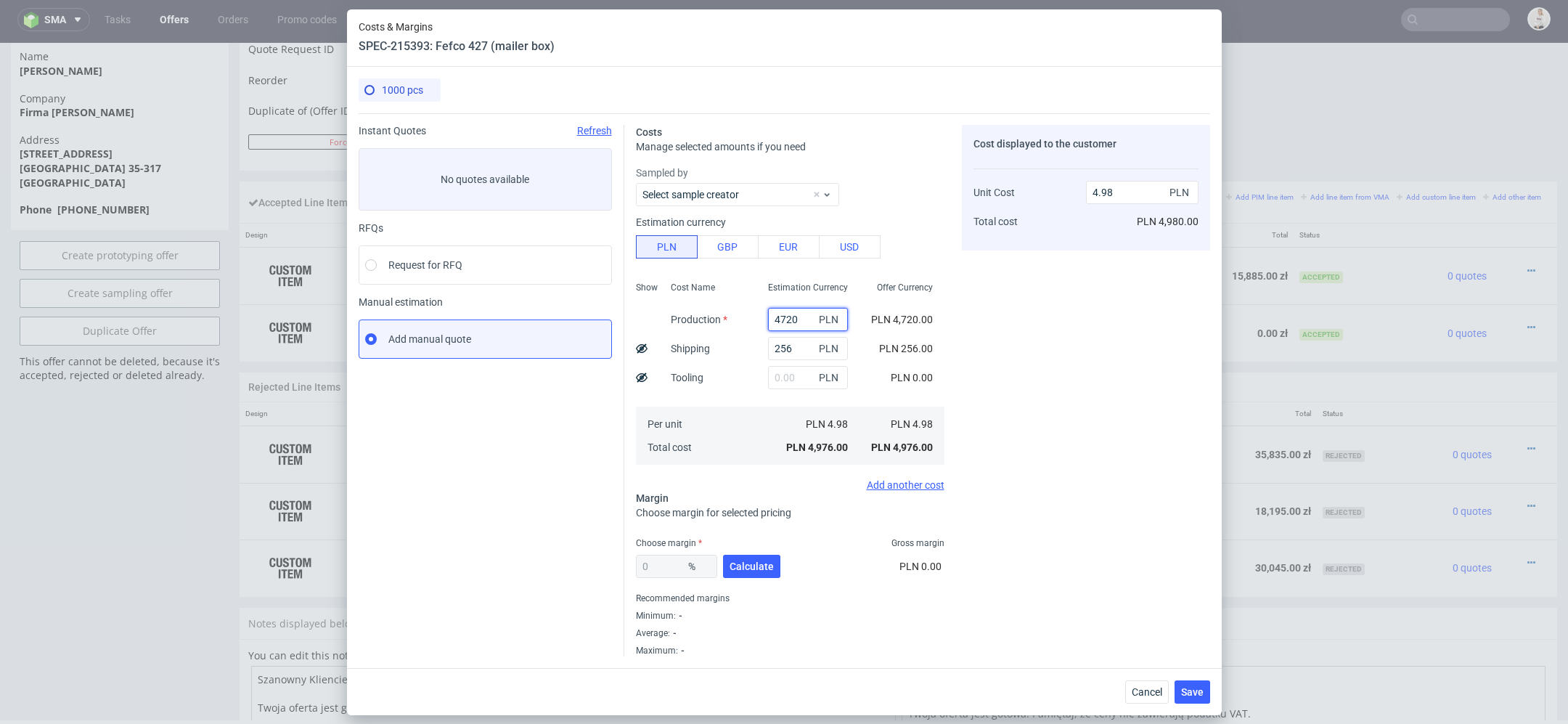
type input "4720"
click at [1012, 400] on div "Cost displayed to the customer Unit Cost Total cost 4.98 PLN PLN 4,980.00" at bounding box center [1086, 391] width 249 height 532
click at [761, 567] on span "Calculate" at bounding box center [752, 566] width 44 height 10
type input "38.32"
type input "8.07"
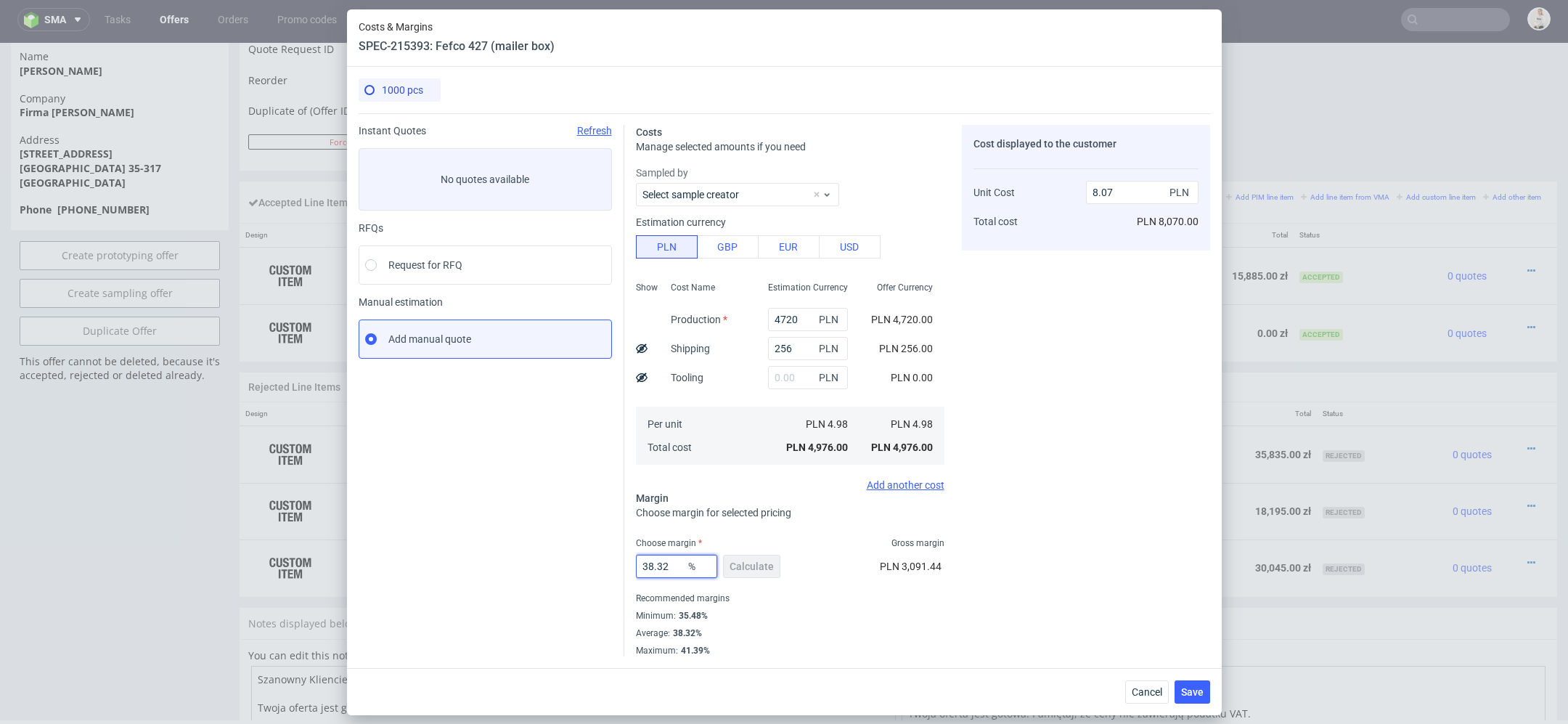
drag, startPoint x: 667, startPoint y: 570, endPoint x: 491, endPoint y: 570, distance: 176.0
click at [491, 570] on div "Instant Quotes Refresh No quotes available RFQs Request for RFQ Manual estimati…" at bounding box center [784, 385] width 852 height 543
type input "53"
type input "10.59"
type input "53"
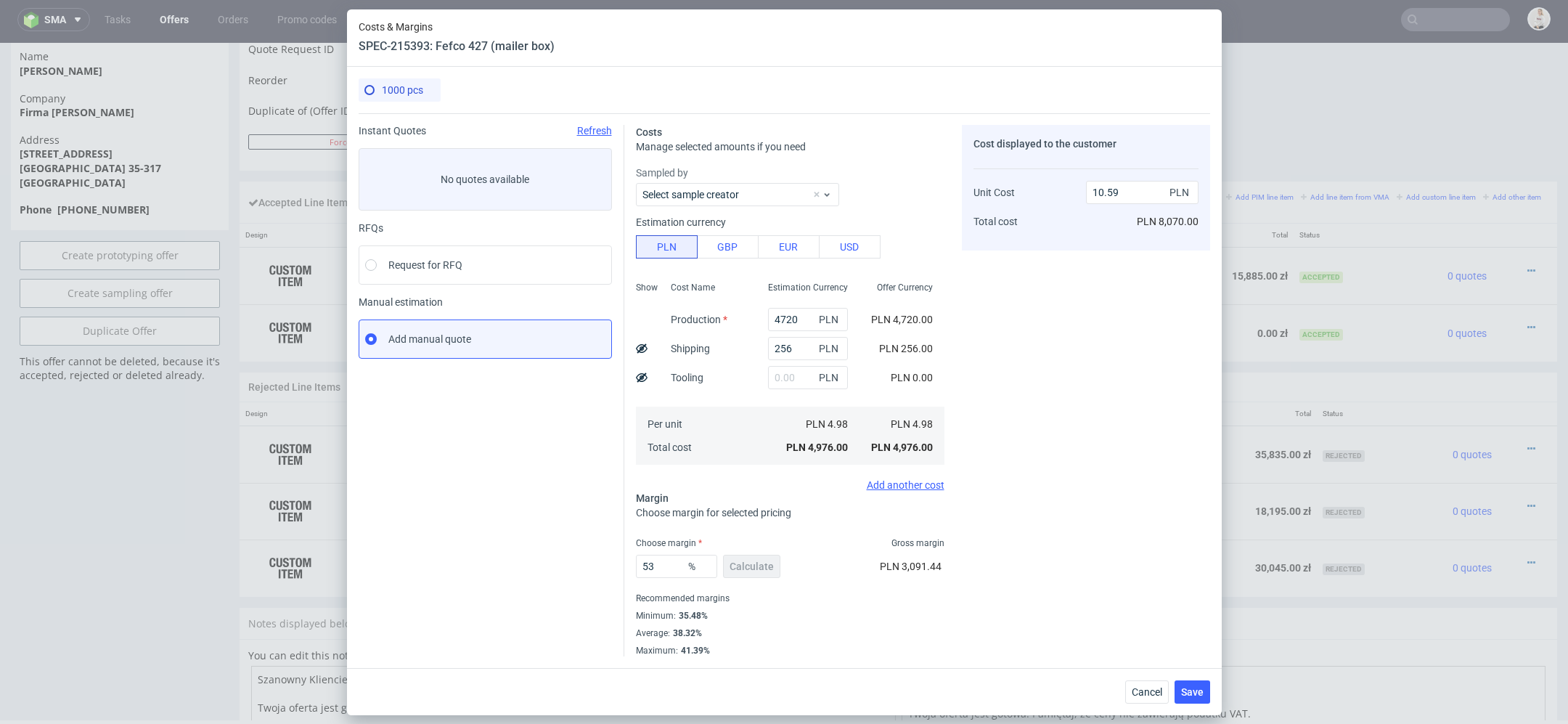
click at [918, 625] on div "Average : 38.32%" at bounding box center [790, 634] width 309 height 18
click at [1187, 643] on span "Save" at bounding box center [1192, 692] width 22 height 10
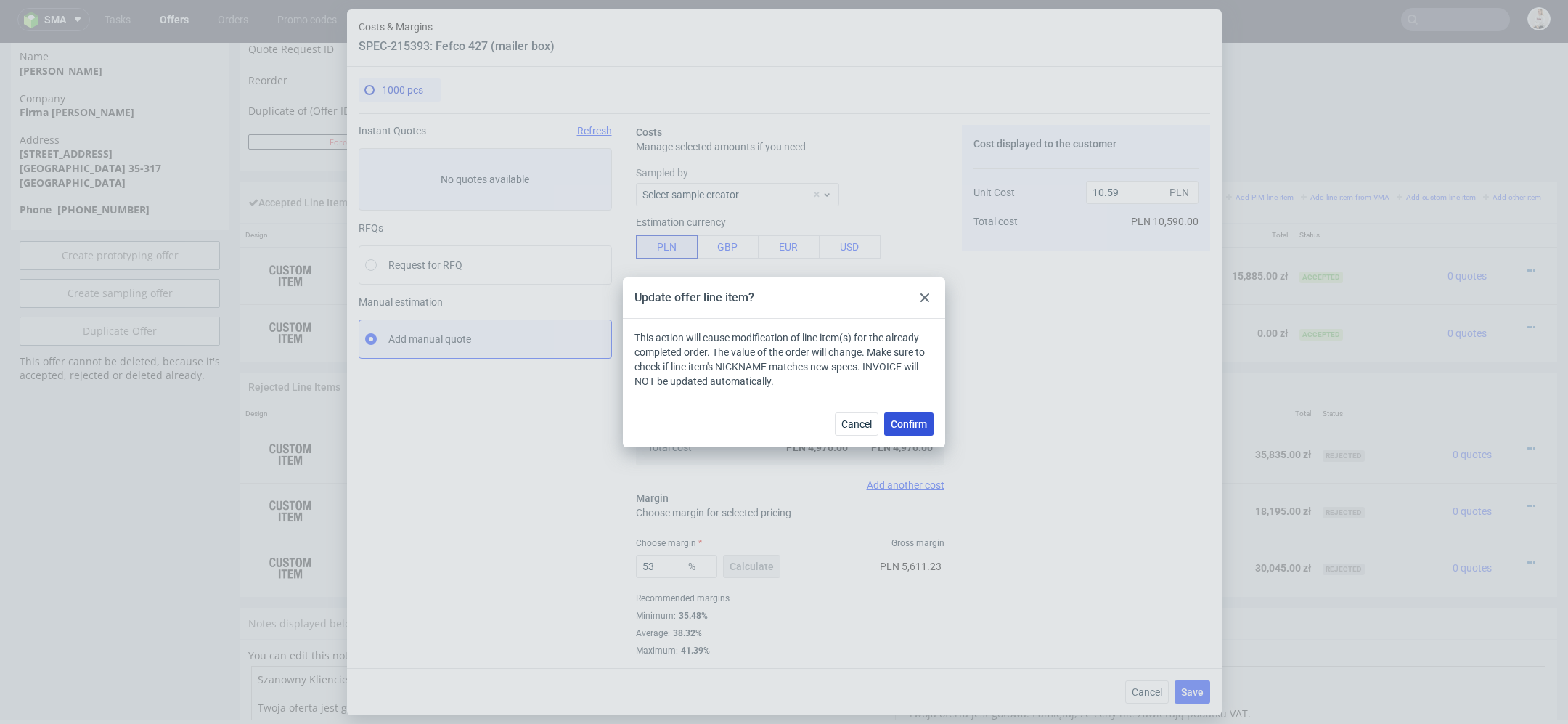
click at [912, 433] on button "Confirm" at bounding box center [909, 423] width 50 height 23
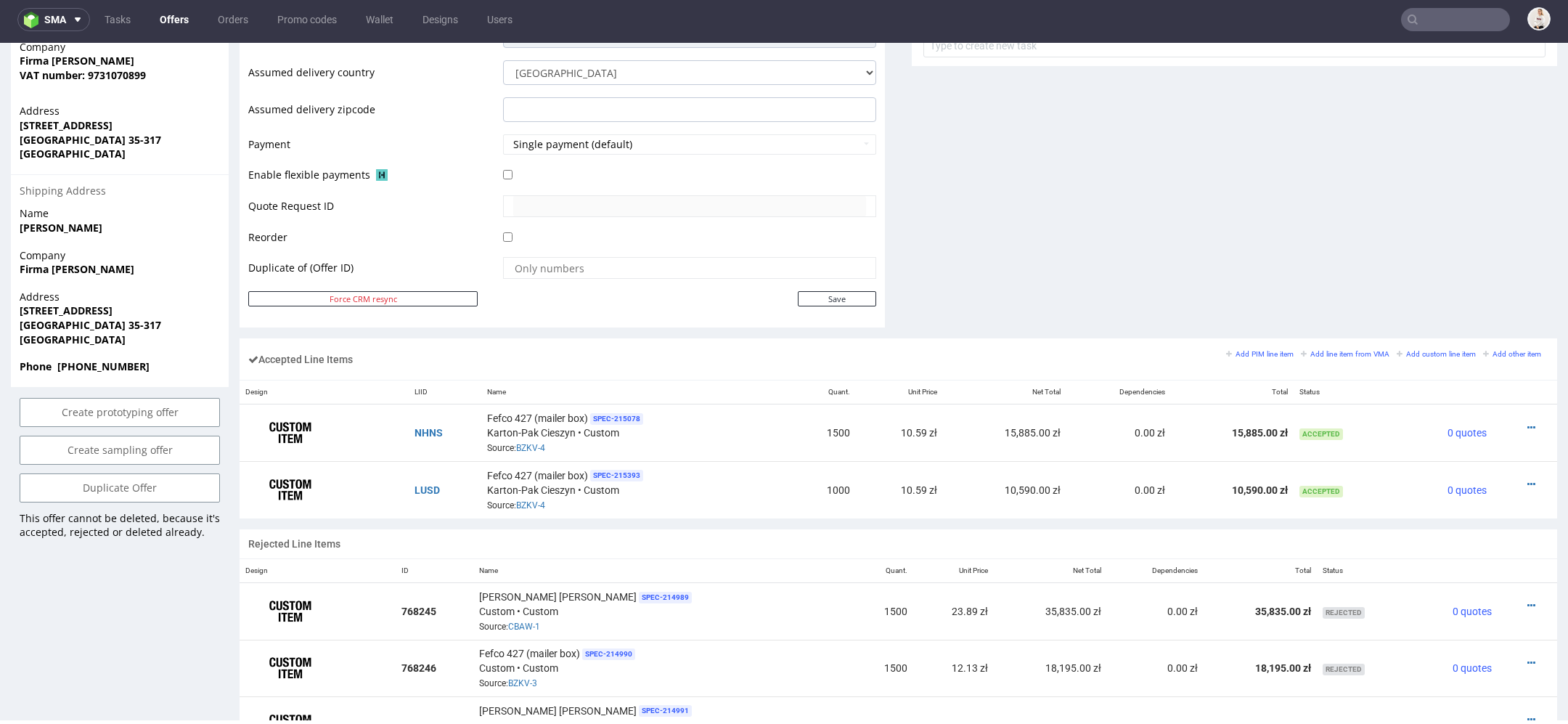
scroll to position [614, 0]
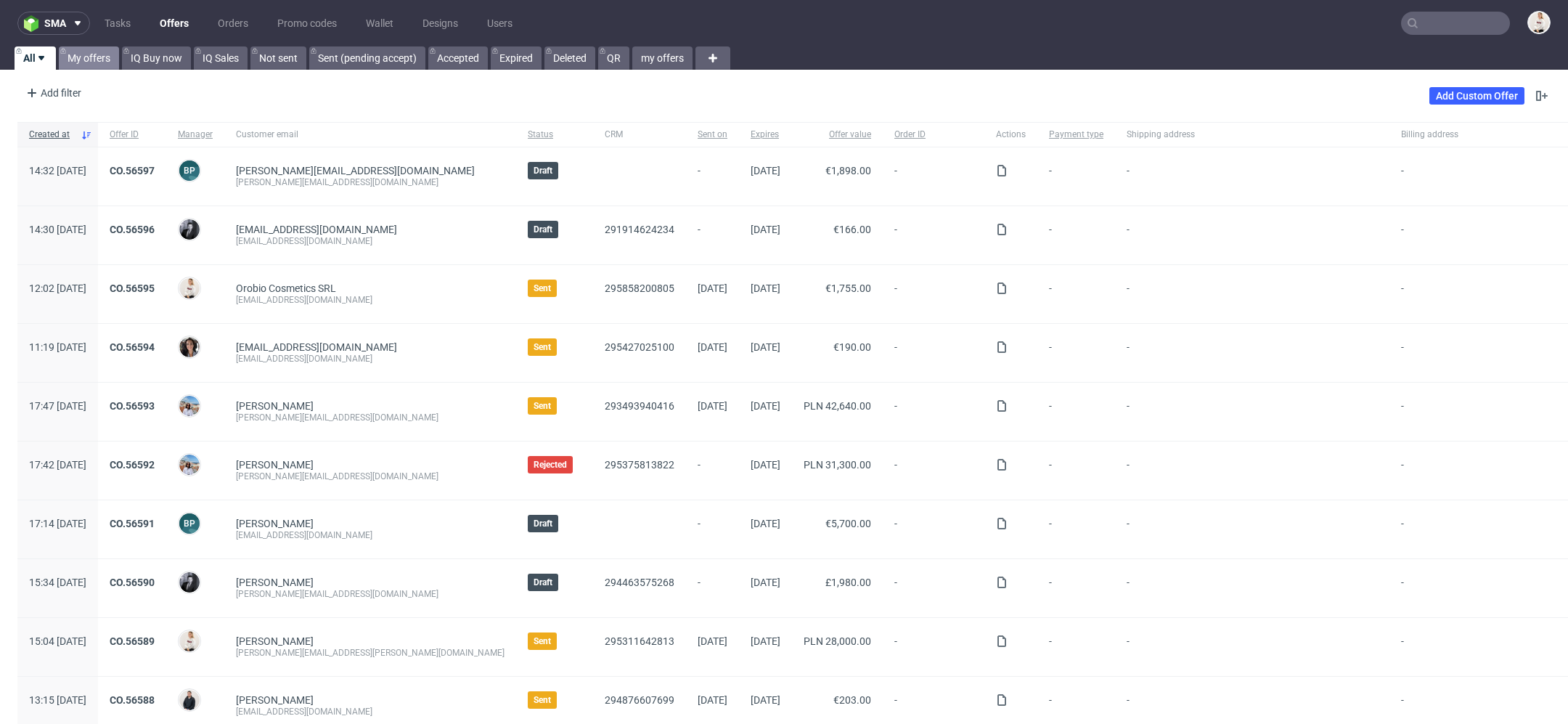
click at [100, 53] on link "My offers" at bounding box center [88, 58] width 60 height 23
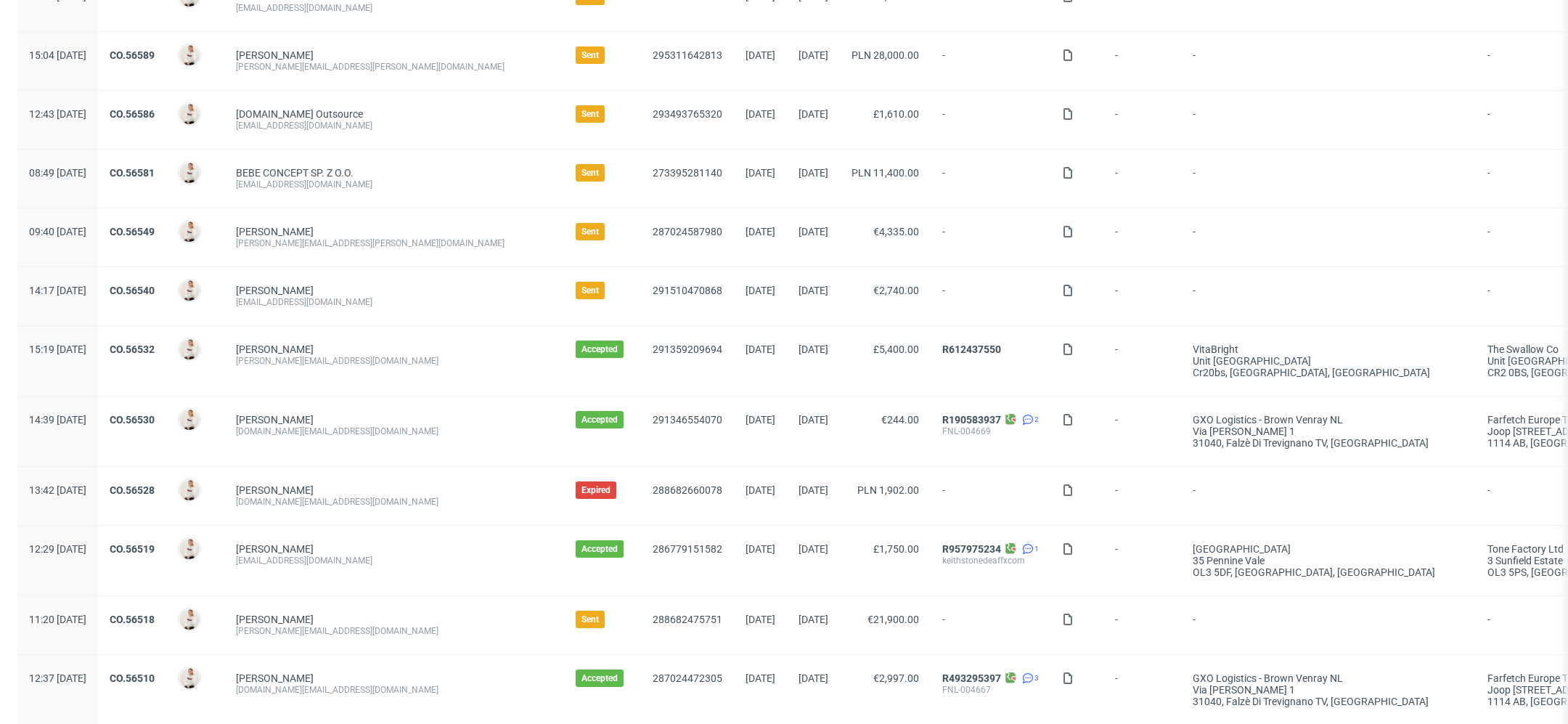
scroll to position [187, 0]
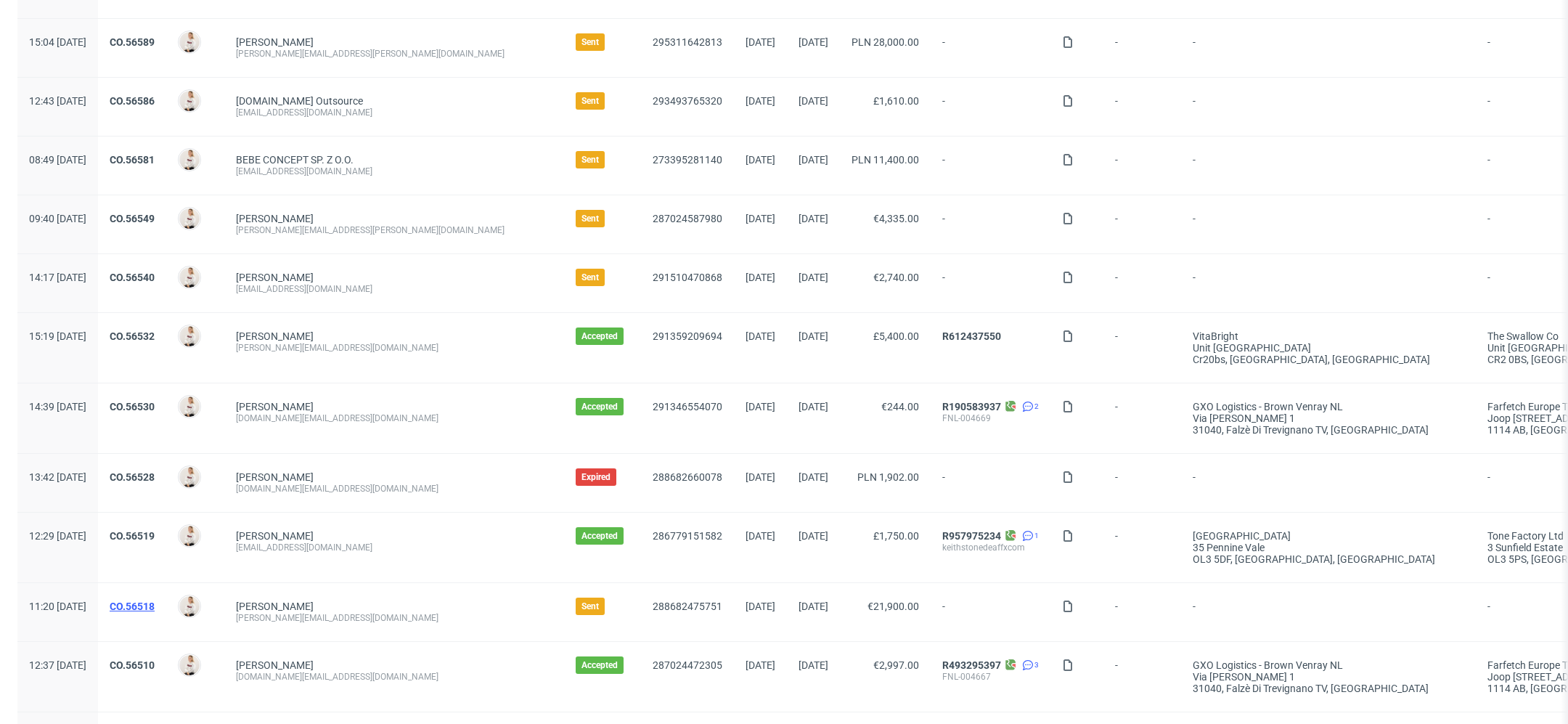
click at [155, 601] on link "CO.56518" at bounding box center [132, 606] width 45 height 12
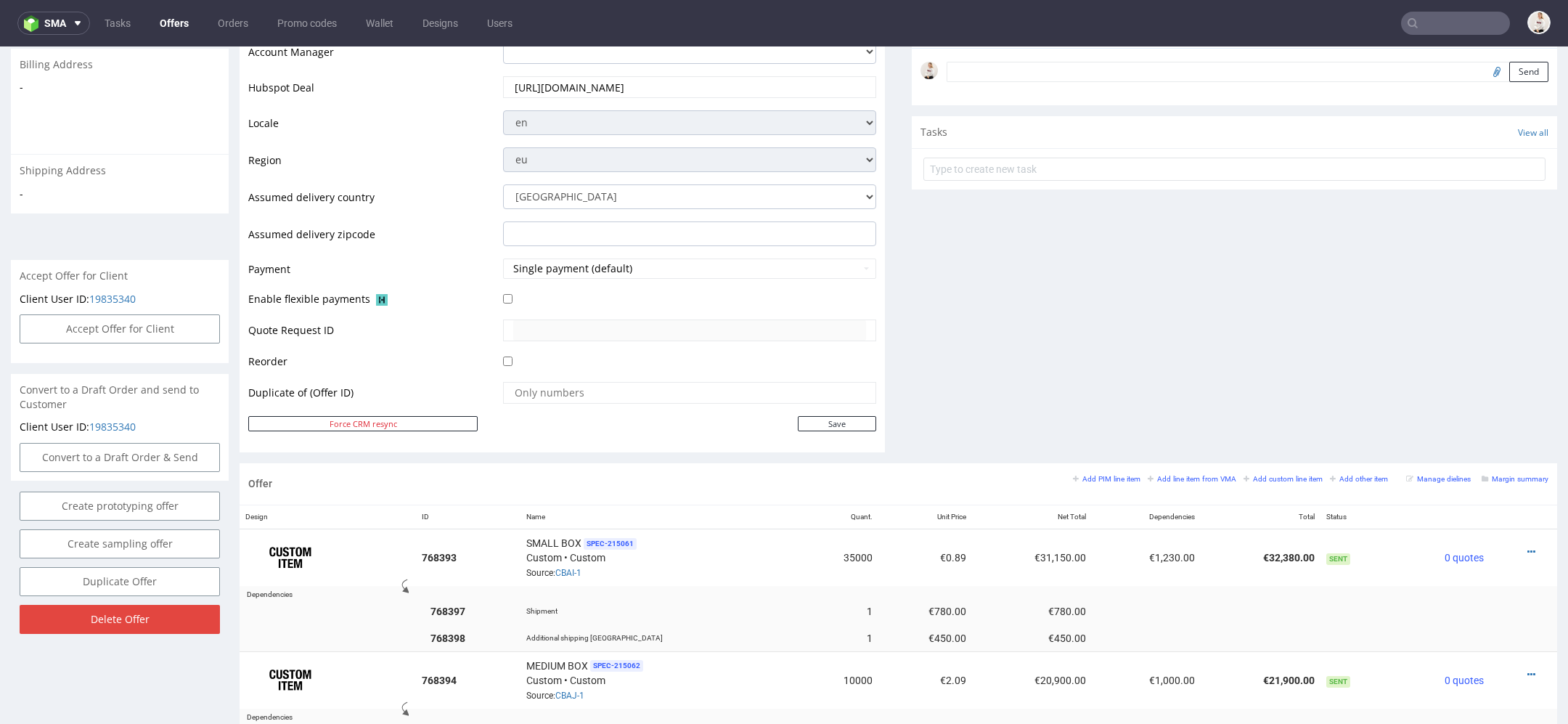
scroll to position [491, 0]
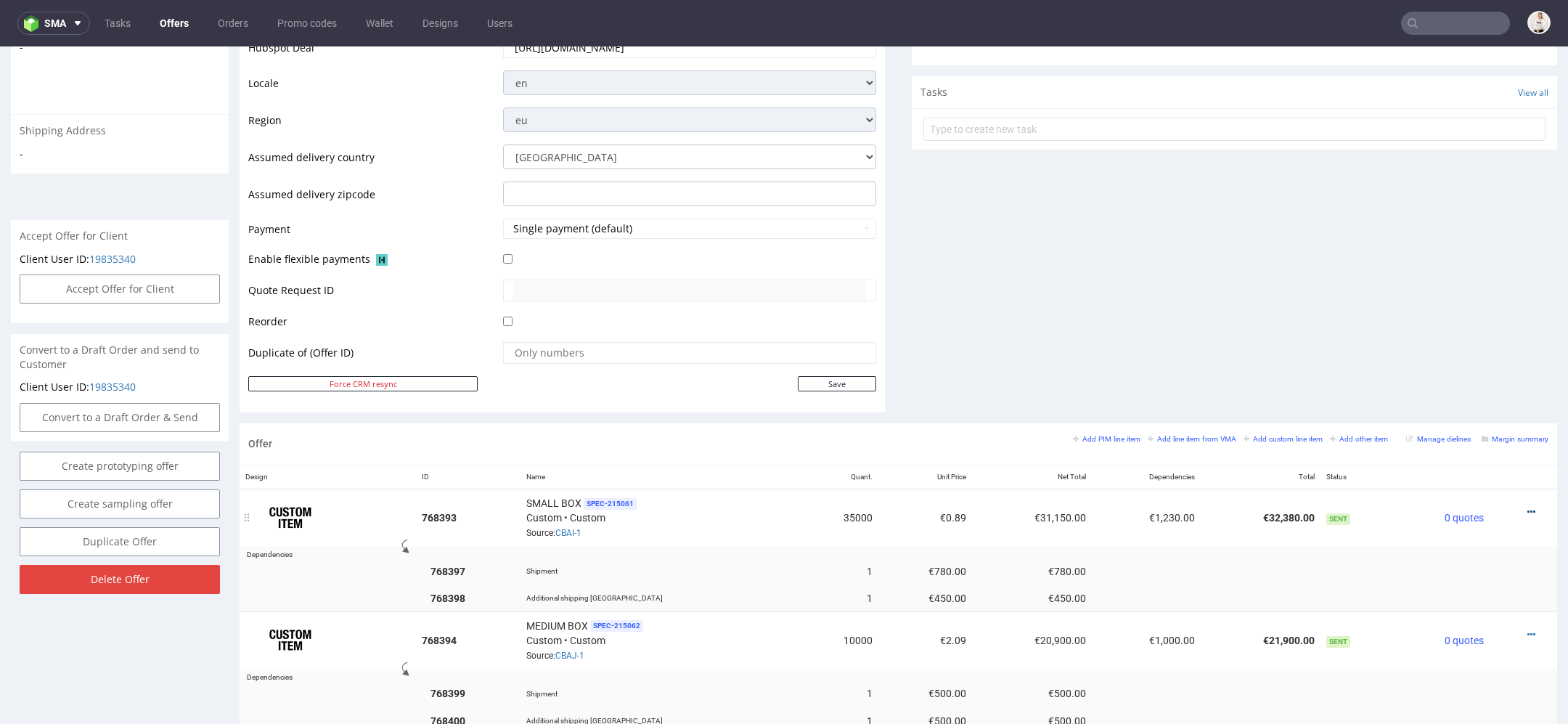
click at [1527, 507] on icon at bounding box center [1531, 512] width 8 height 10
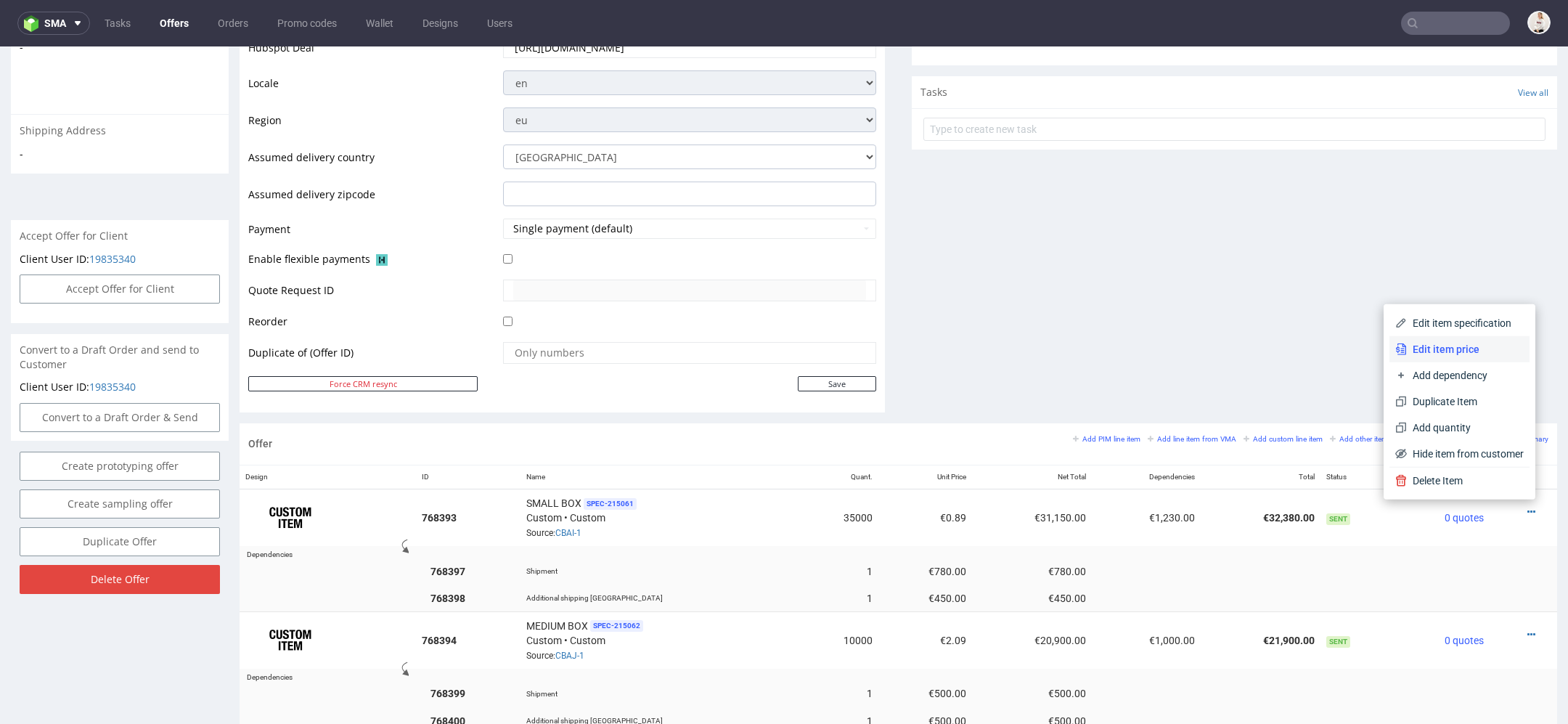
click at [1448, 352] on span "Edit item price" at bounding box center [1465, 349] width 117 height 15
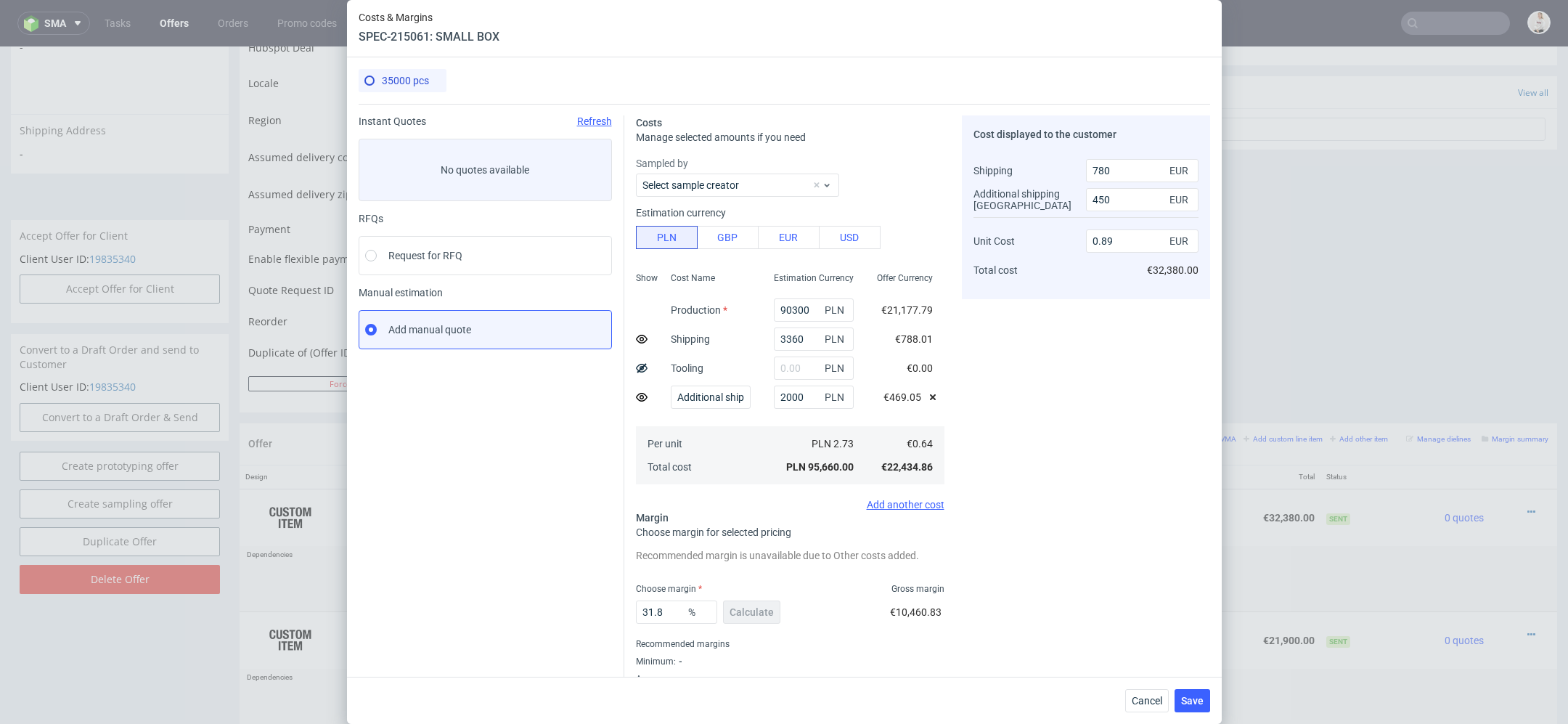
scroll to position [36, 0]
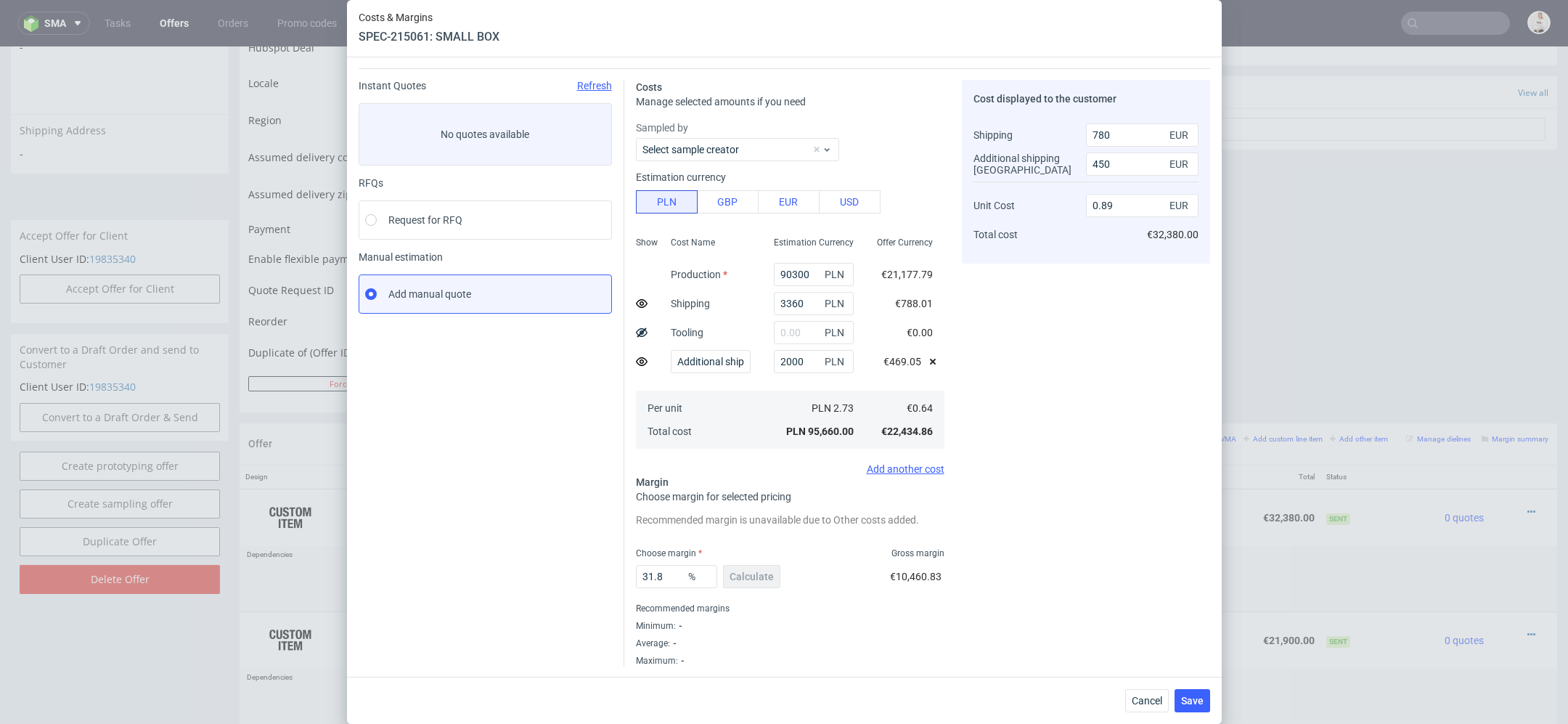
click at [1104, 634] on div "Cost displayed to the customer Shipping Additional shipping UK Unit Cost Total …" at bounding box center [1086, 373] width 249 height 587
drag, startPoint x: 667, startPoint y: 579, endPoint x: 543, endPoint y: 569, distance: 124.4
click at [543, 569] on div "Instant Quotes Refresh No quotes available RFQs Request for RFQ Manual estimati…" at bounding box center [784, 367] width 852 height 598
type input "25"
type input "0.81"
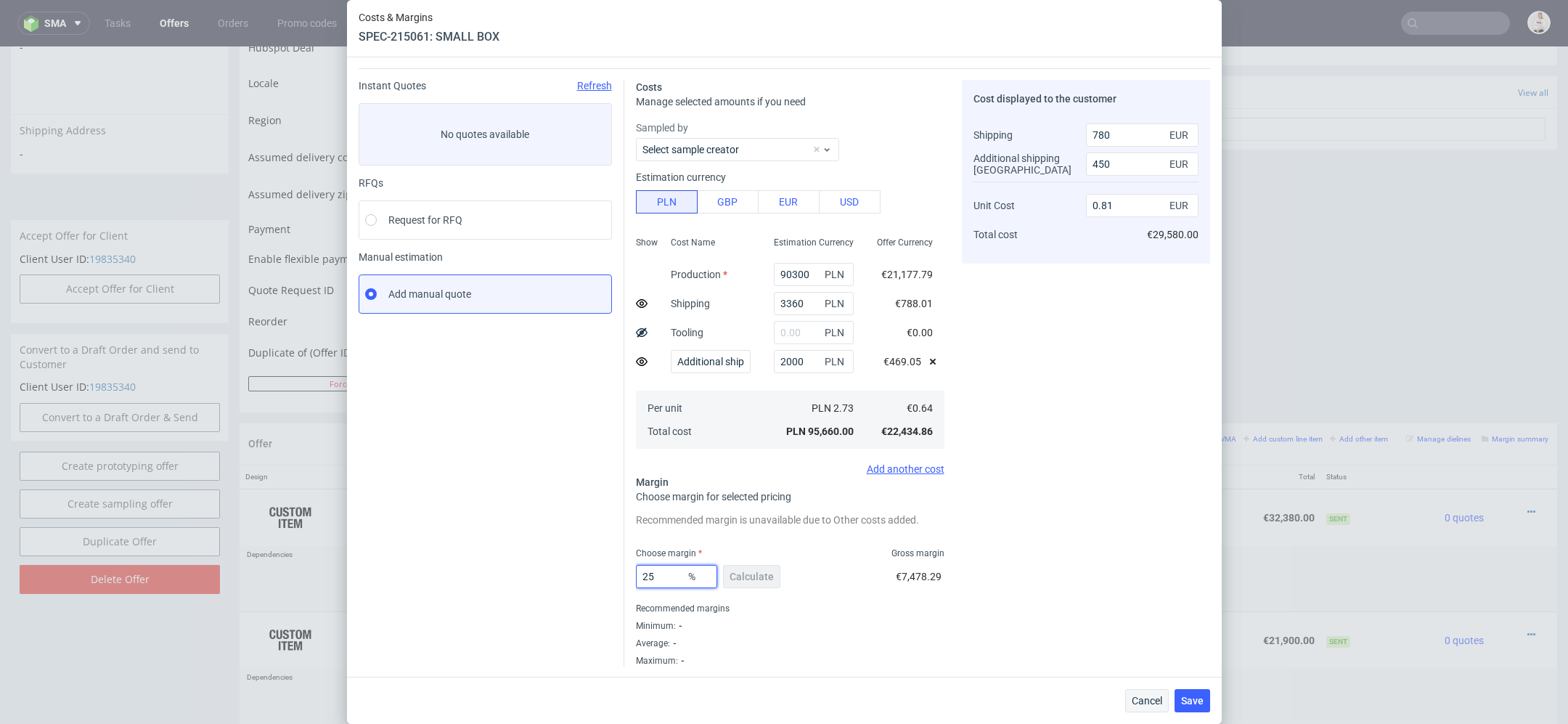
type input "25"
click at [1132, 697] on span "Cancel" at bounding box center [1146, 701] width 30 height 10
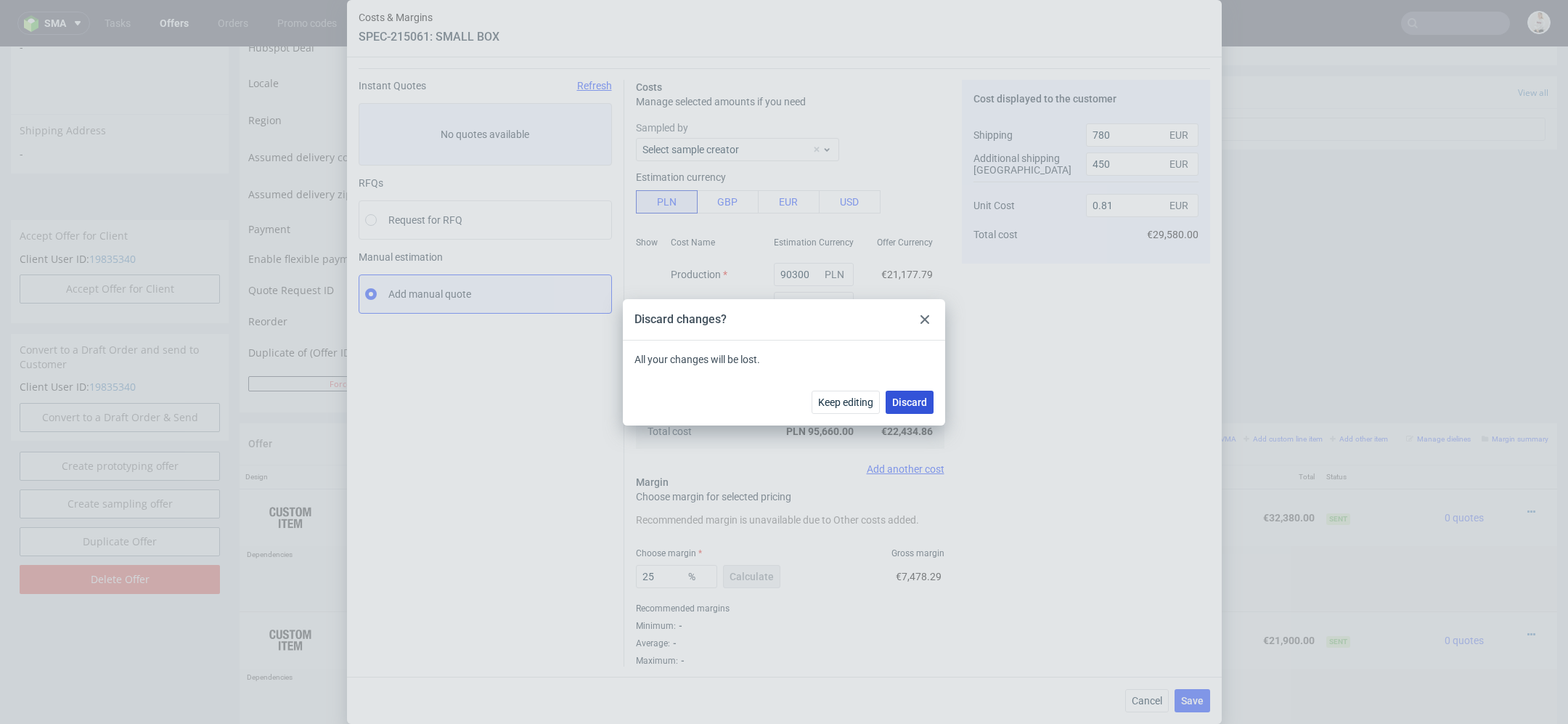
click at [904, 391] on button "Discard" at bounding box center [909, 402] width 48 height 23
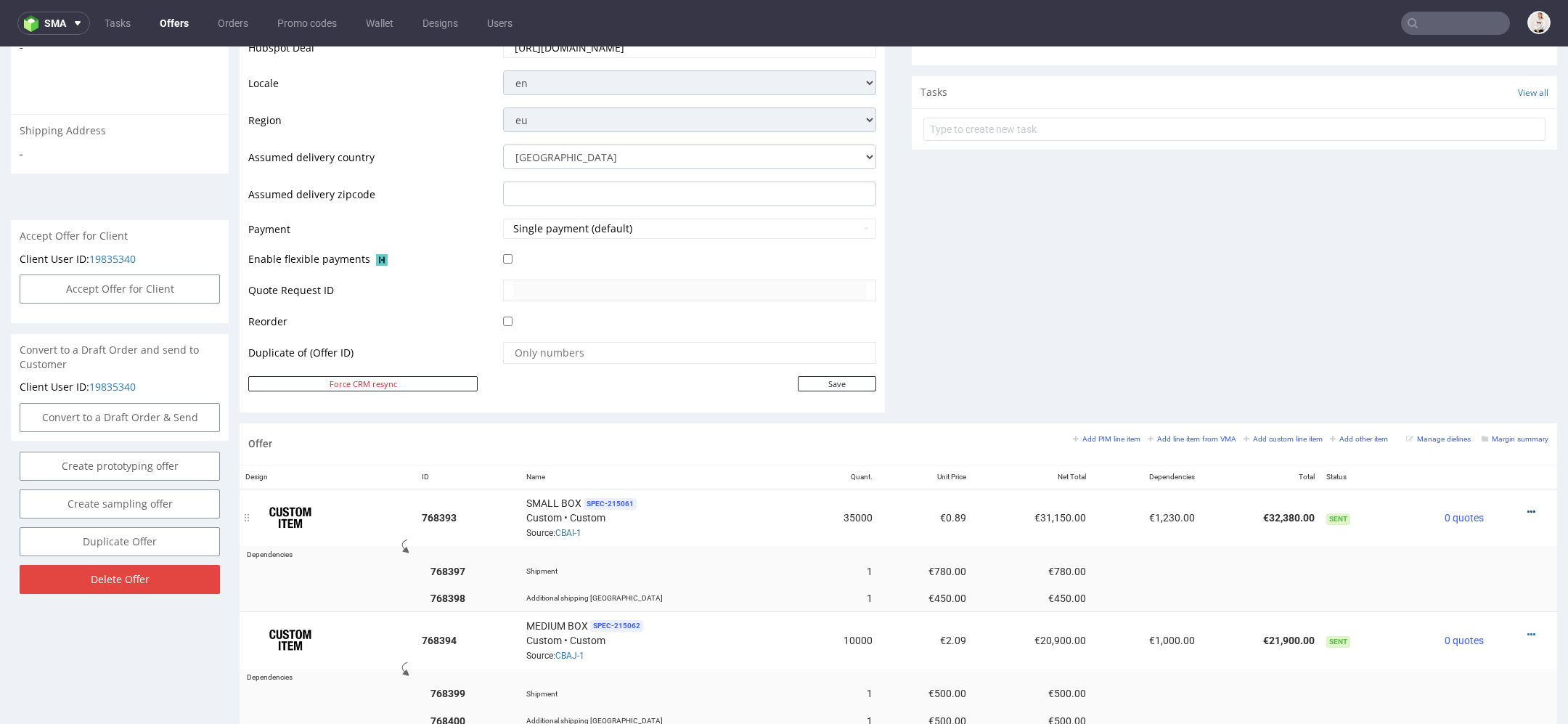
click at [1527, 508] on icon at bounding box center [1531, 512] width 8 height 10
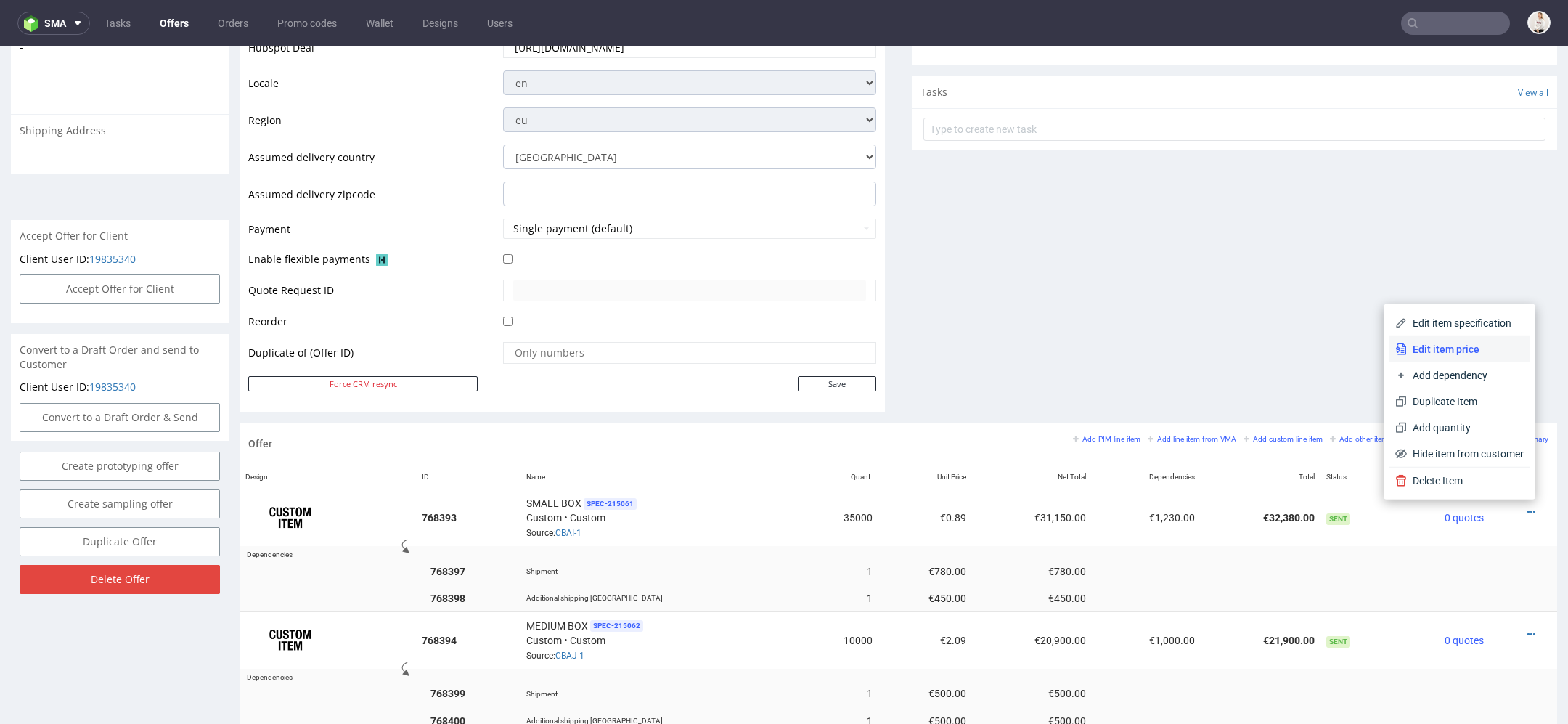
click at [1481, 346] on span "Edit item price" at bounding box center [1465, 349] width 117 height 15
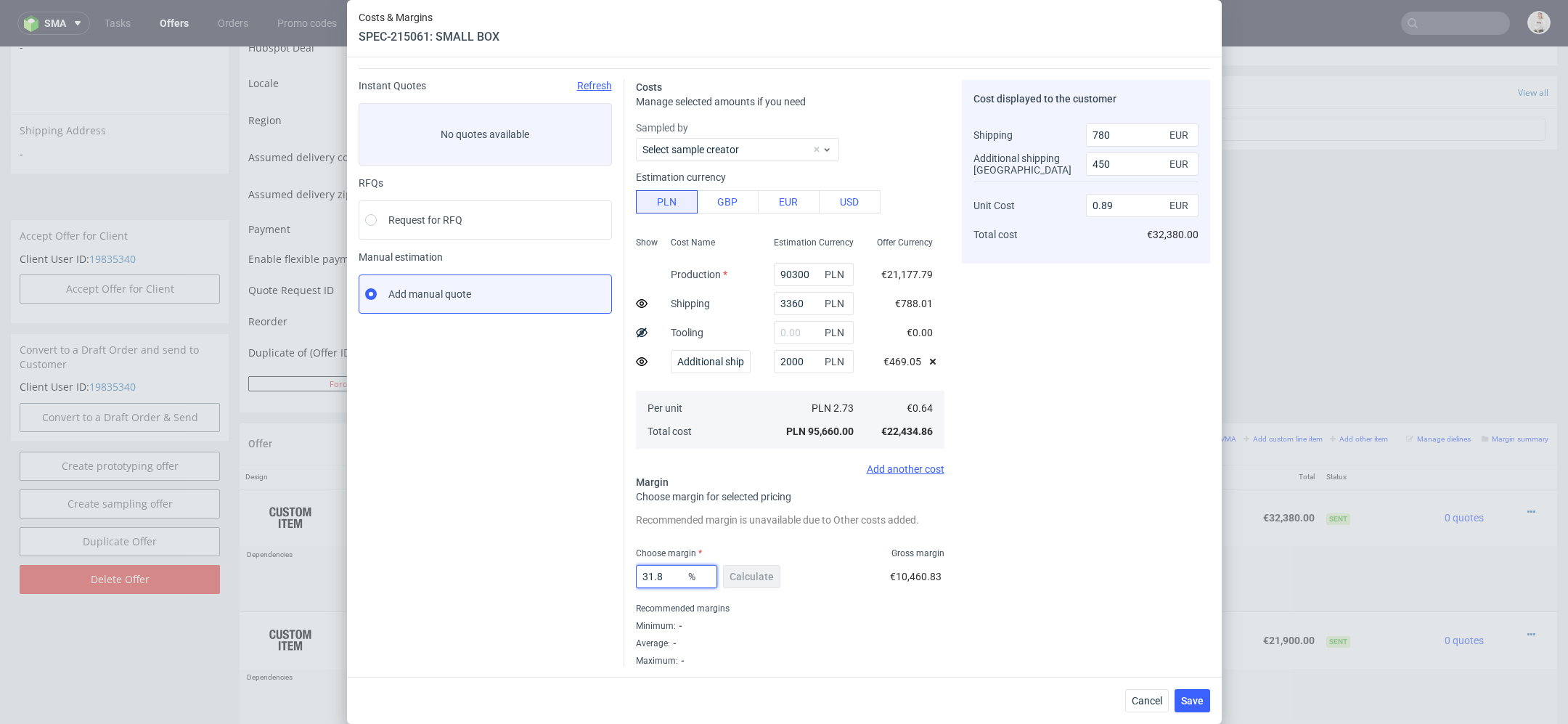
drag, startPoint x: 668, startPoint y: 580, endPoint x: 516, endPoint y: 572, distance: 152.2
click at [516, 572] on div "Instant Quotes Refresh No quotes available RFQs Request for RFQ Manual estimati…" at bounding box center [784, 367] width 852 height 598
type input "25"
type input "0.81"
type input "25"
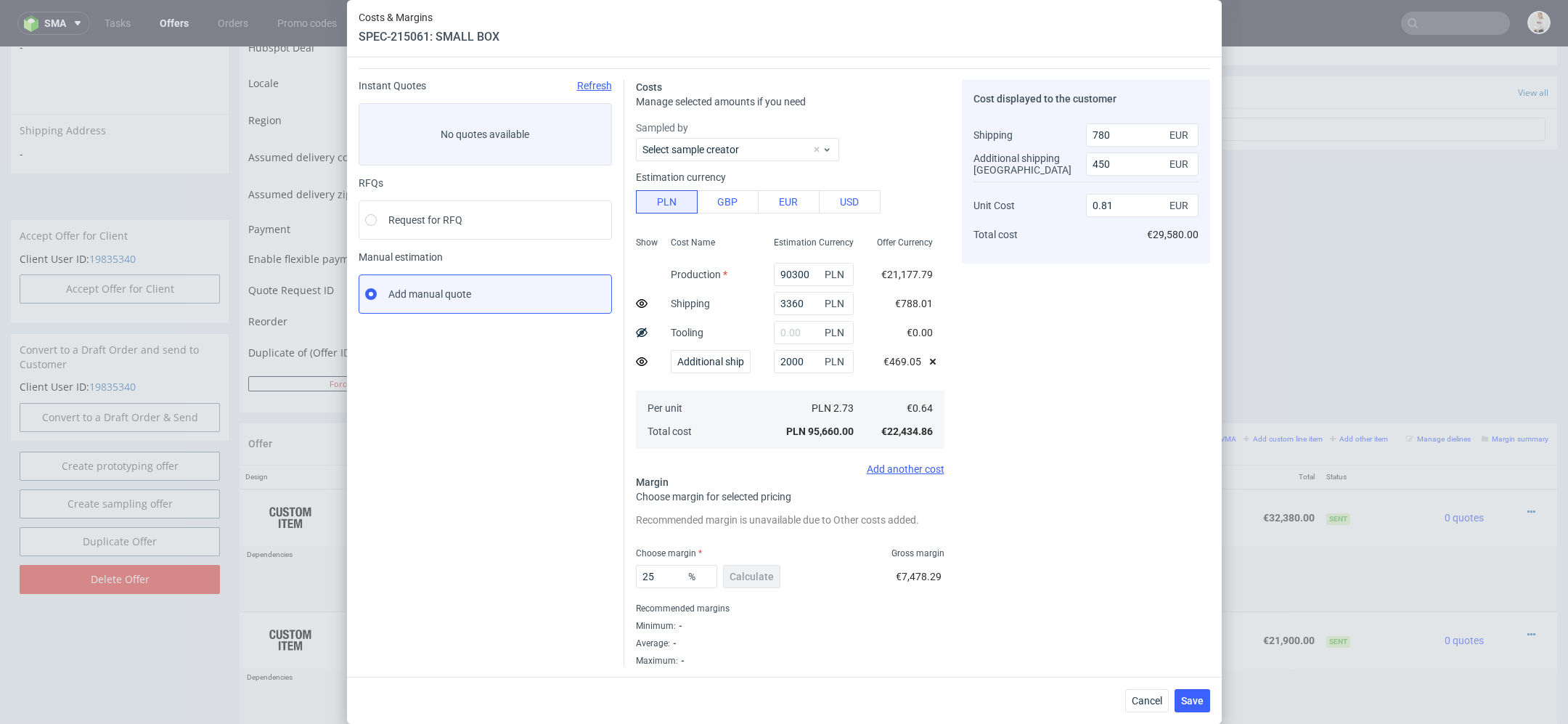
click at [983, 578] on div "Cost displayed to the customer Shipping Additional shipping UK Unit Cost Total …" at bounding box center [1086, 373] width 249 height 587
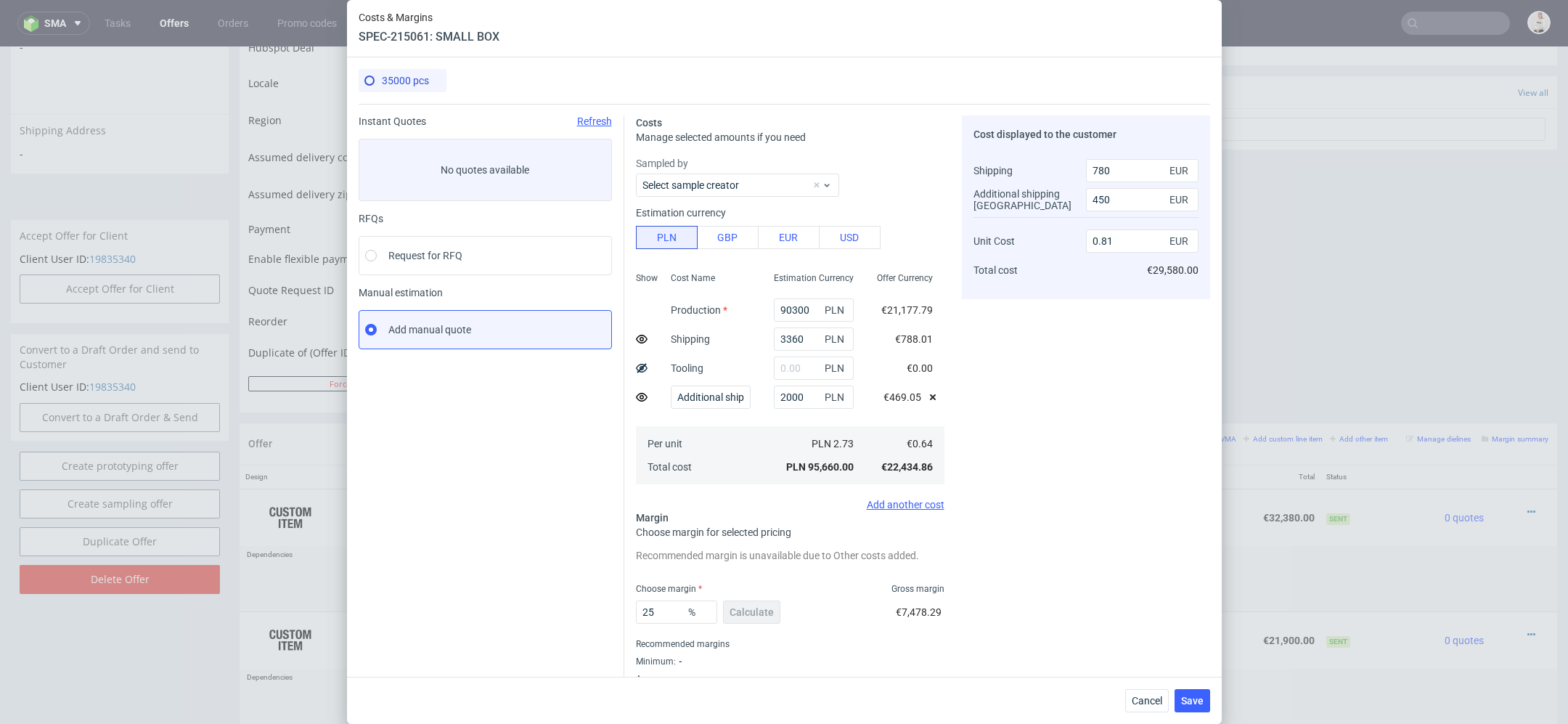
scroll to position [11, 0]
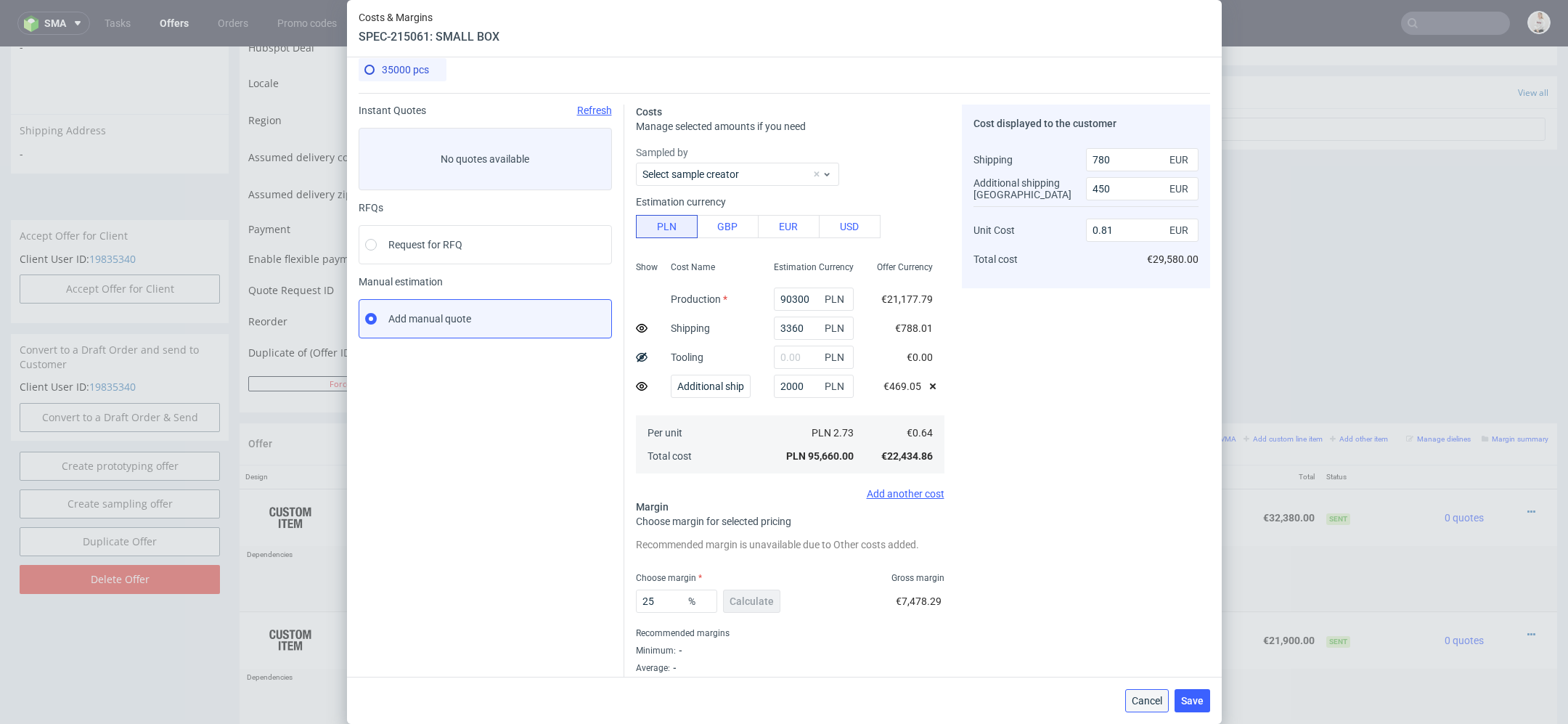
click at [1151, 703] on span "Cancel" at bounding box center [1146, 701] width 30 height 10
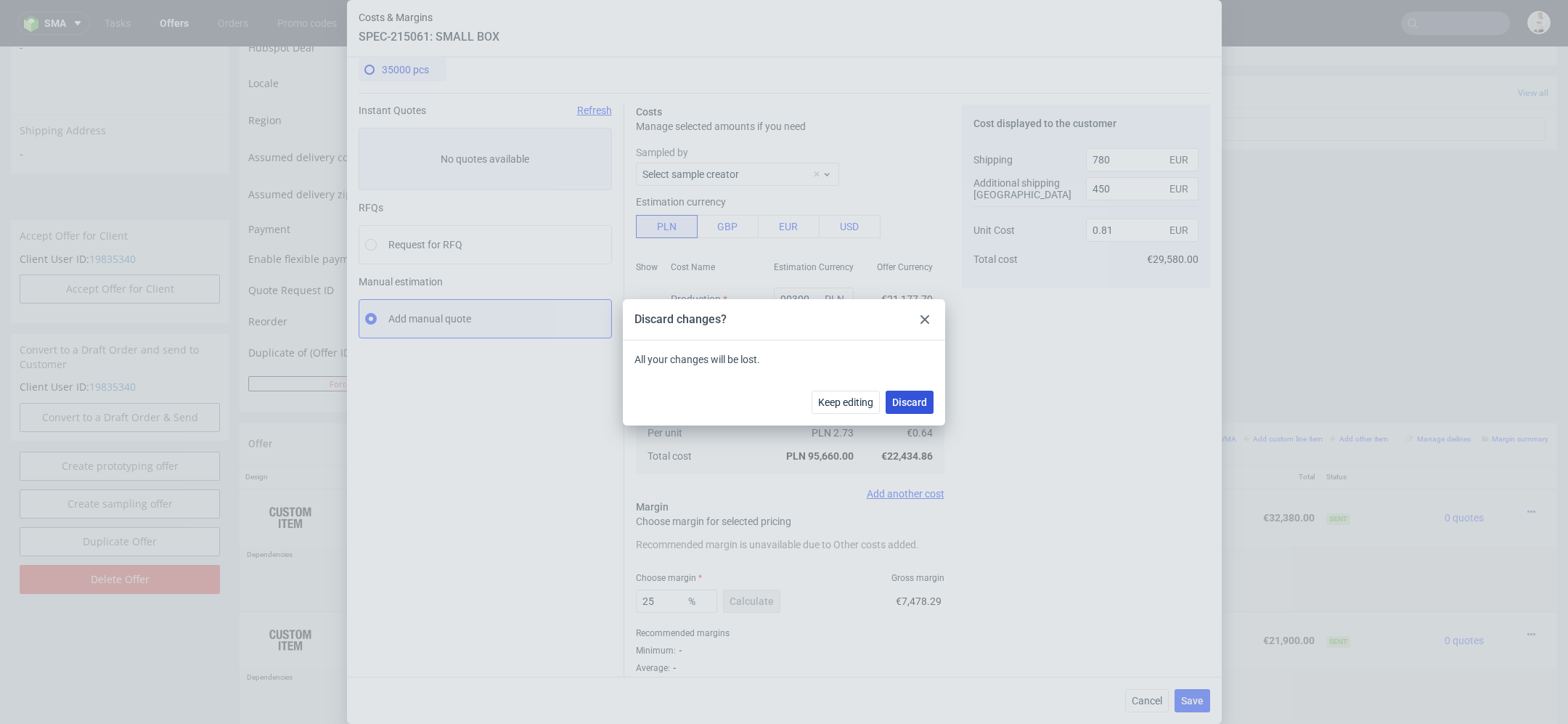
click at [904, 400] on span "Discard" at bounding box center [909, 403] width 35 height 10
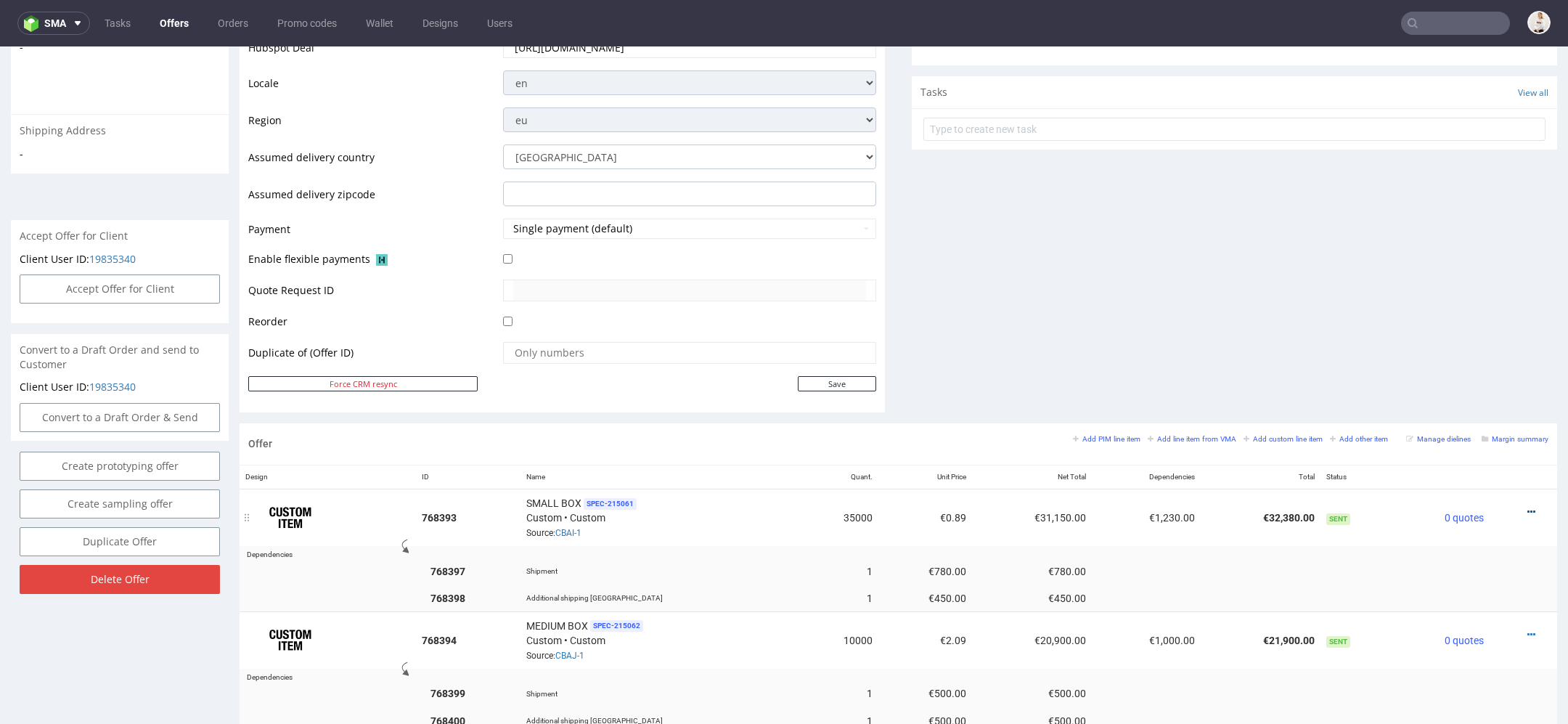
click at [1527, 509] on icon at bounding box center [1531, 512] width 8 height 10
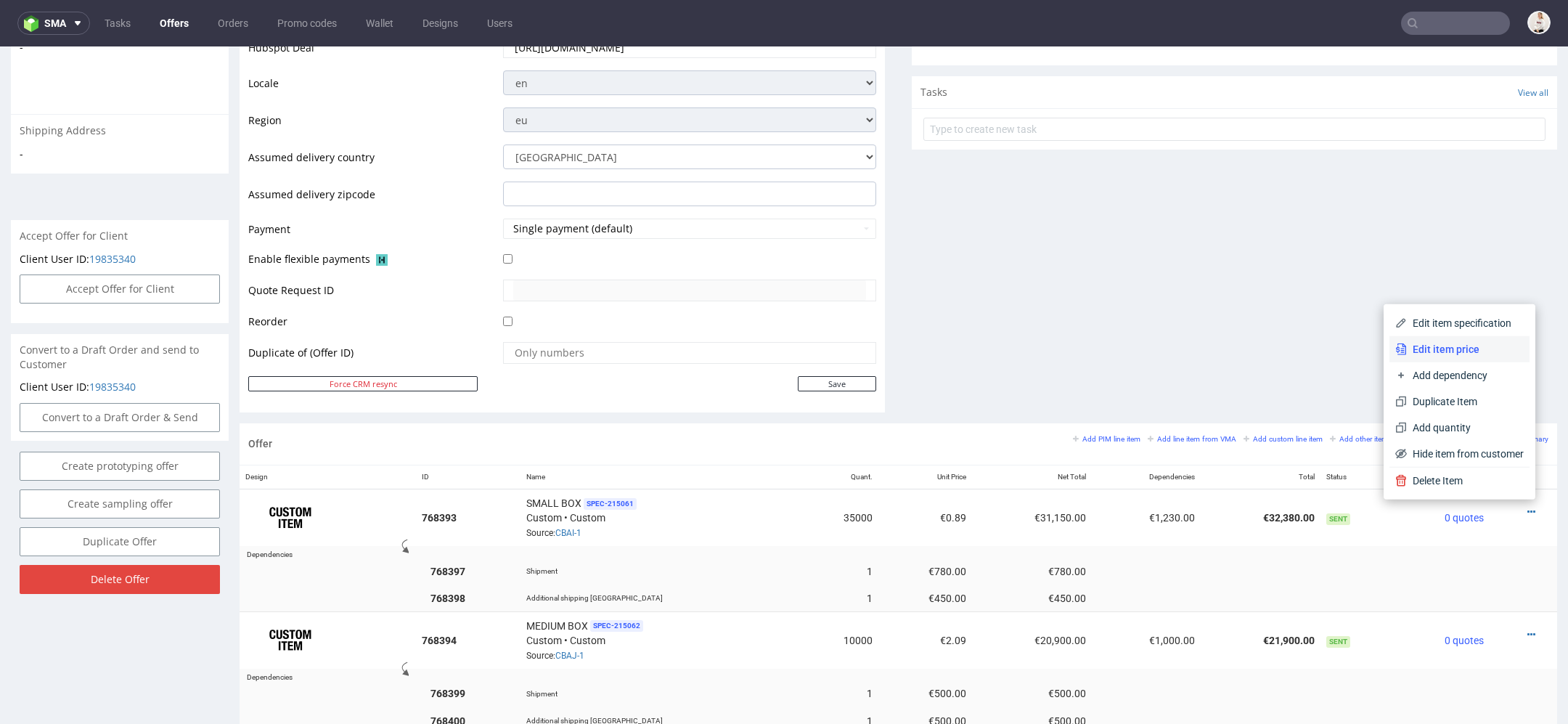
click at [1493, 341] on li "Edit item price" at bounding box center [1459, 349] width 140 height 26
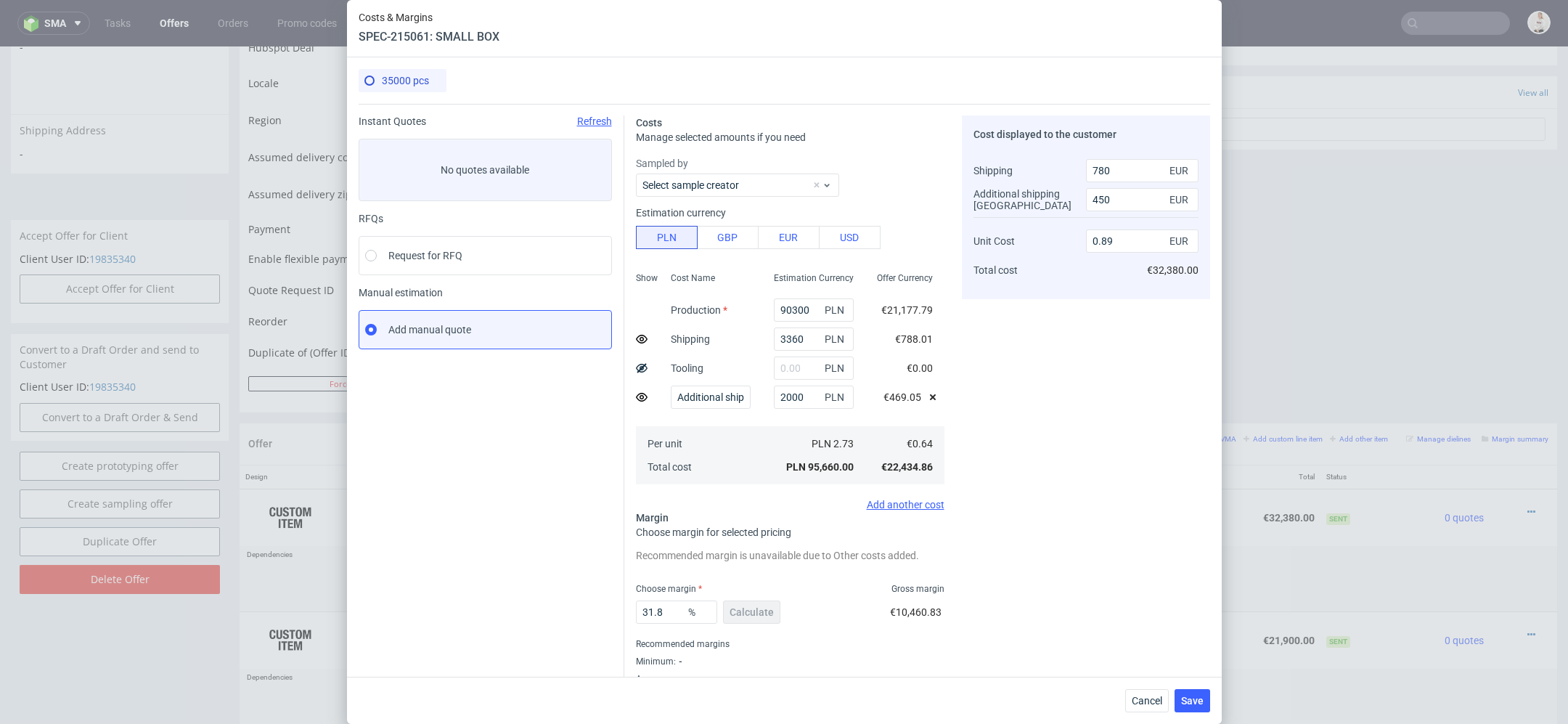
scroll to position [36, 0]
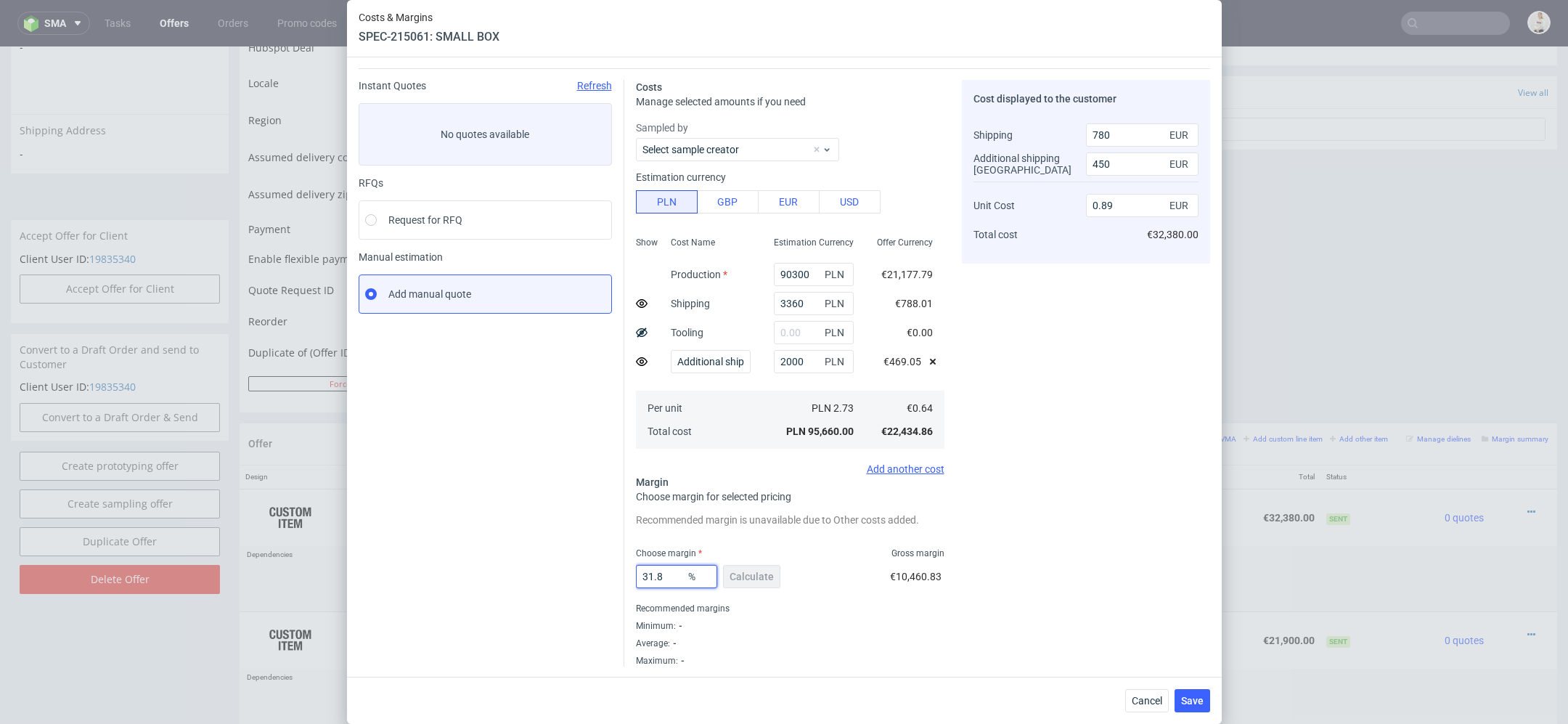
drag, startPoint x: 672, startPoint y: 579, endPoint x: 558, endPoint y: 574, distance: 114.1
click at [561, 574] on div "Instant Quotes Refresh No quotes available RFQs Request for RFQ Manual estimati…" at bounding box center [784, 367] width 852 height 598
type input "24"
type input "0.8"
click at [935, 559] on div "€7,084.69" at bounding box center [921, 579] width 49 height 41
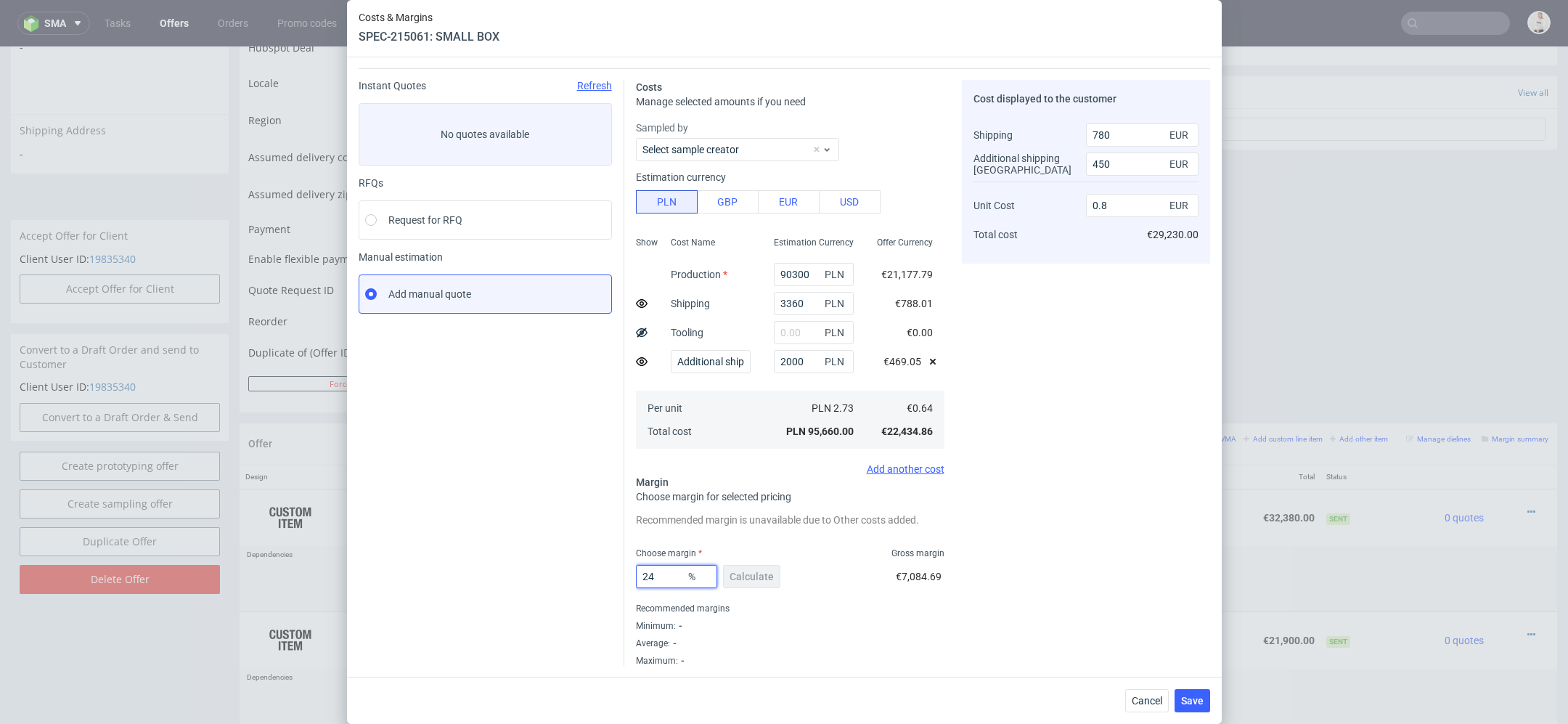
drag, startPoint x: 665, startPoint y: 577, endPoint x: 651, endPoint y: 574, distance: 14.3
click at [650, 574] on input "24" at bounding box center [676, 576] width 81 height 23
type input "21"
type input "0.77"
type input "24"
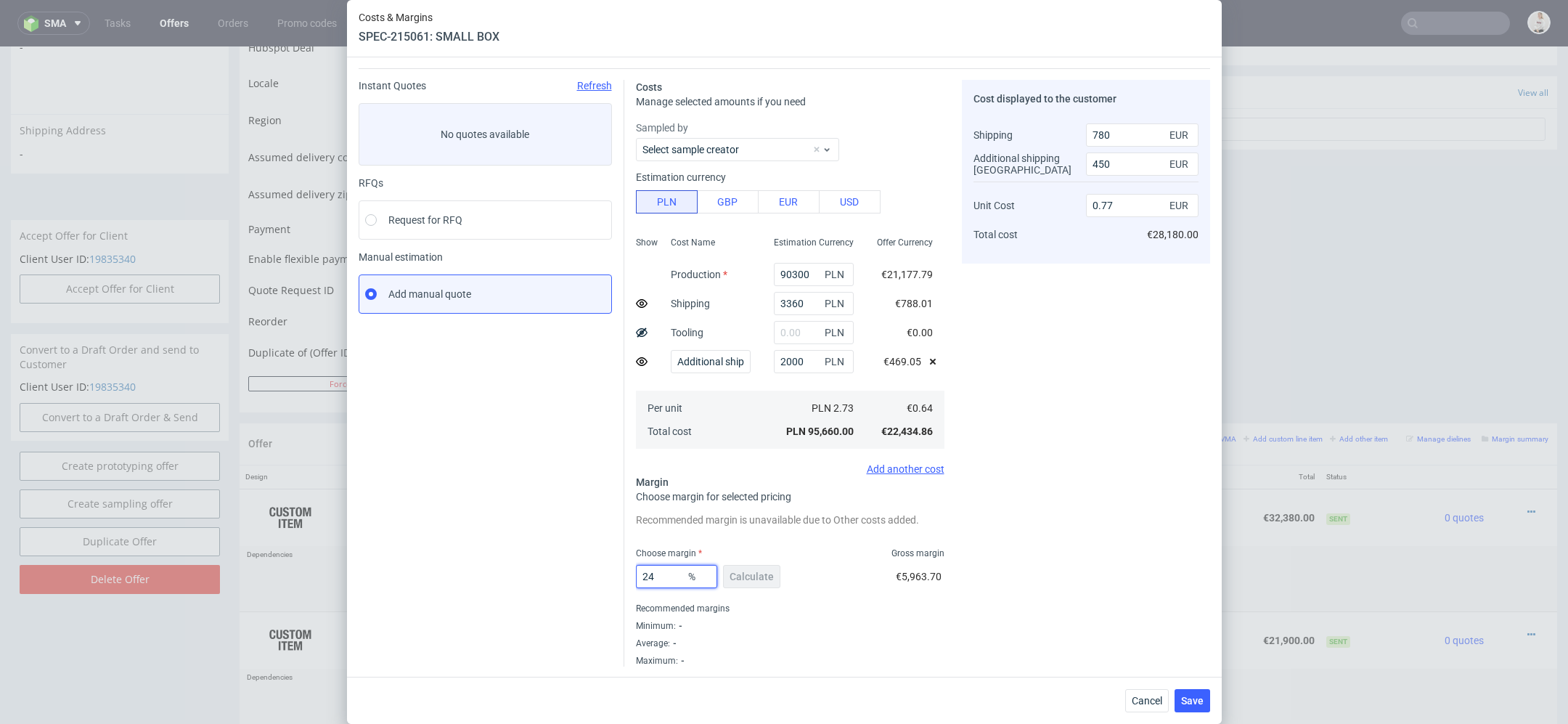
type input "0.8"
click at [1086, 556] on div "Cost displayed to the customer Shipping Additional shipping UK Unit Cost Total …" at bounding box center [1086, 373] width 249 height 587
click at [1143, 703] on span "Cancel" at bounding box center [1146, 701] width 30 height 10
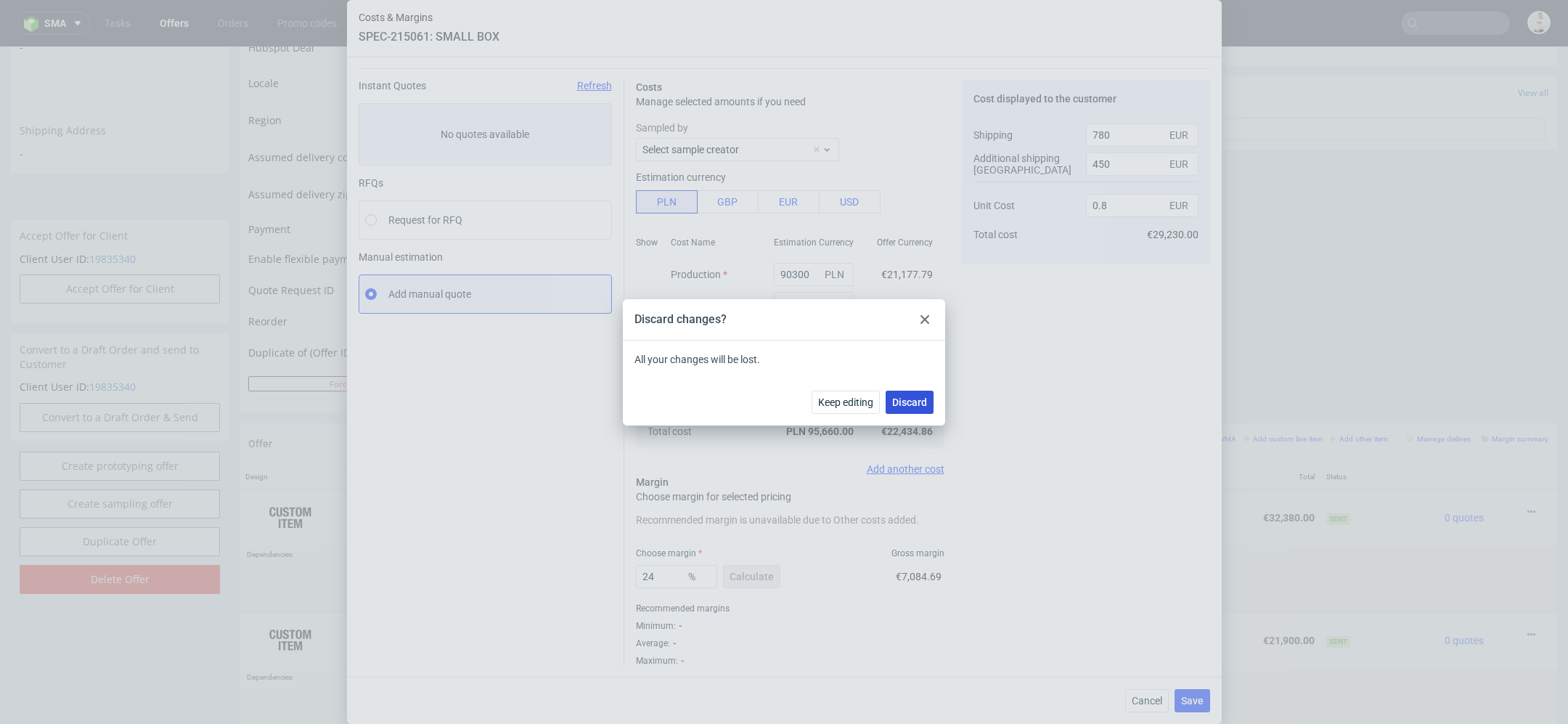
click at [902, 401] on span "Discard" at bounding box center [909, 403] width 35 height 10
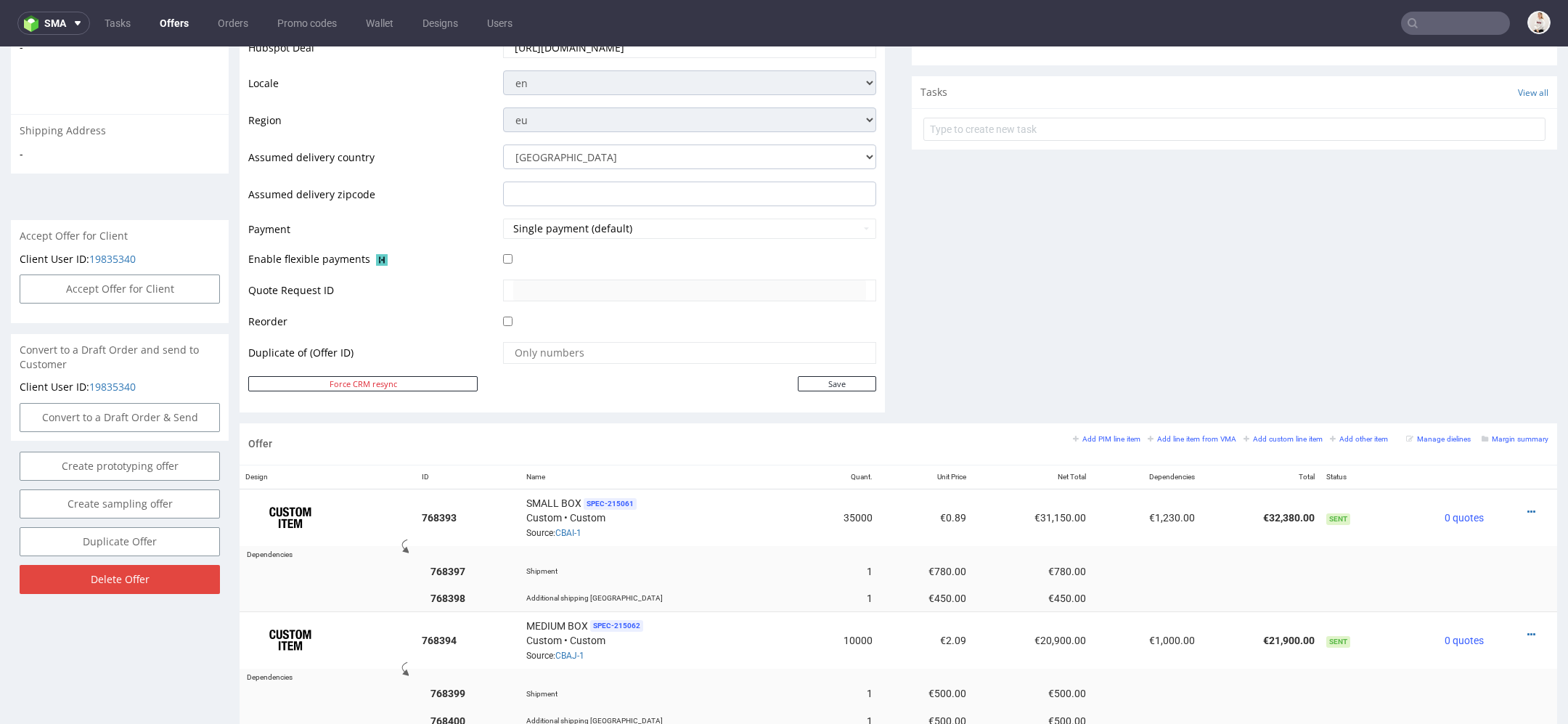
click at [1373, 150] on div "Comments User (0) Automatic (0) Attachments (0) All (0) View all (0) Send Tasks…" at bounding box center [1234, 61] width 645 height 724
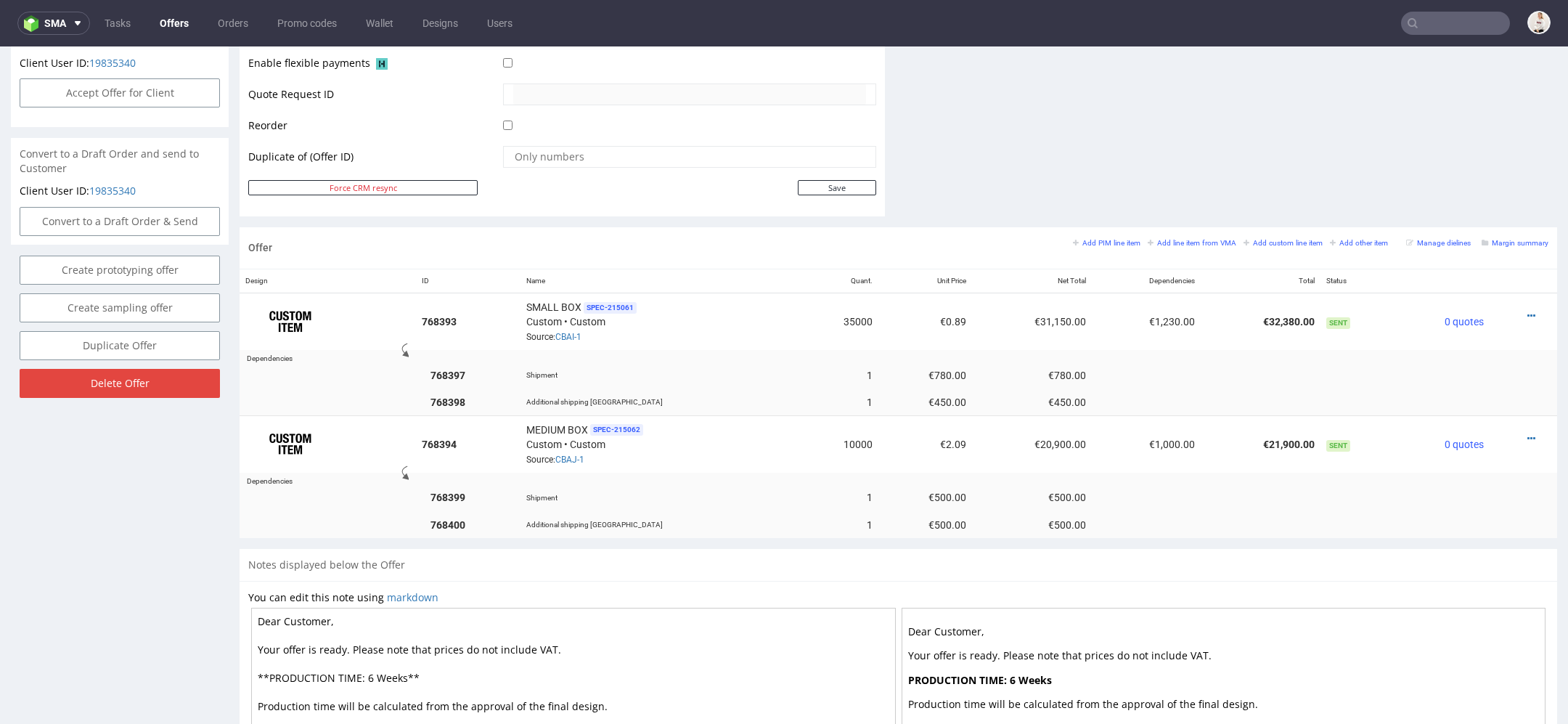
scroll to position [706, 0]
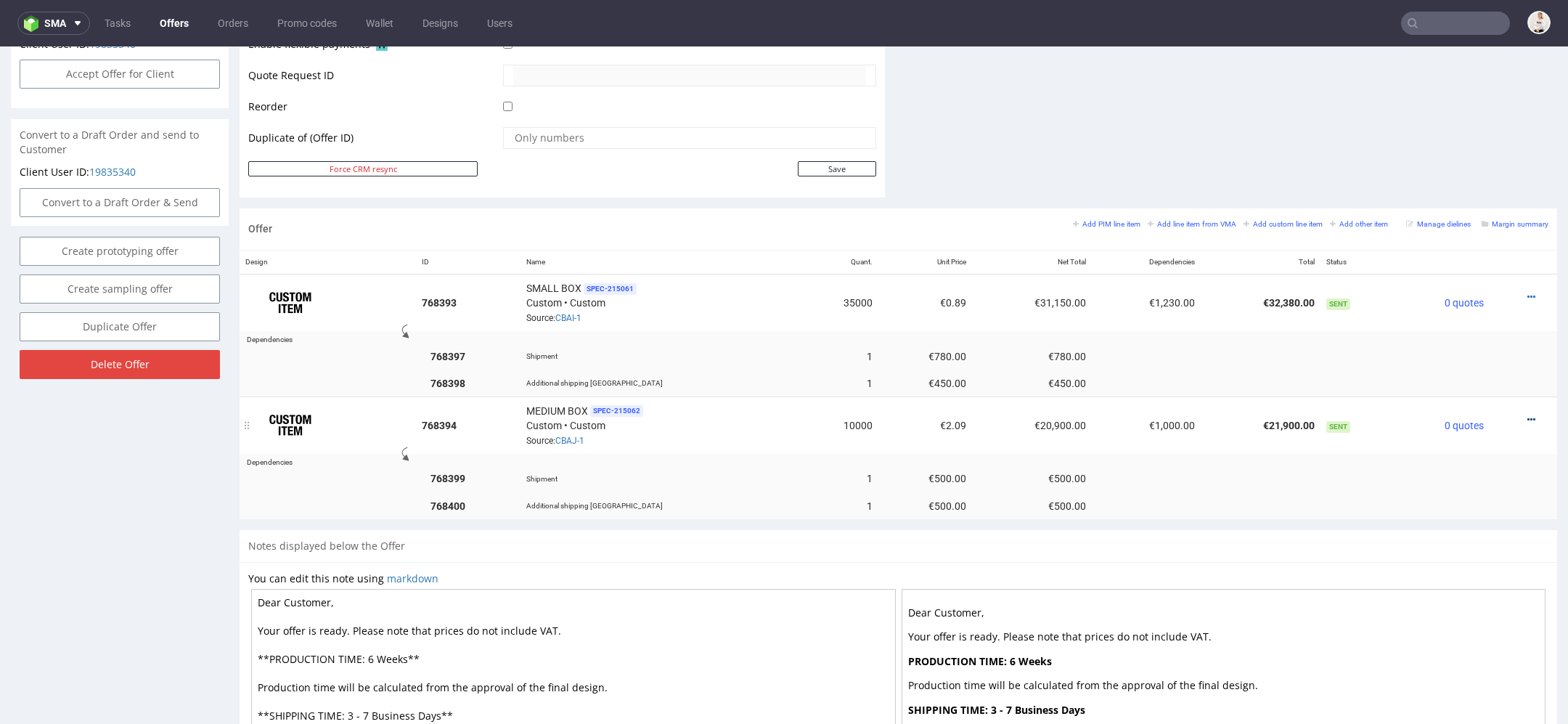
click at [1527, 415] on icon at bounding box center [1531, 420] width 8 height 10
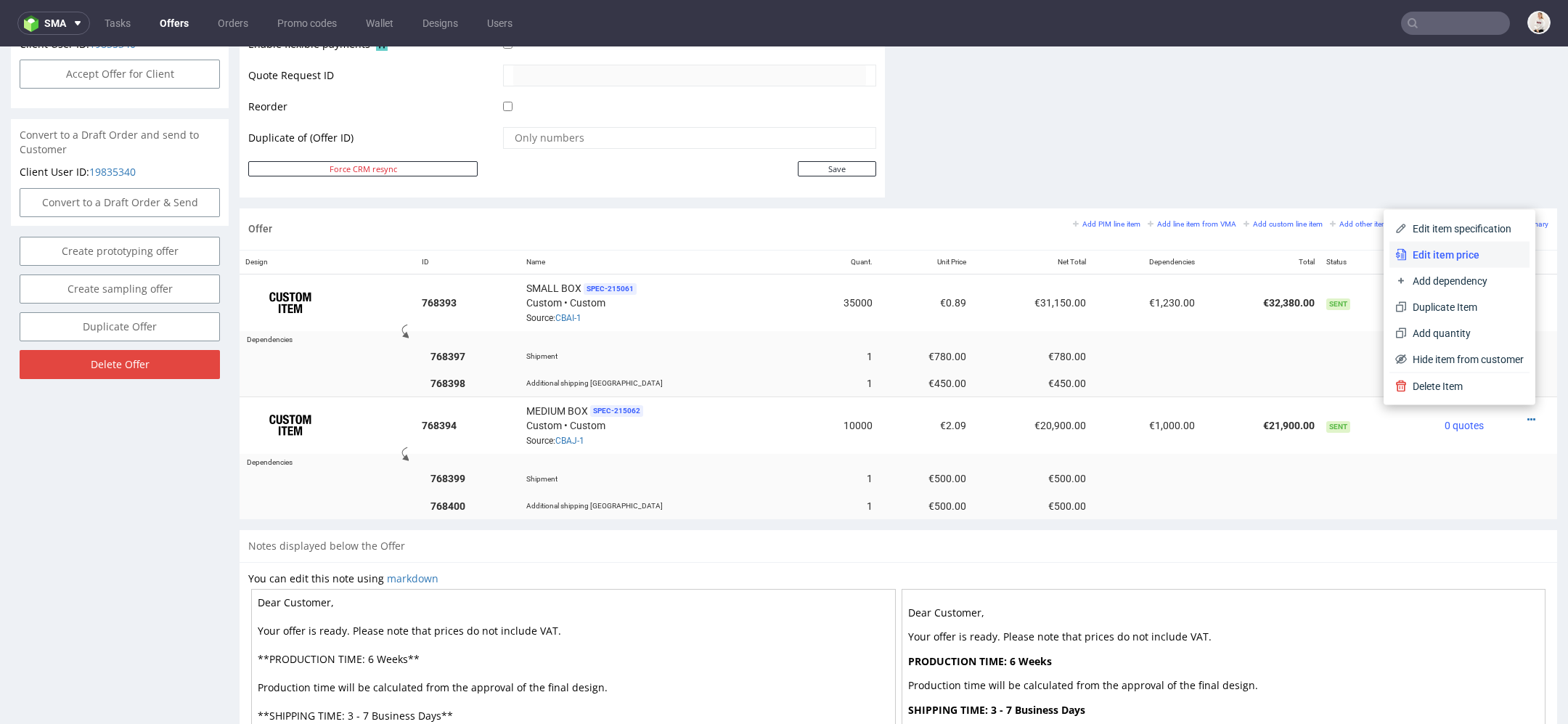
click at [1482, 248] on span "Edit item price" at bounding box center [1465, 255] width 117 height 15
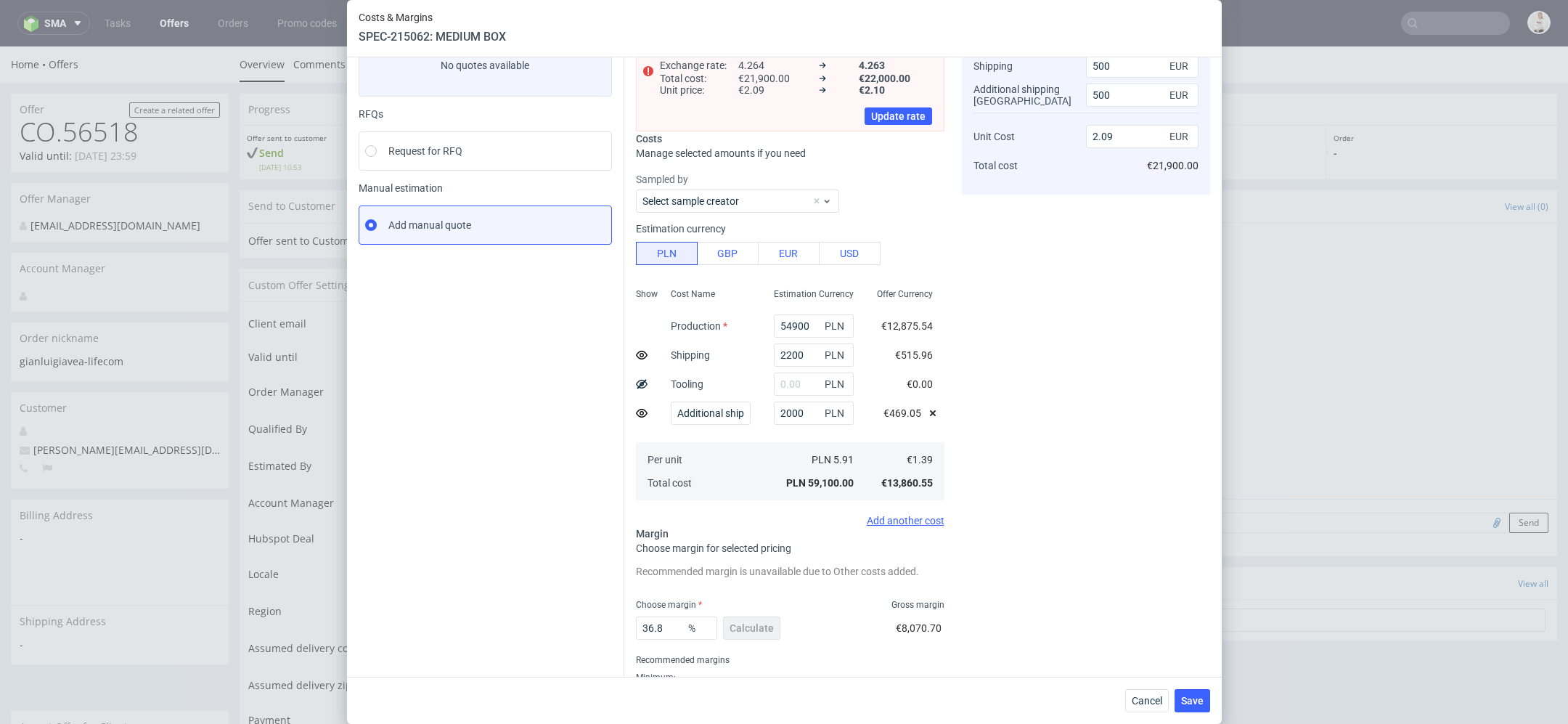
scroll to position [156, 0]
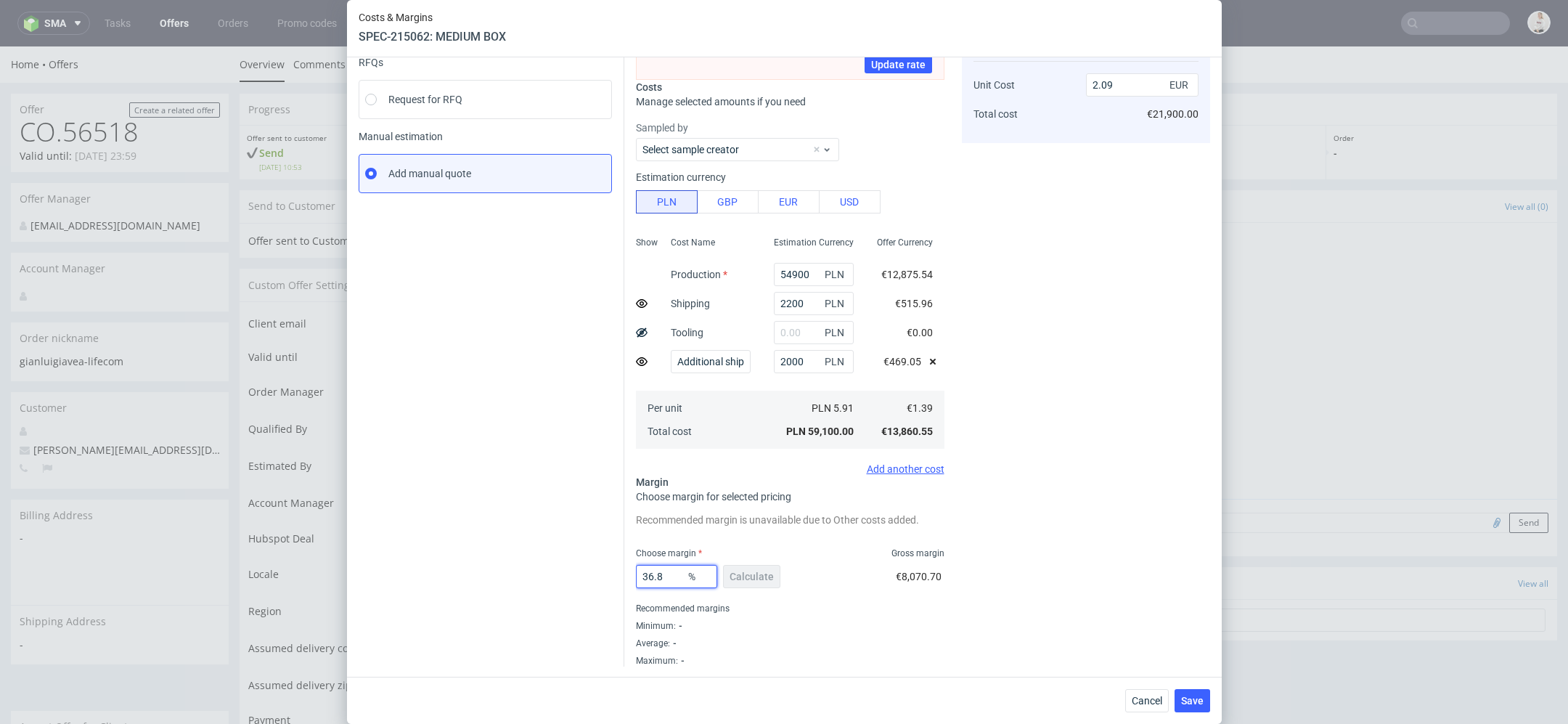
drag, startPoint x: 669, startPoint y: 578, endPoint x: 561, endPoint y: 568, distance: 108.5
click at [561, 568] on div "Instant Quotes Refresh No quotes available RFQs Request for RFQ Manual estimati…" at bounding box center [784, 306] width 852 height 719
type input "24"
type input "1.73"
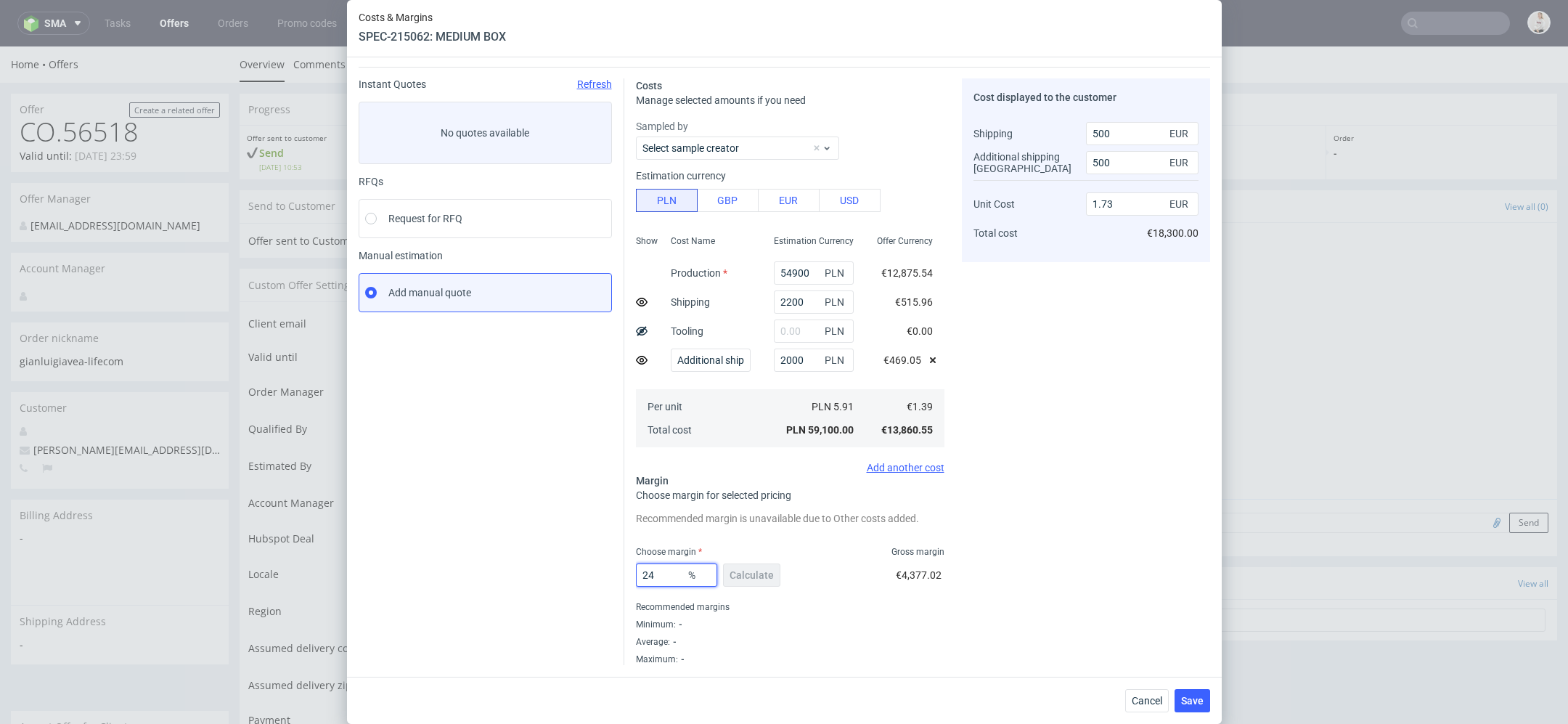
scroll to position [36, 0]
type input "24"
click at [1024, 512] on div "Cost displayed to the customer Shipping Additional shipping UK Unit Cost Total …" at bounding box center [1086, 373] width 249 height 587
click at [664, 579] on input "24" at bounding box center [676, 576] width 81 height 23
click at [997, 563] on div "Cost displayed to the customer Shipping Additional shipping UK Unit Cost Total …" at bounding box center [1086, 373] width 249 height 587
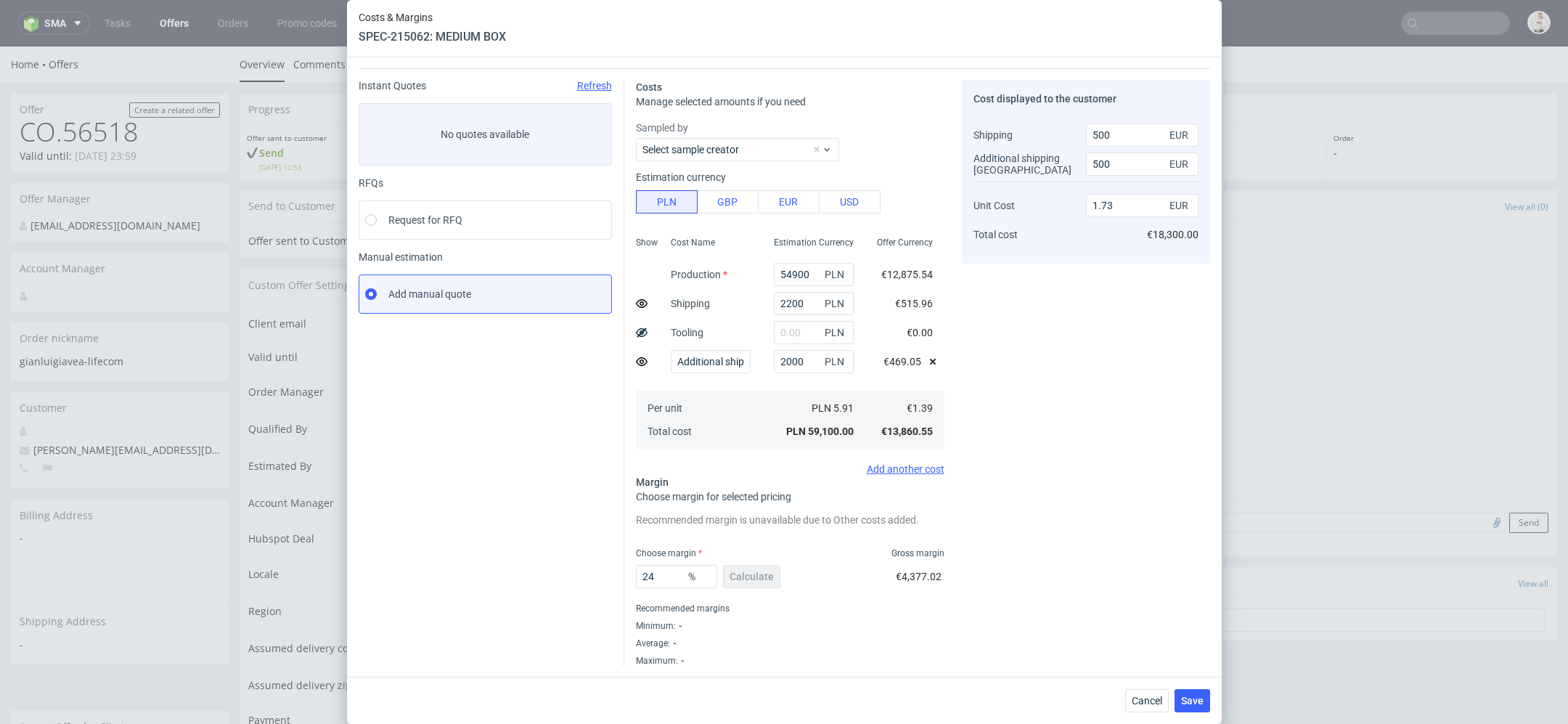
click at [978, 496] on div "Cost displayed to the customer Shipping Additional shipping UK Unit Cost Total …" at bounding box center [1086, 373] width 249 height 587
click at [1133, 700] on span "Cancel" at bounding box center [1146, 701] width 30 height 10
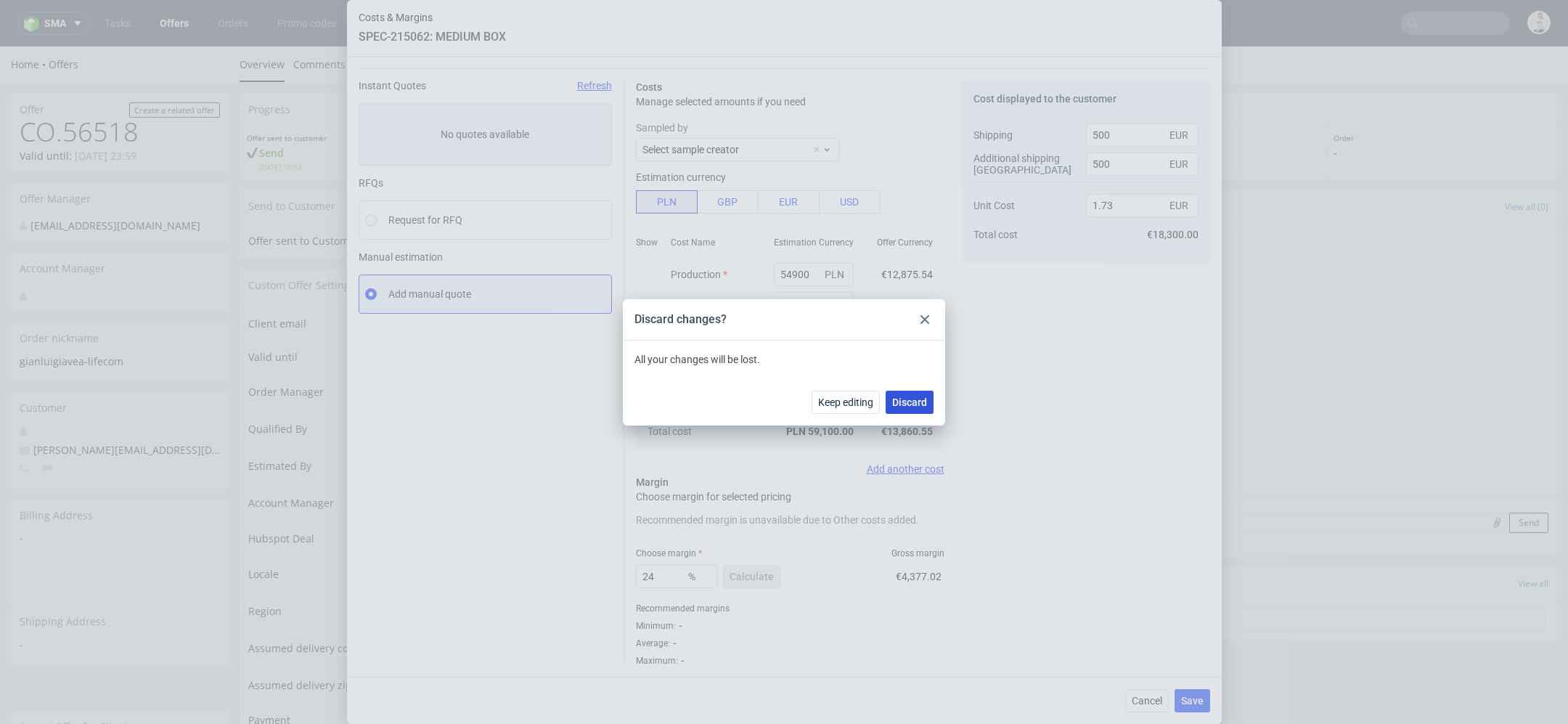
click at [904, 406] on span "Discard" at bounding box center [909, 403] width 35 height 10
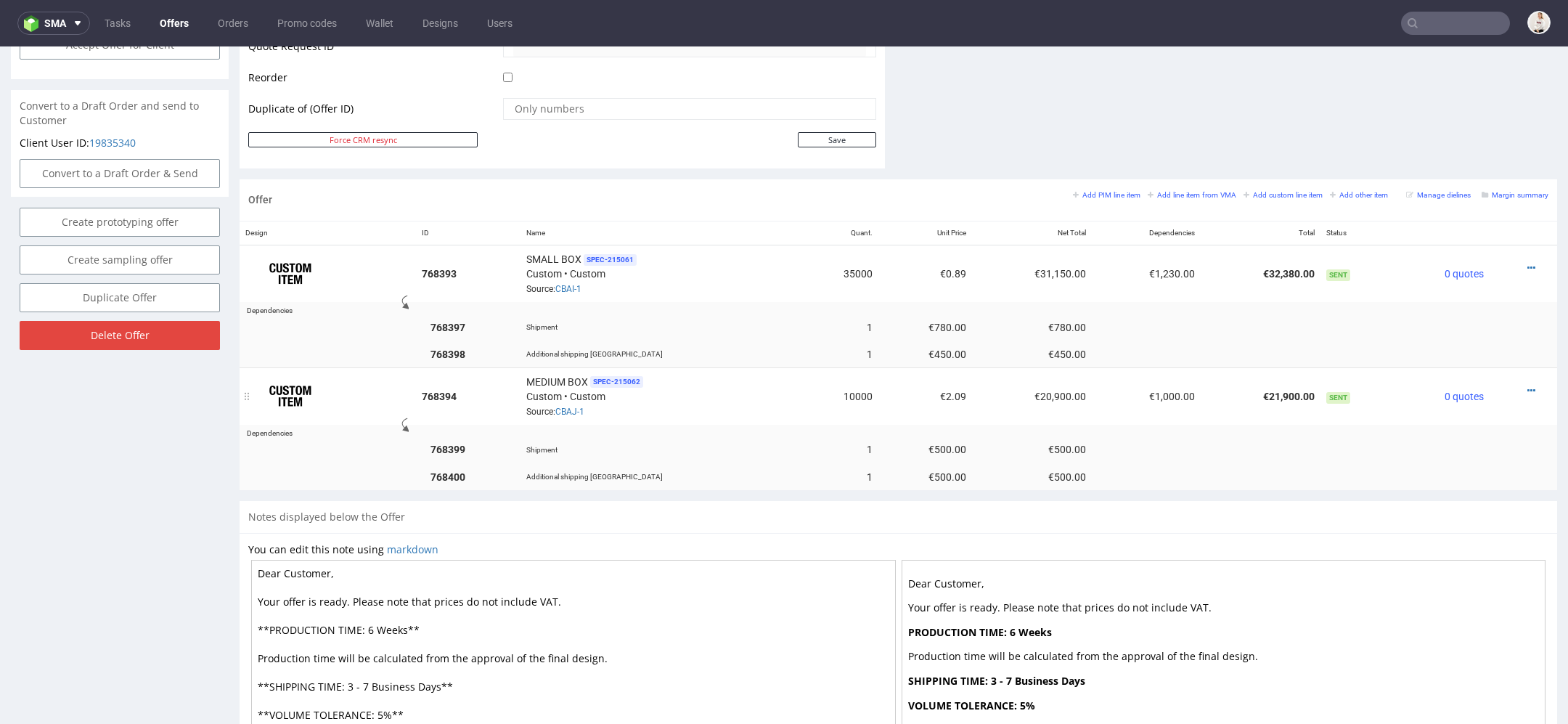
scroll to position [728, 0]
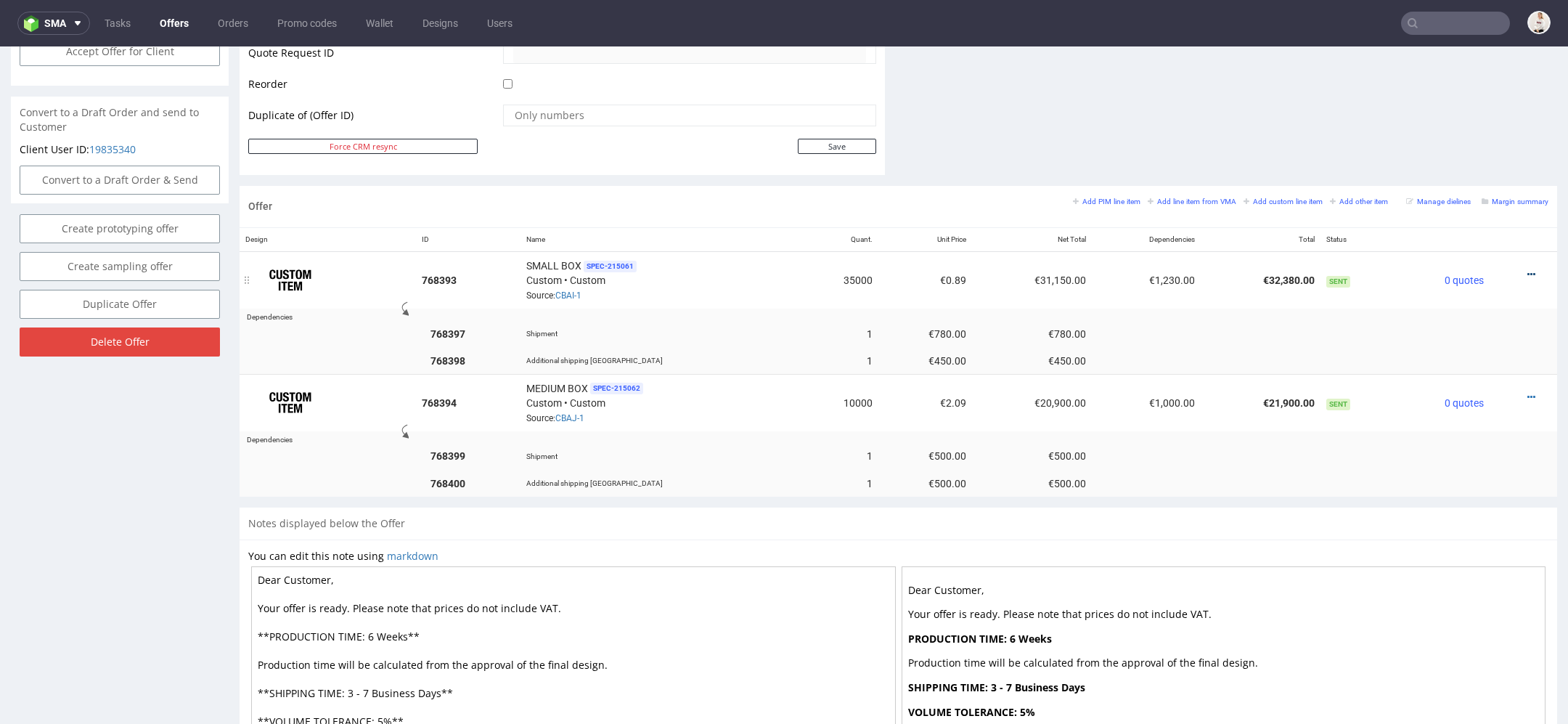
click at [1527, 269] on icon at bounding box center [1531, 275] width 8 height 10
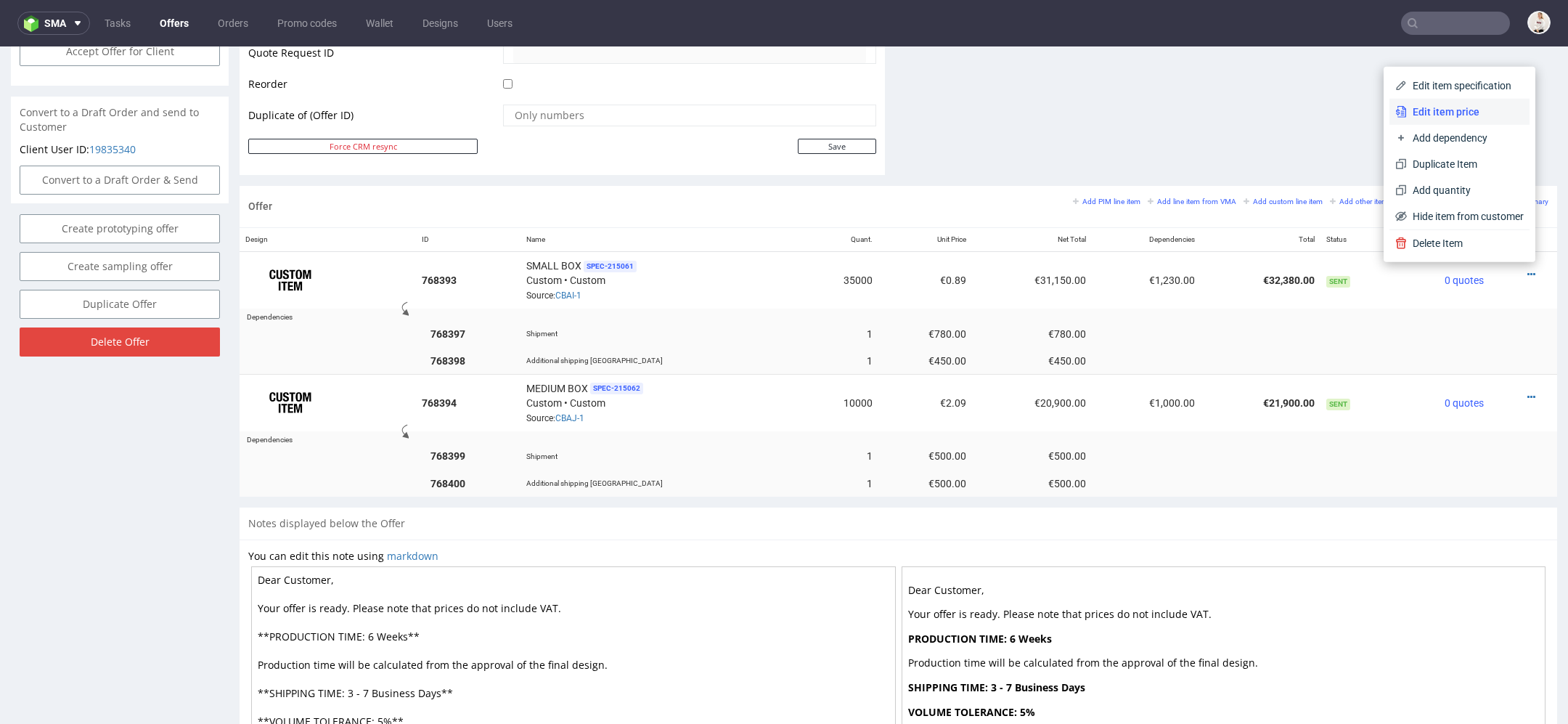
click at [1457, 111] on span "Edit item price" at bounding box center [1465, 112] width 117 height 15
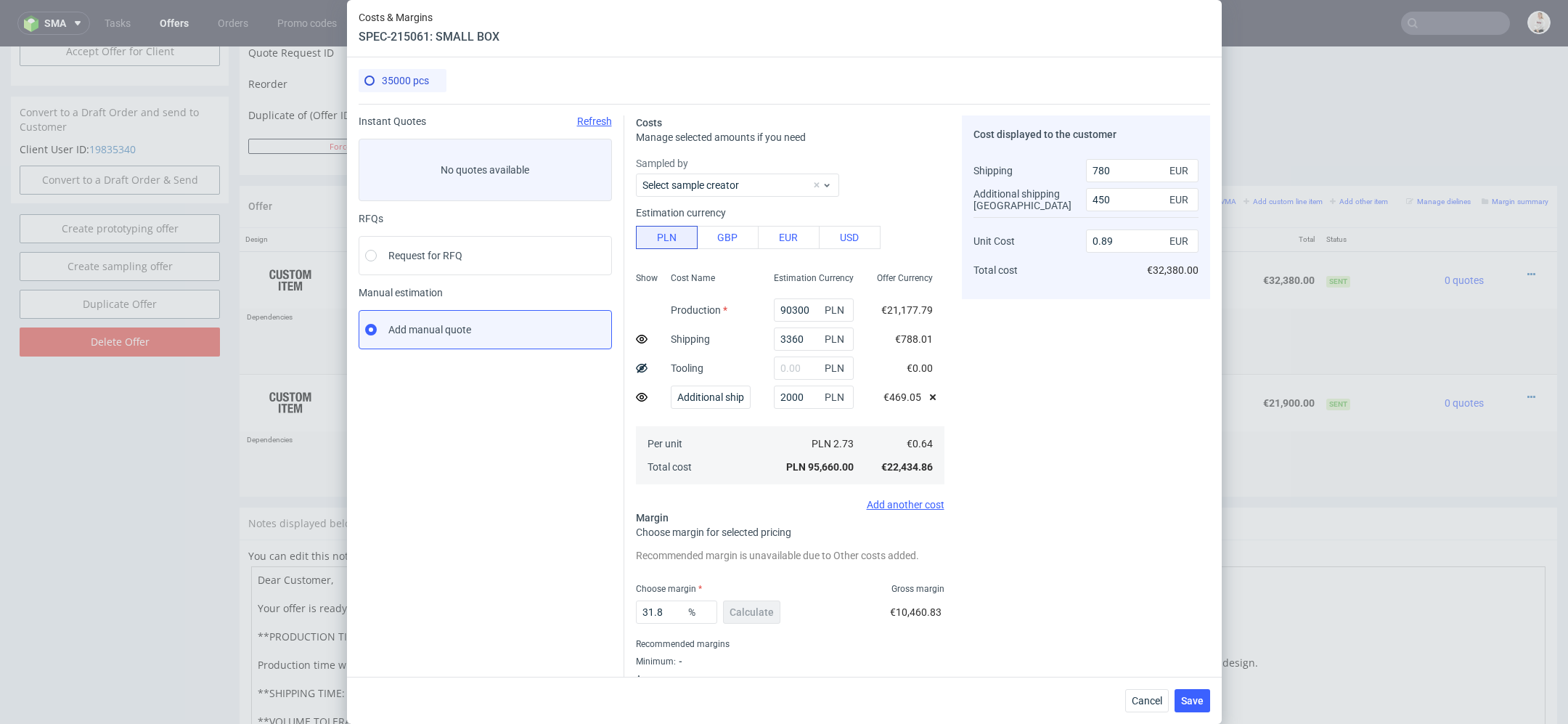
click at [1034, 426] on div "Cost displayed to the customer Shipping Additional shipping UK Unit Cost Total …" at bounding box center [1086, 409] width 249 height 587
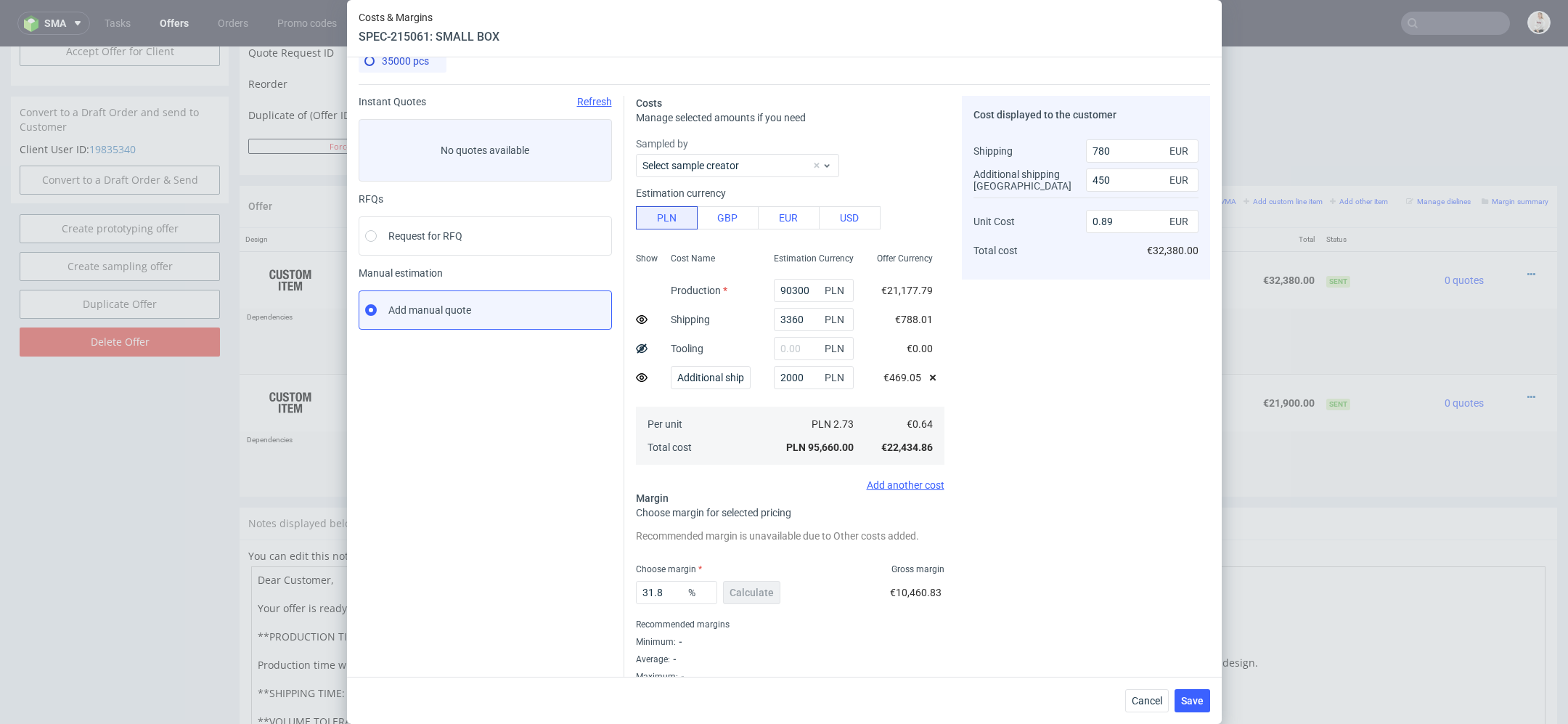
scroll to position [20, 0]
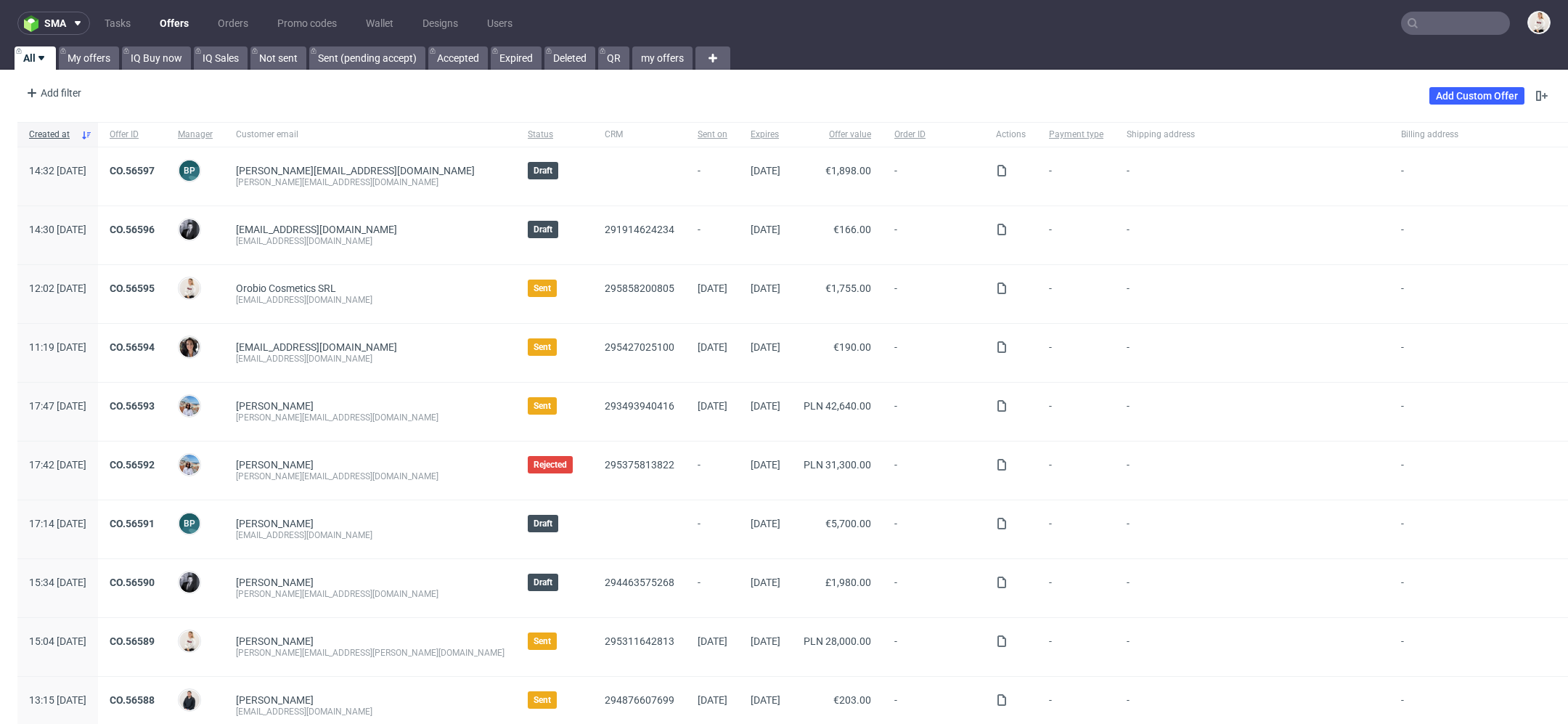
click at [1421, 28] on input "text" at bounding box center [1455, 23] width 109 height 23
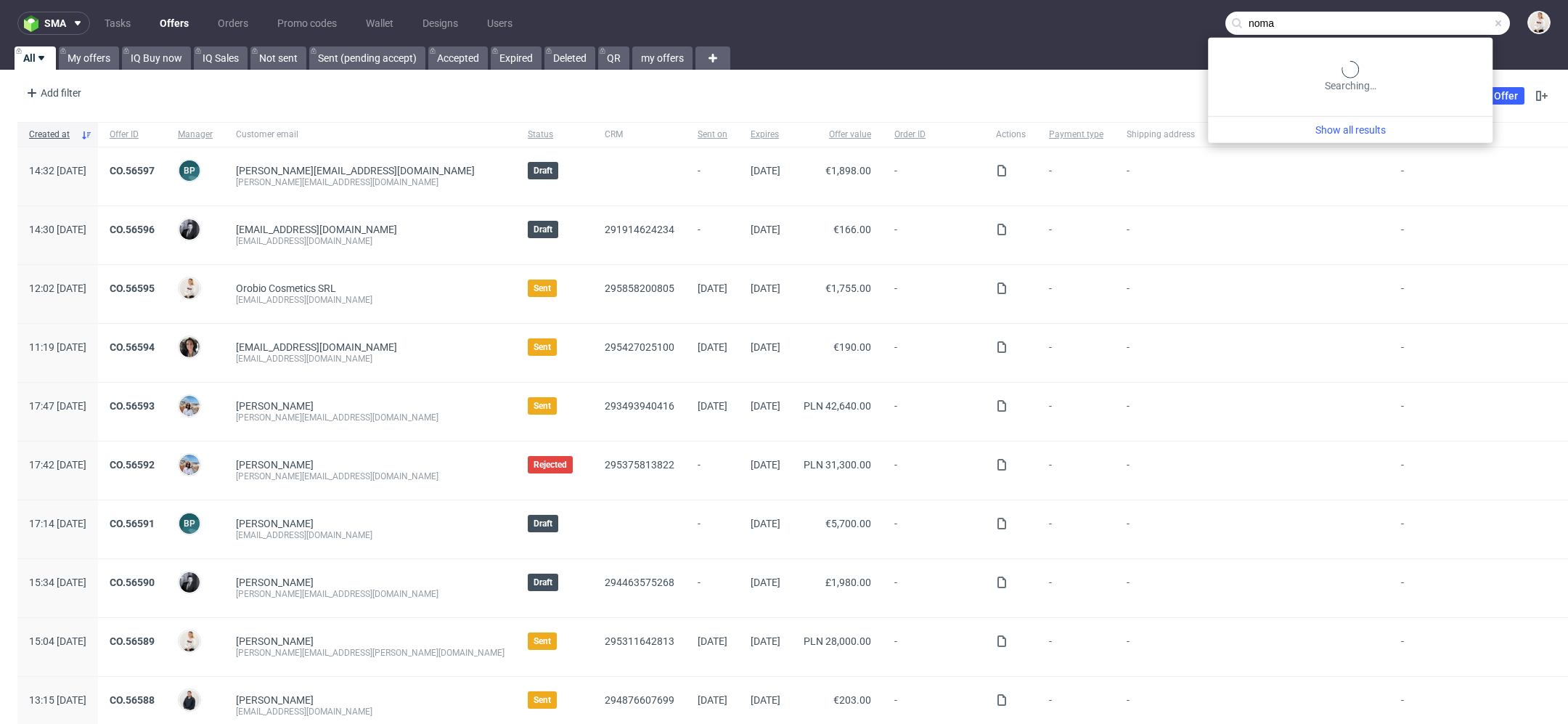
type input "noma"
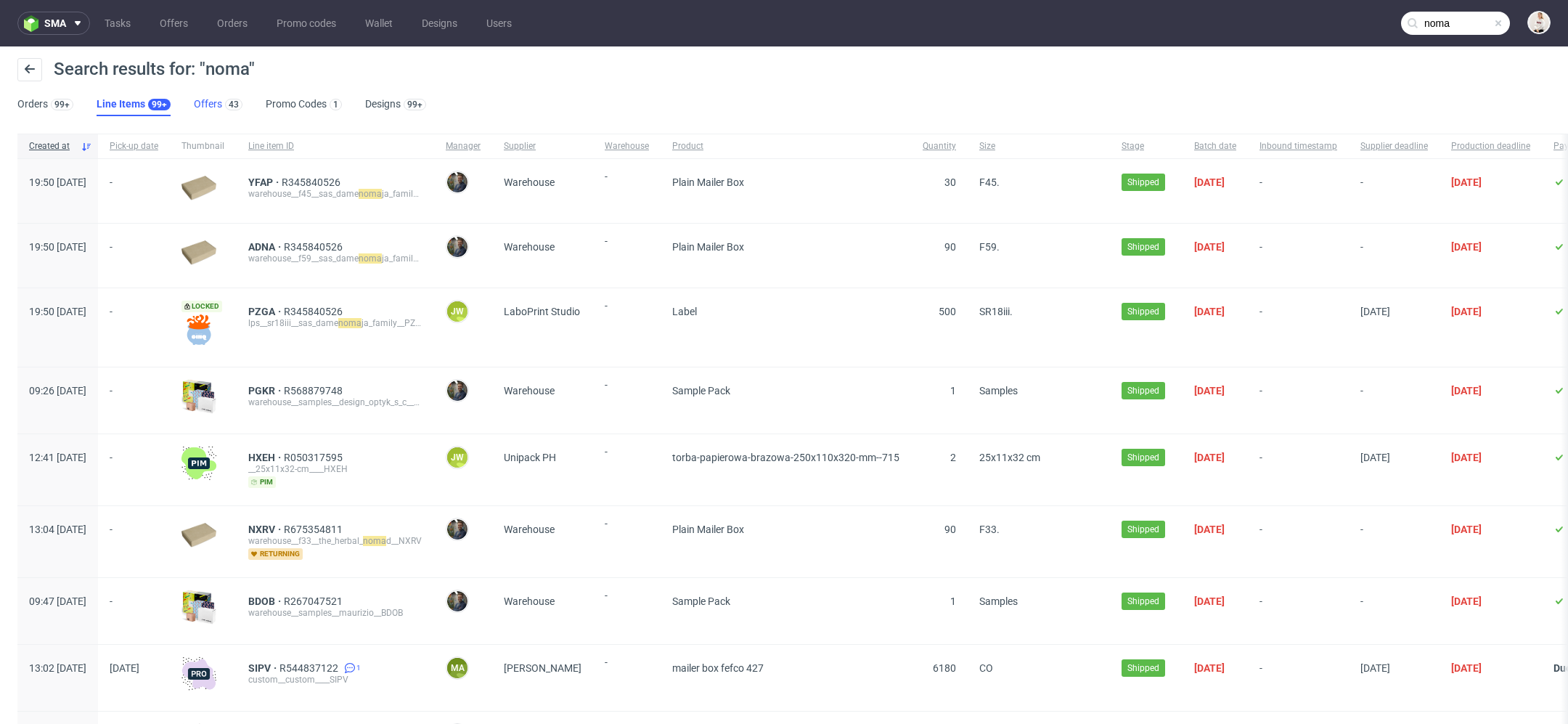
click at [222, 108] on div "43" at bounding box center [232, 104] width 20 height 15
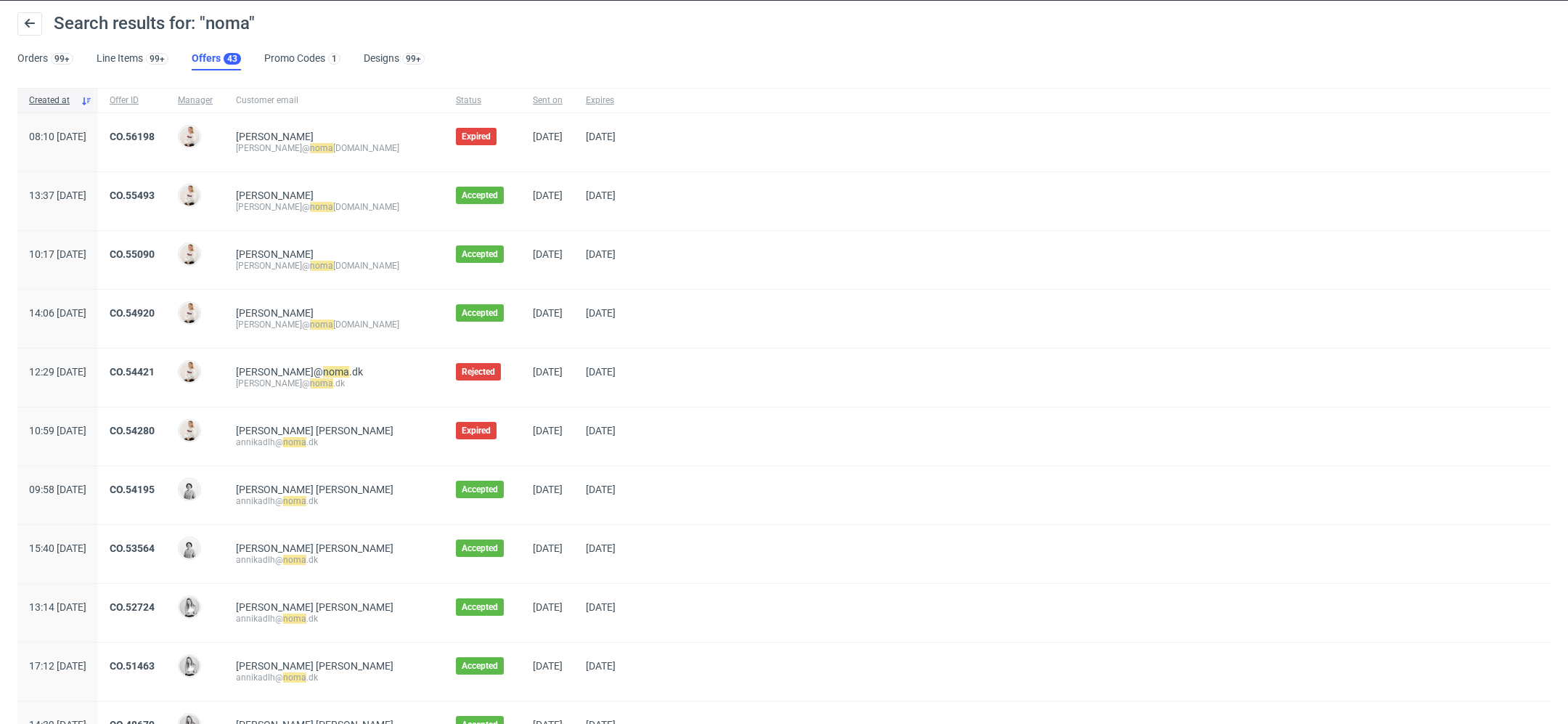
scroll to position [50, 0]
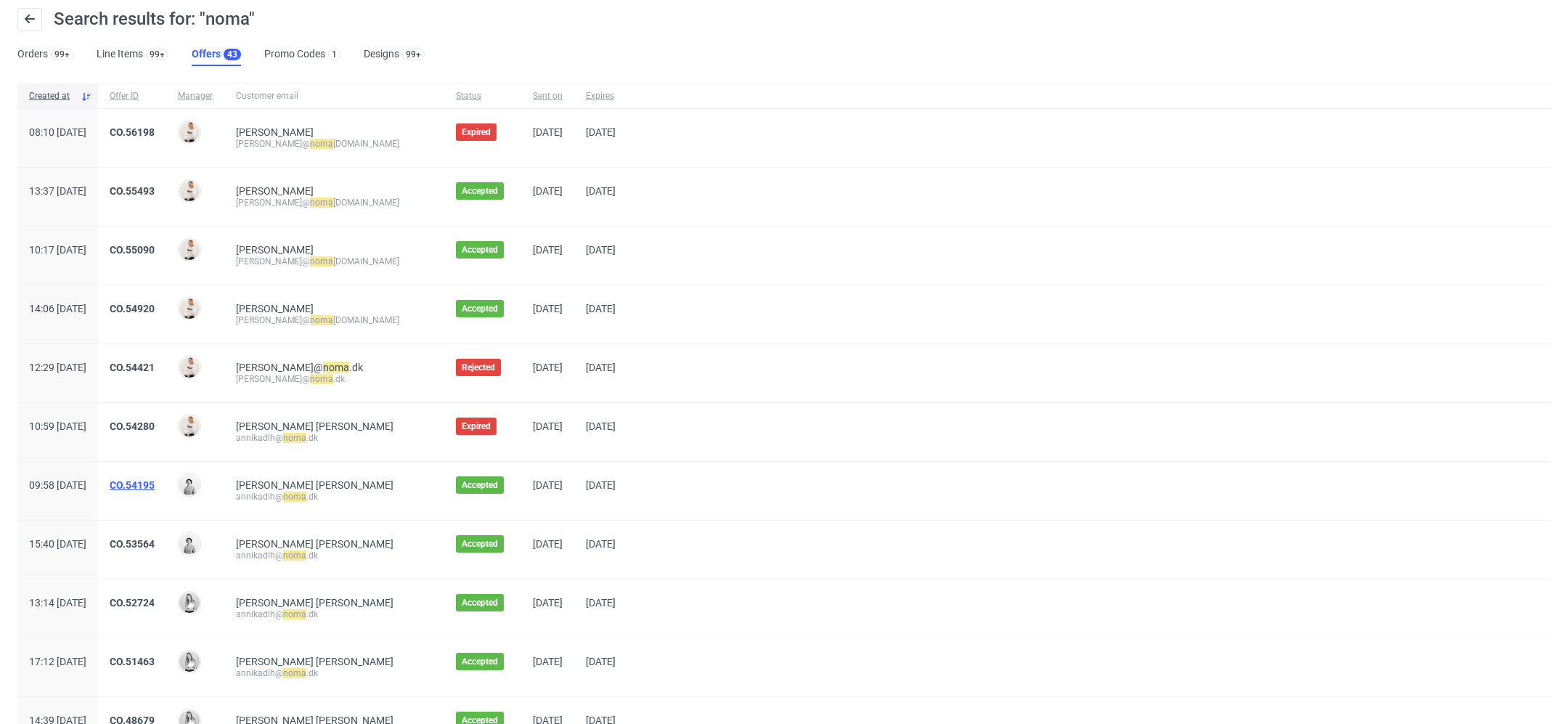
click at [155, 483] on link "CO.54195" at bounding box center [132, 485] width 45 height 12
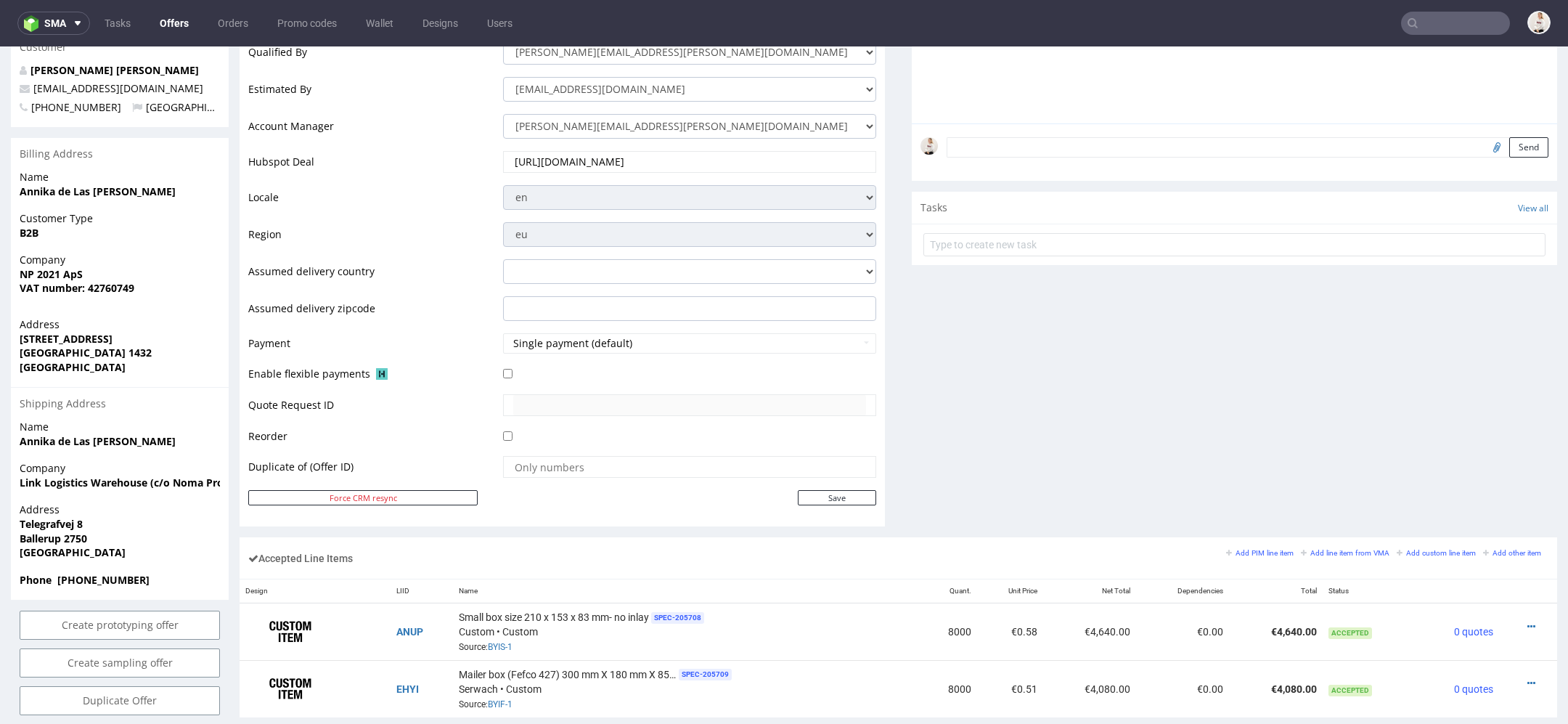
scroll to position [423, 0]
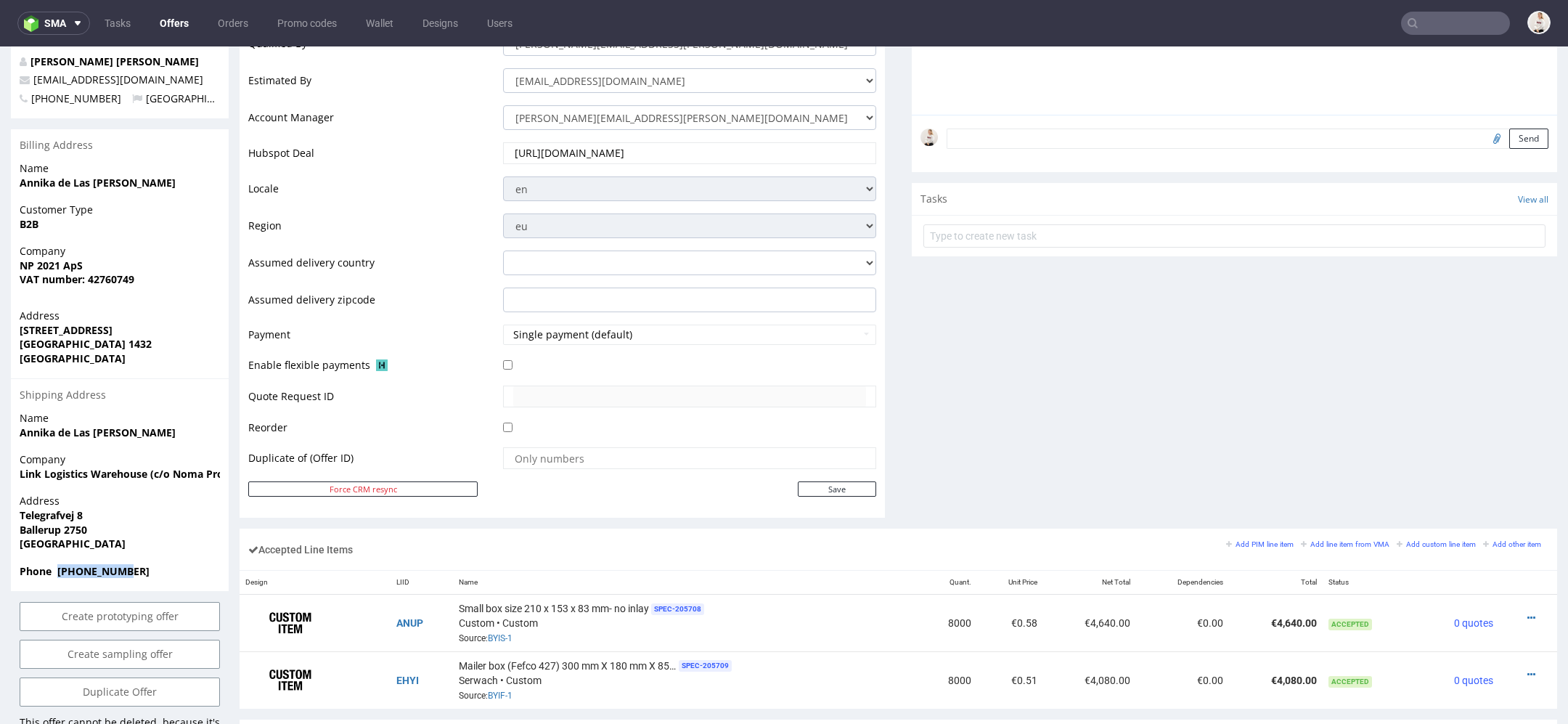
drag, startPoint x: 129, startPoint y: 550, endPoint x: 56, endPoint y: 542, distance: 73.4
click at [56, 564] on div "Phone +4525102758" at bounding box center [120, 577] width 218 height 27
copy strong "+4525102758"
